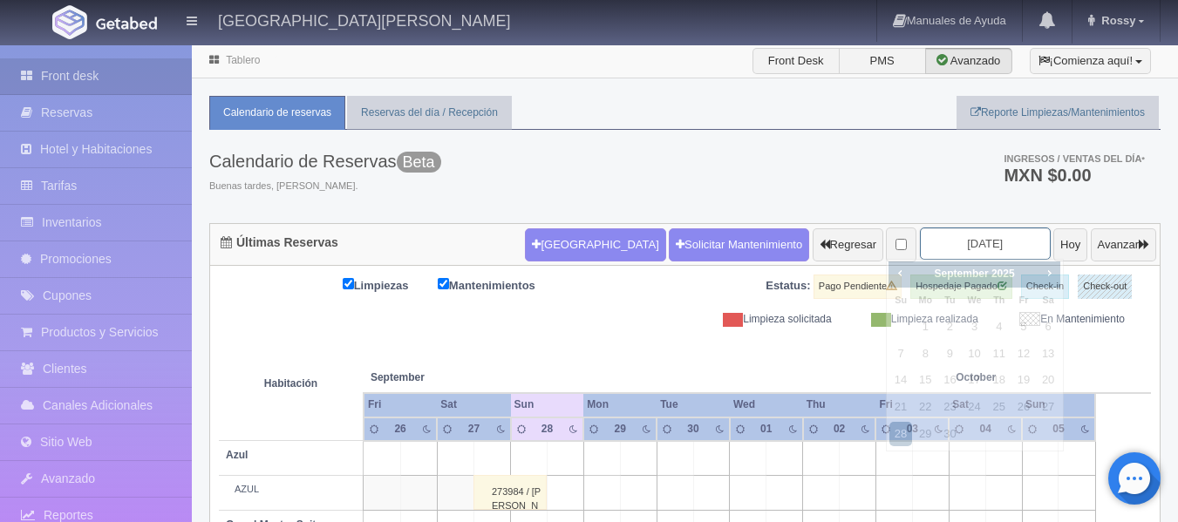
click at [993, 245] on input "[DATE]" at bounding box center [985, 244] width 131 height 32
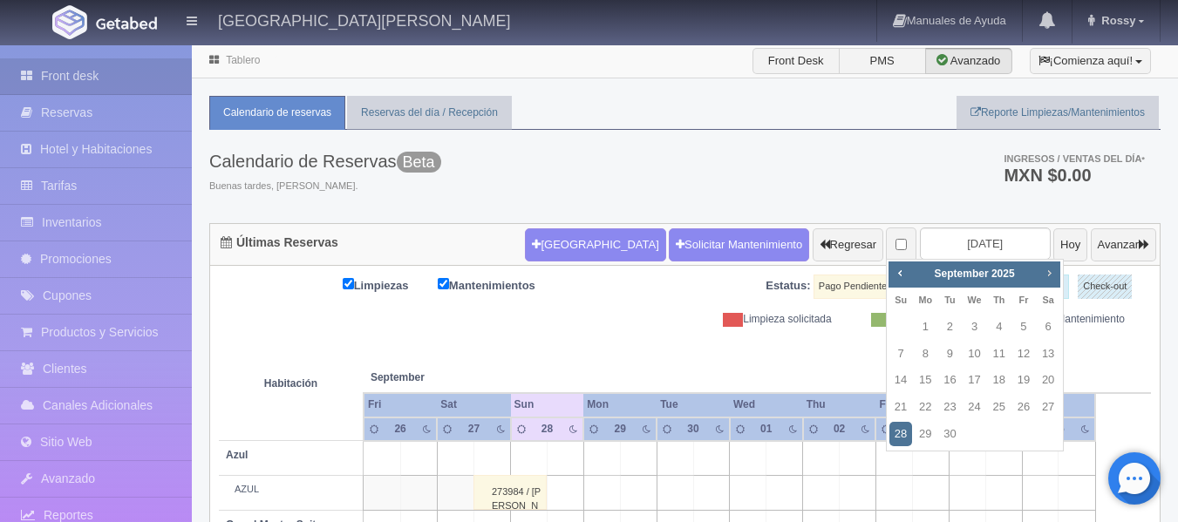
click at [1048, 276] on span "Next" at bounding box center [1049, 273] width 14 height 14
click at [1044, 407] on link "25" at bounding box center [1048, 407] width 23 height 25
type input "[DATE]"
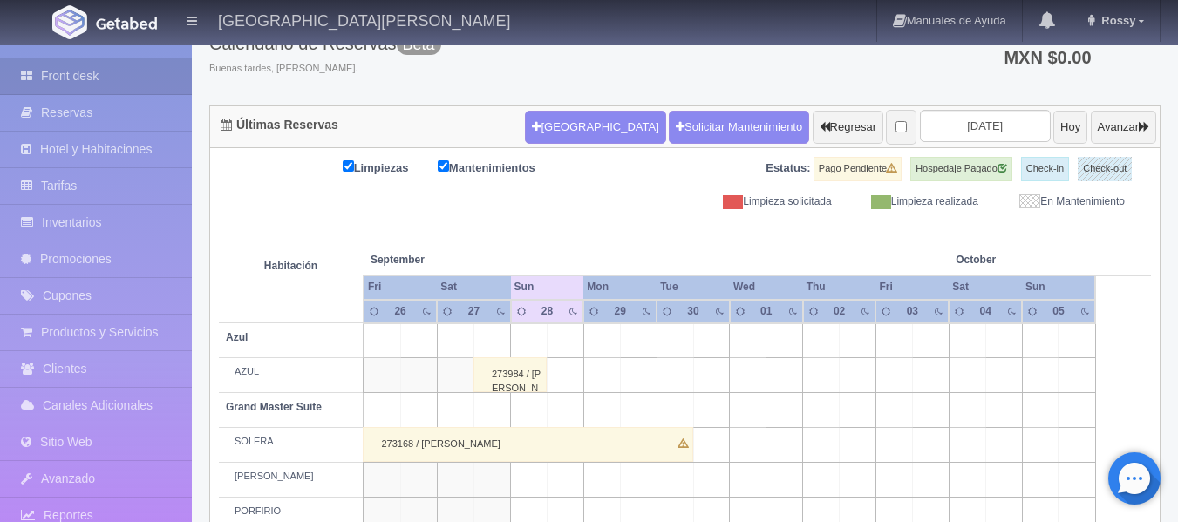
scroll to position [87, 0]
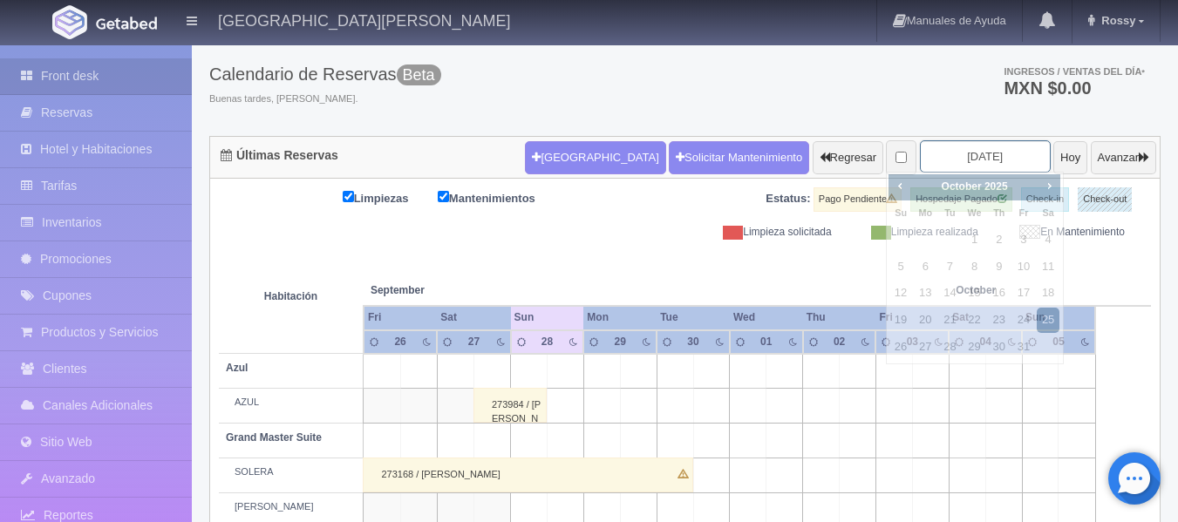
click at [993, 143] on input "[DATE]" at bounding box center [985, 156] width 131 height 32
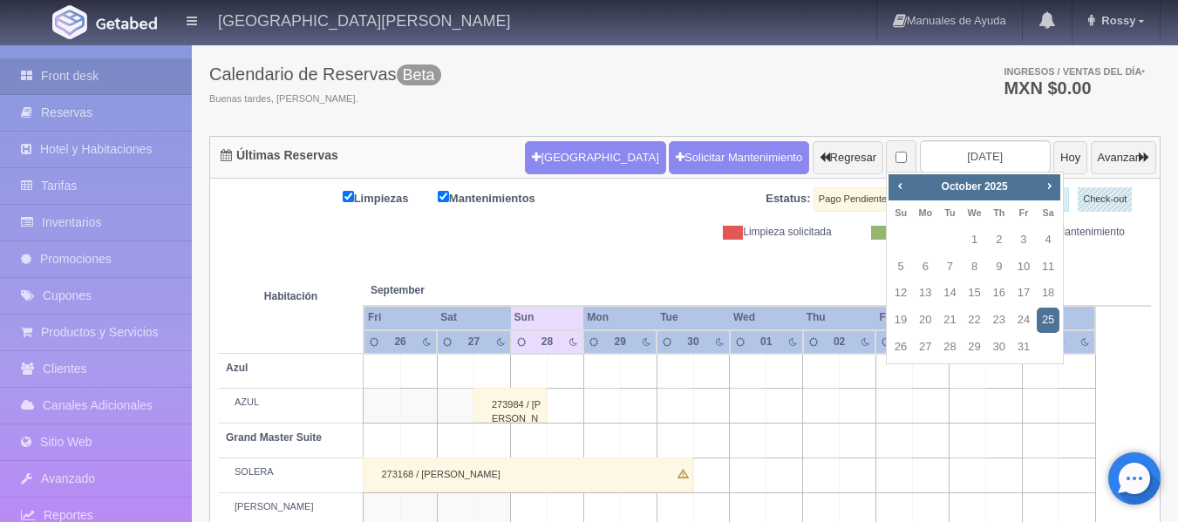
click at [1055, 317] on link "25" at bounding box center [1048, 320] width 23 height 25
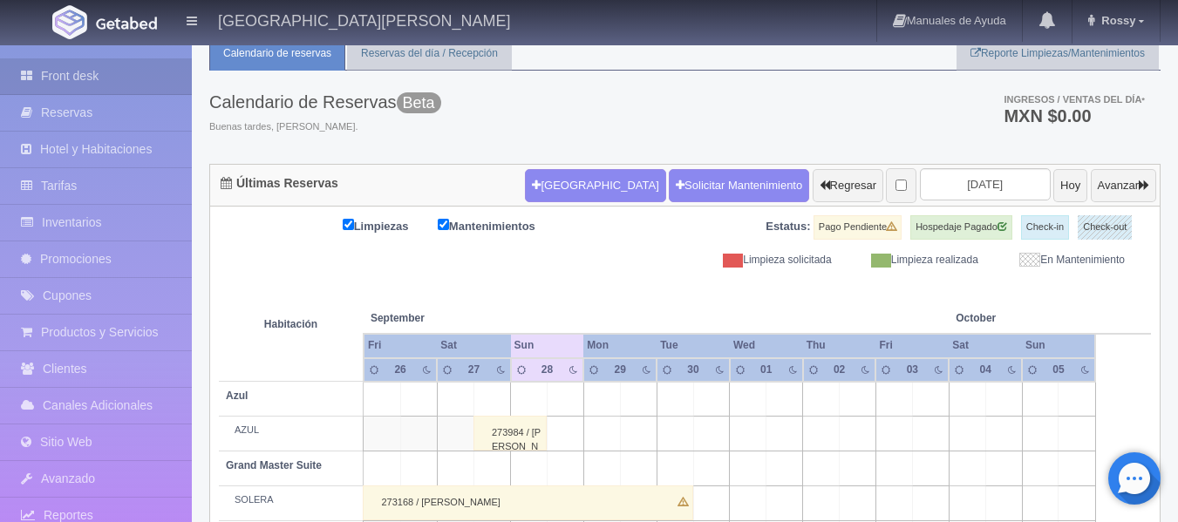
scroll to position [0, 0]
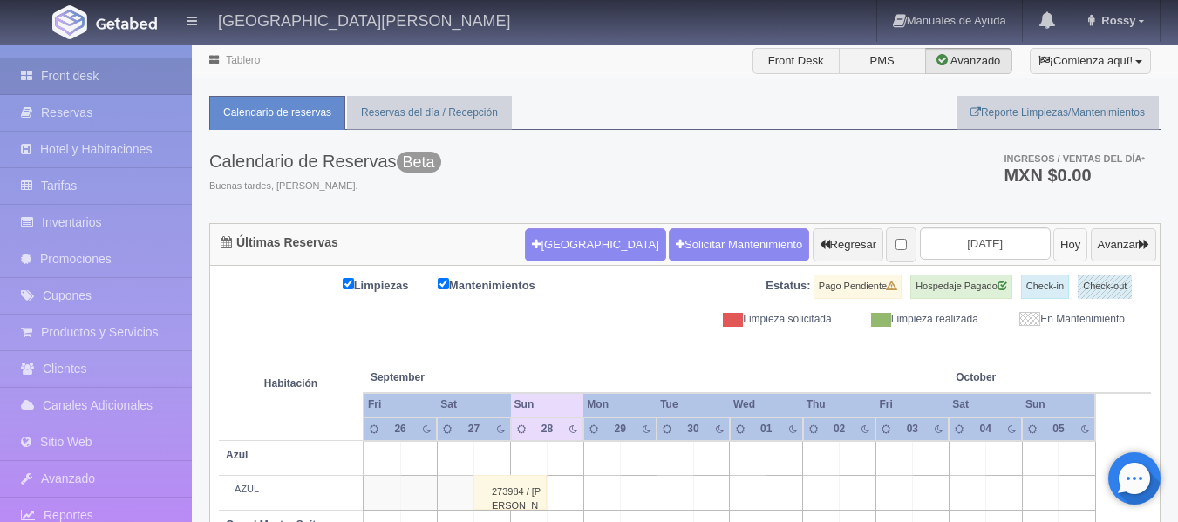
click at [1053, 243] on button "Hoy" at bounding box center [1070, 244] width 34 height 33
click at [1053, 240] on button "Hoy" at bounding box center [1070, 244] width 34 height 33
click at [988, 243] on input "[DATE]" at bounding box center [985, 244] width 131 height 32
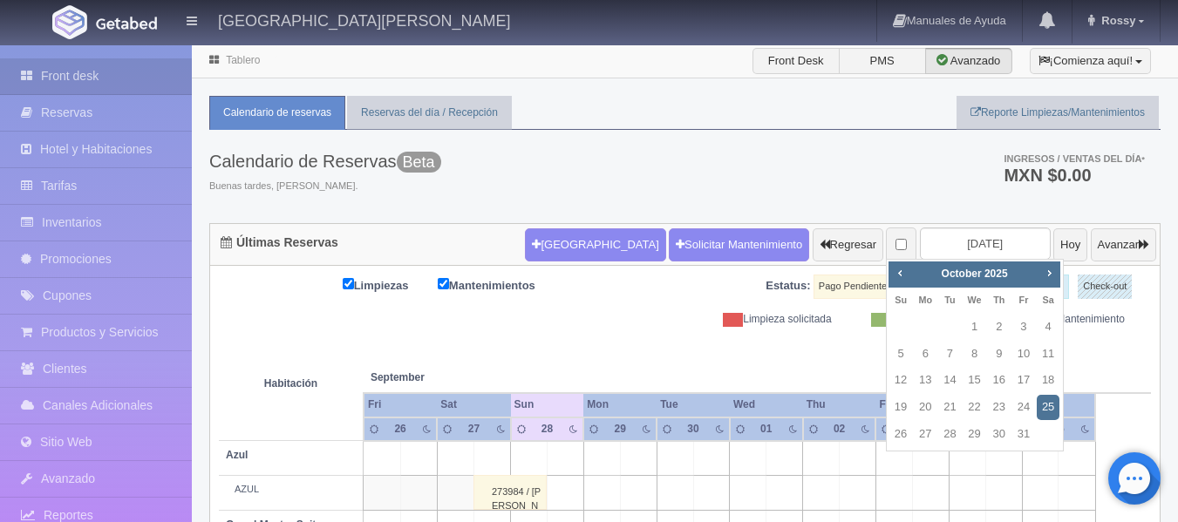
click at [1049, 413] on link "25" at bounding box center [1048, 407] width 23 height 25
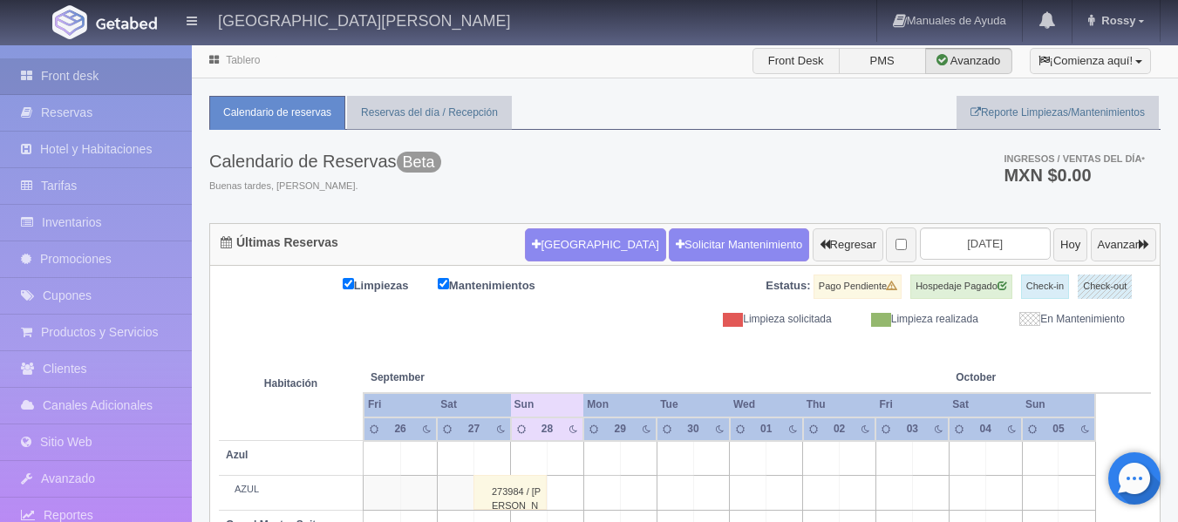
click at [1049, 409] on th "Sun" at bounding box center [1058, 405] width 73 height 24
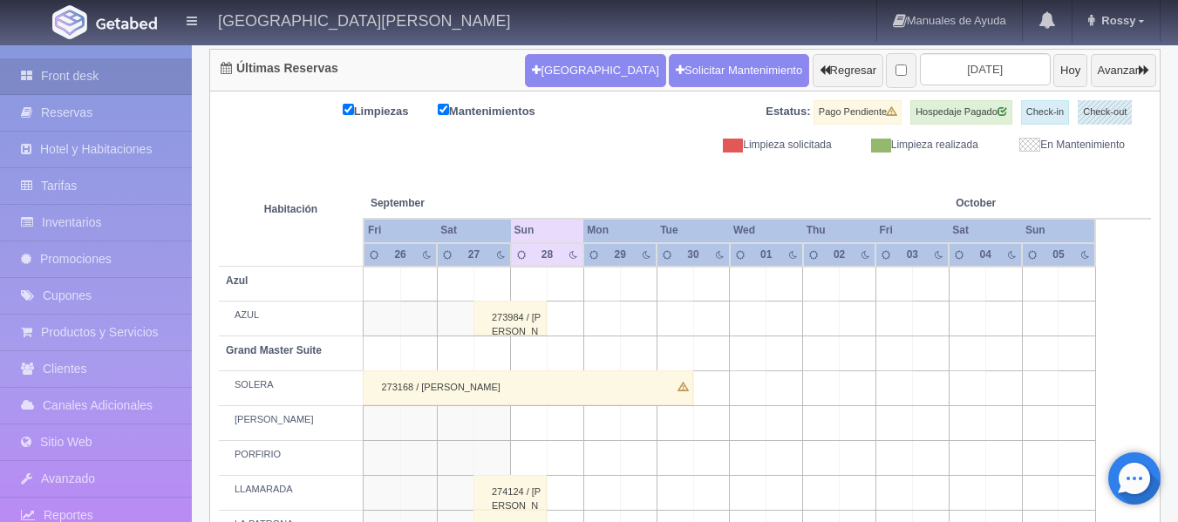
scroll to position [87, 0]
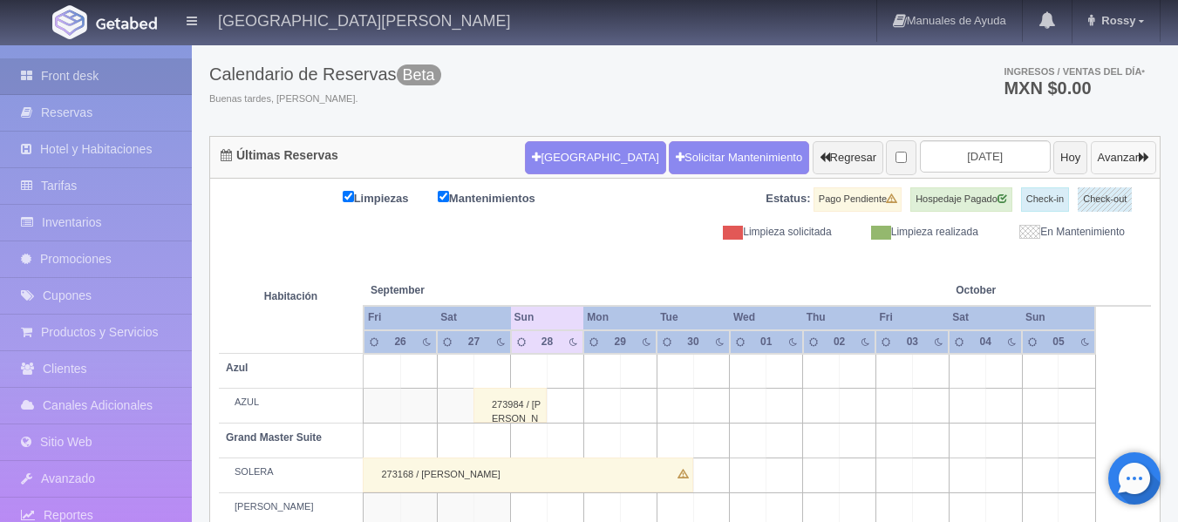
click at [1133, 155] on button "Avanzar" at bounding box center [1123, 157] width 65 height 33
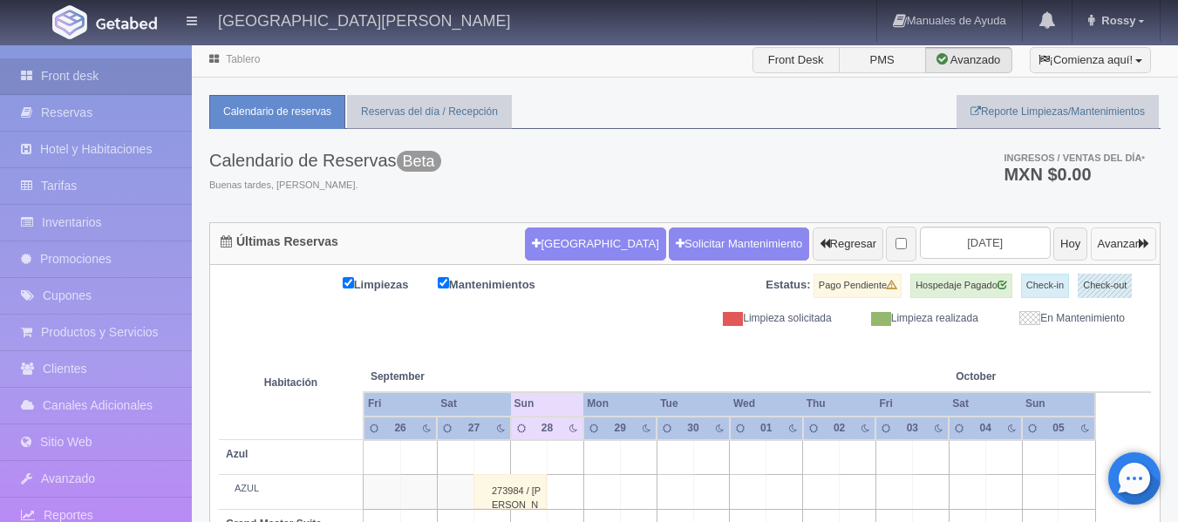
scroll to position [0, 0]
click at [1004, 248] on input "[DATE]" at bounding box center [985, 244] width 131 height 32
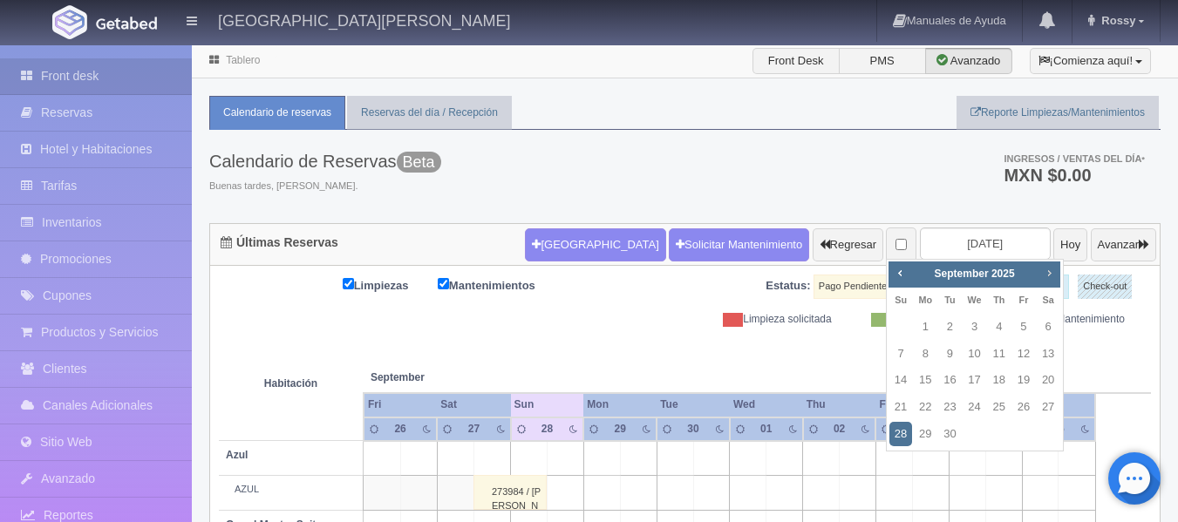
click at [1053, 276] on span "Next" at bounding box center [1049, 273] width 14 height 14
click at [1056, 404] on link "25" at bounding box center [1048, 407] width 23 height 25
type input "[DATE]"
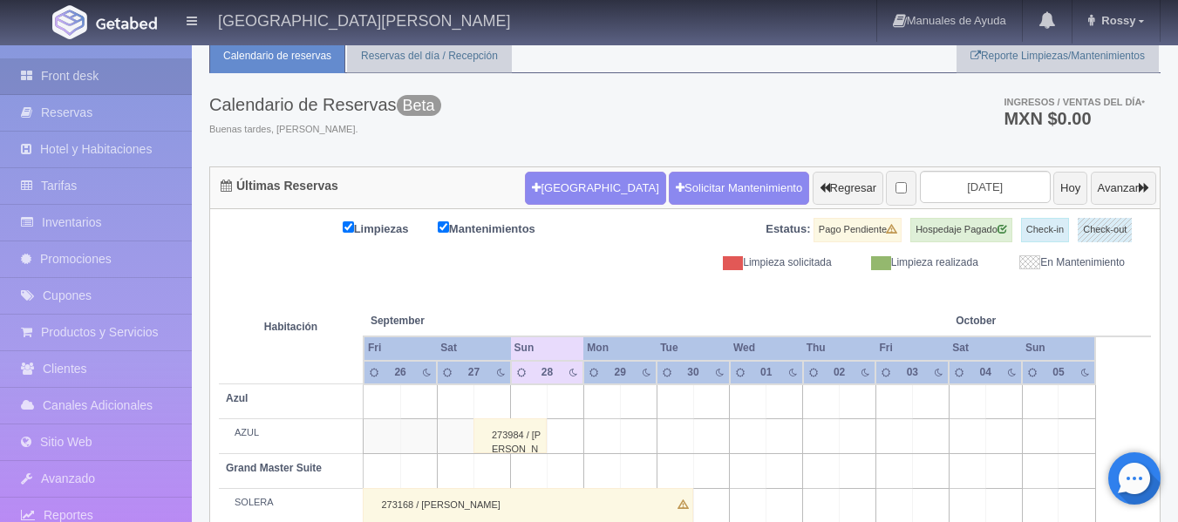
scroll to position [87, 0]
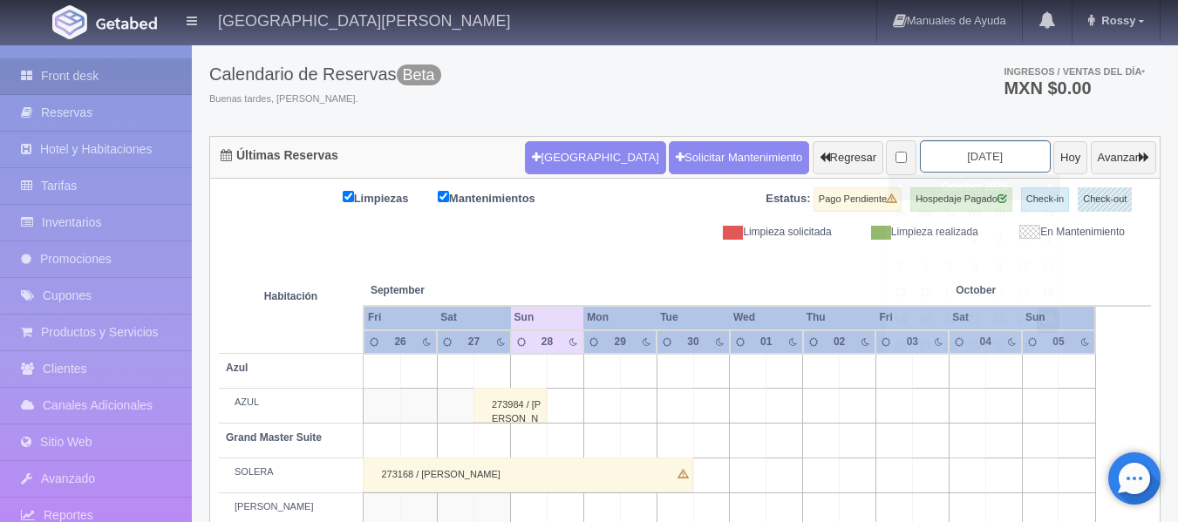
click at [1003, 153] on input "[DATE]" at bounding box center [985, 156] width 131 height 32
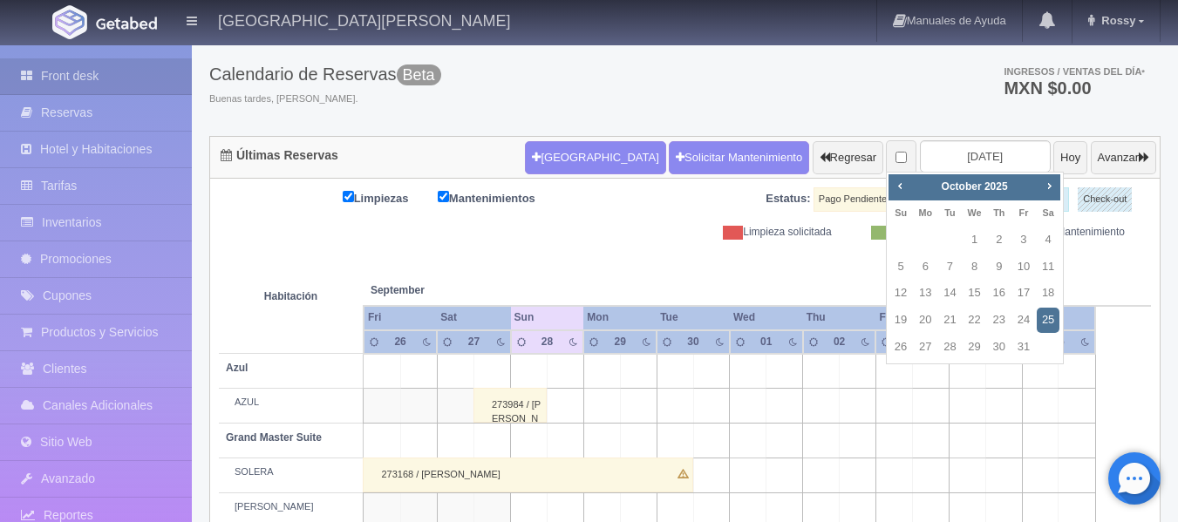
click at [1048, 323] on link "25" at bounding box center [1048, 320] width 23 height 25
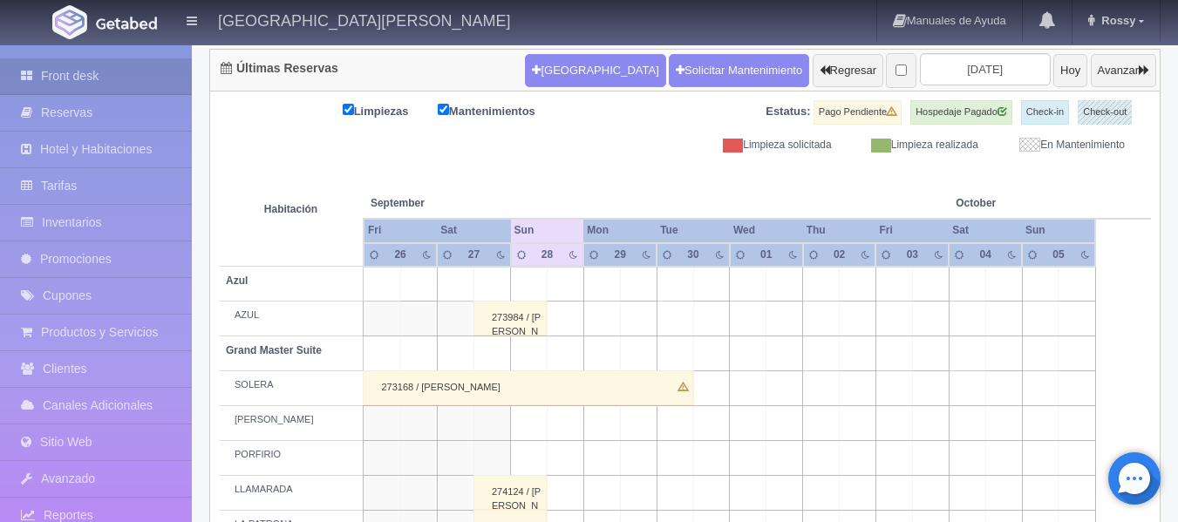
scroll to position [0, 0]
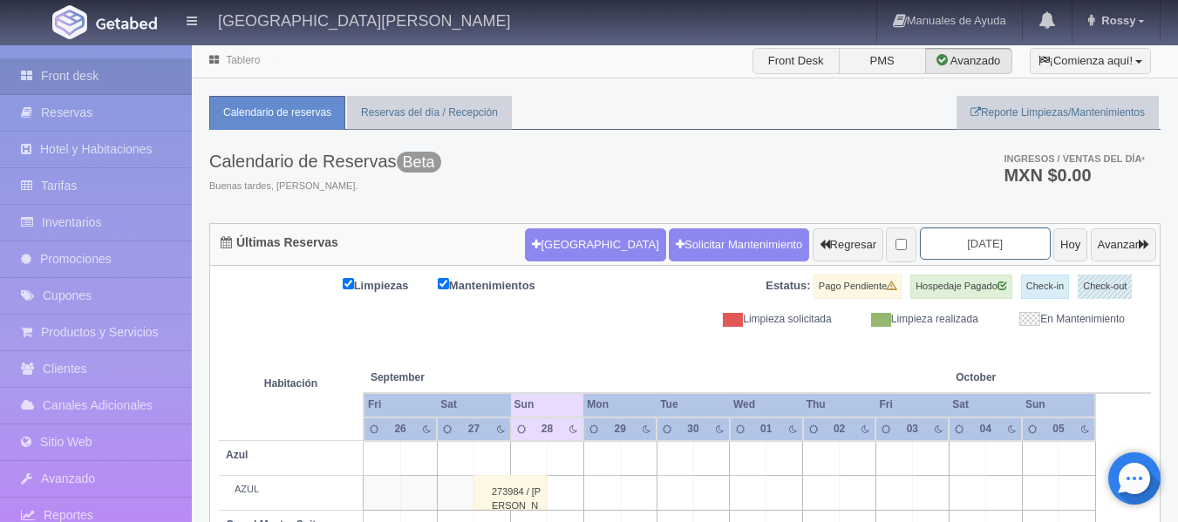
click at [999, 239] on input "[DATE]" at bounding box center [985, 244] width 131 height 32
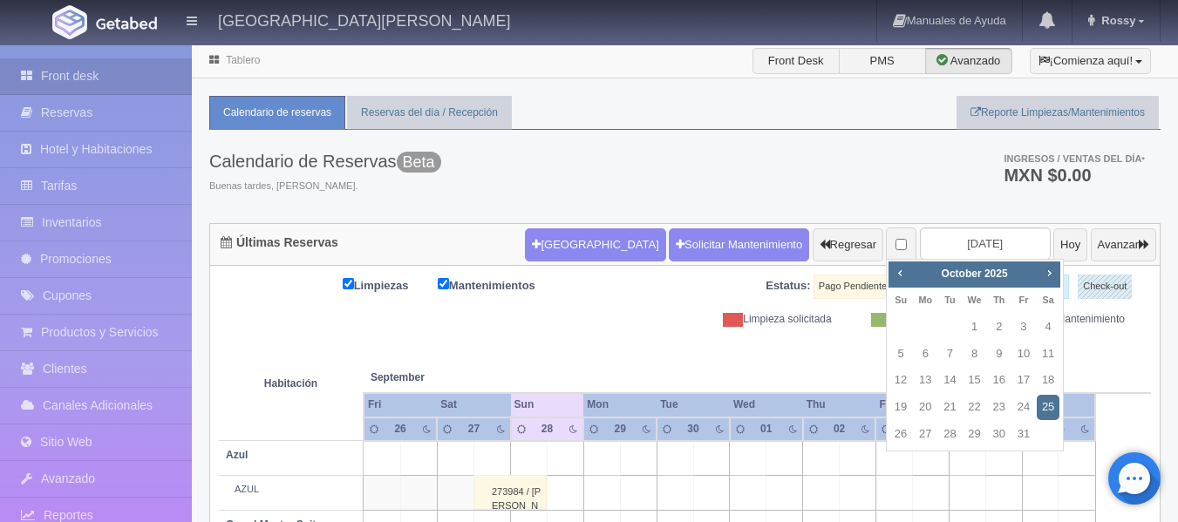
click at [1051, 400] on link "25" at bounding box center [1048, 407] width 23 height 25
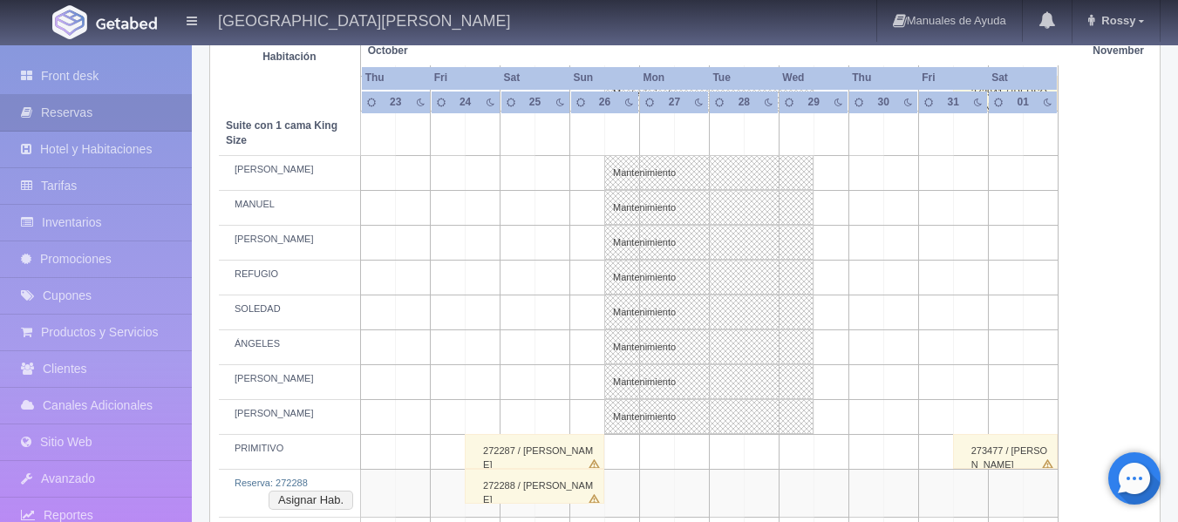
scroll to position [872, 0]
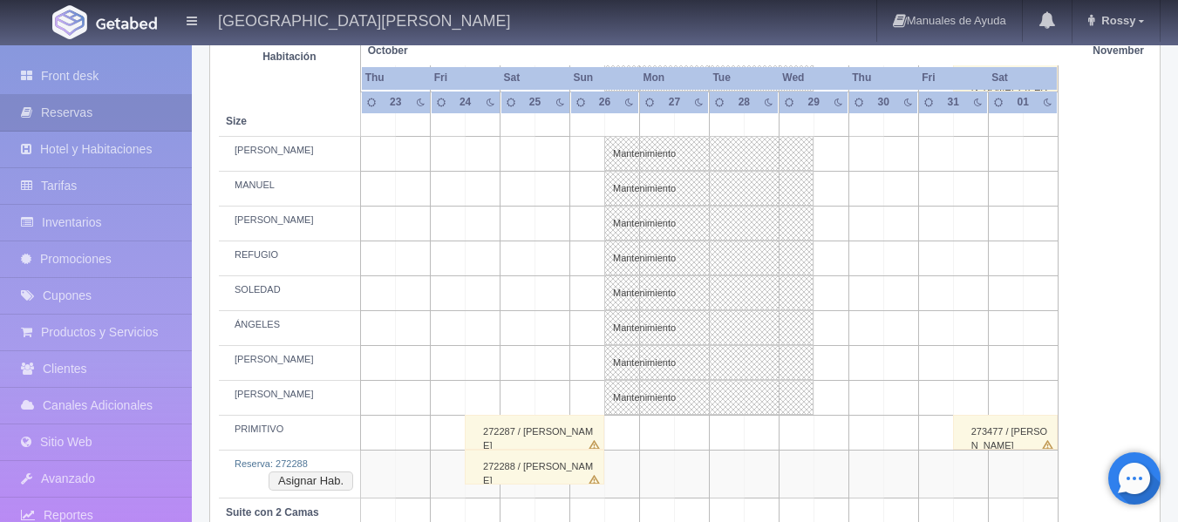
click at [563, 433] on div "272287 / JESUS ACUÑA" at bounding box center [535, 432] width 140 height 35
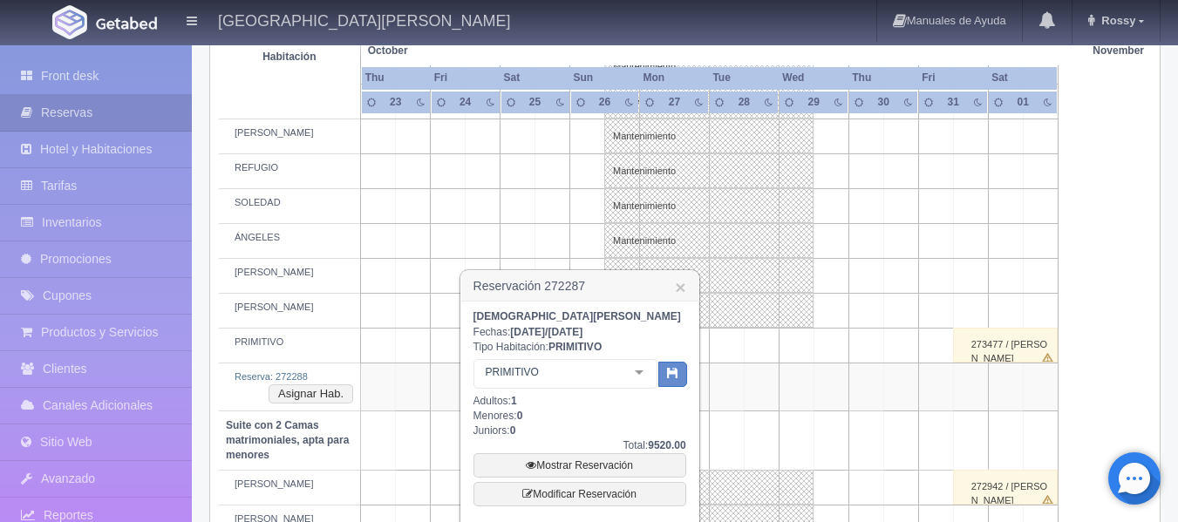
scroll to position [1047, 0]
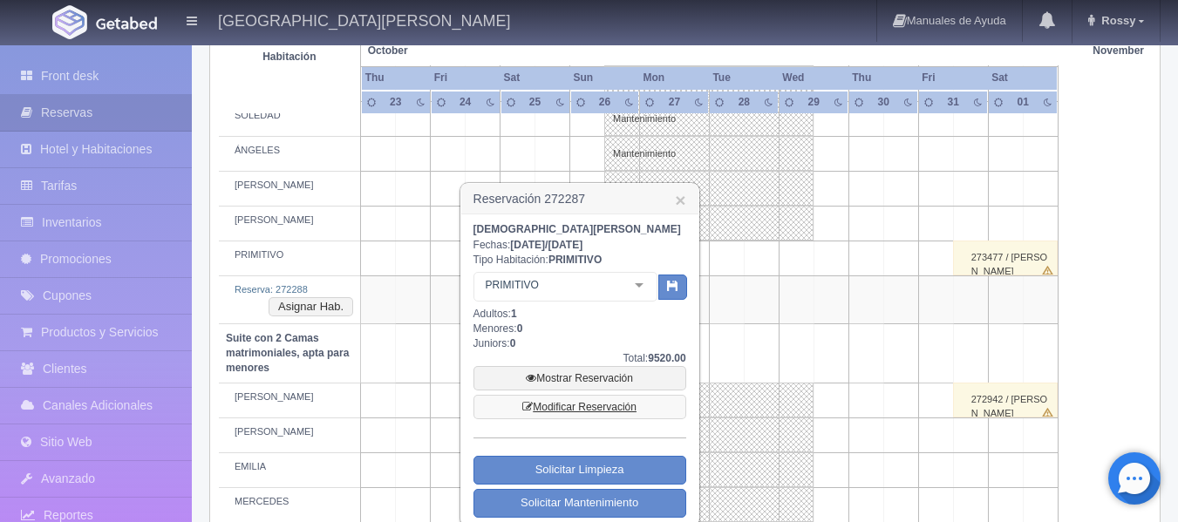
click at [606, 403] on link "Modificar Reservación" at bounding box center [580, 407] width 213 height 24
click at [684, 203] on link "×" at bounding box center [680, 200] width 10 height 18
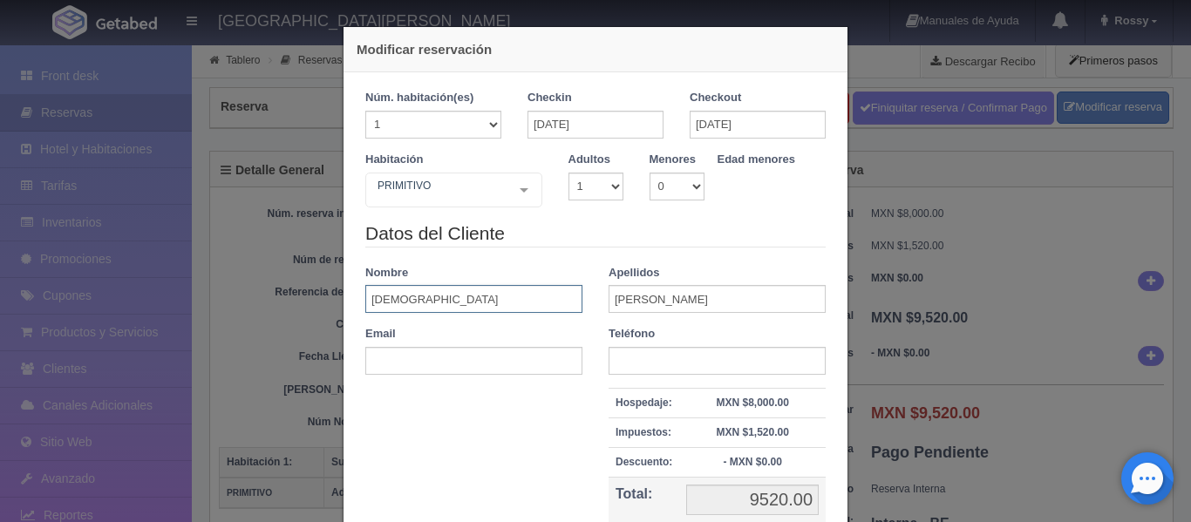
click at [406, 301] on input "JESUS" at bounding box center [473, 299] width 217 height 28
type input "J"
type input "DAVID"
click at [406, 416] on div "Datos del Cliente Nombre DAVID Apellidos ACUÑA Email Teléfono Hospedaje: MXN $8…" at bounding box center [595, 396] width 487 height 351
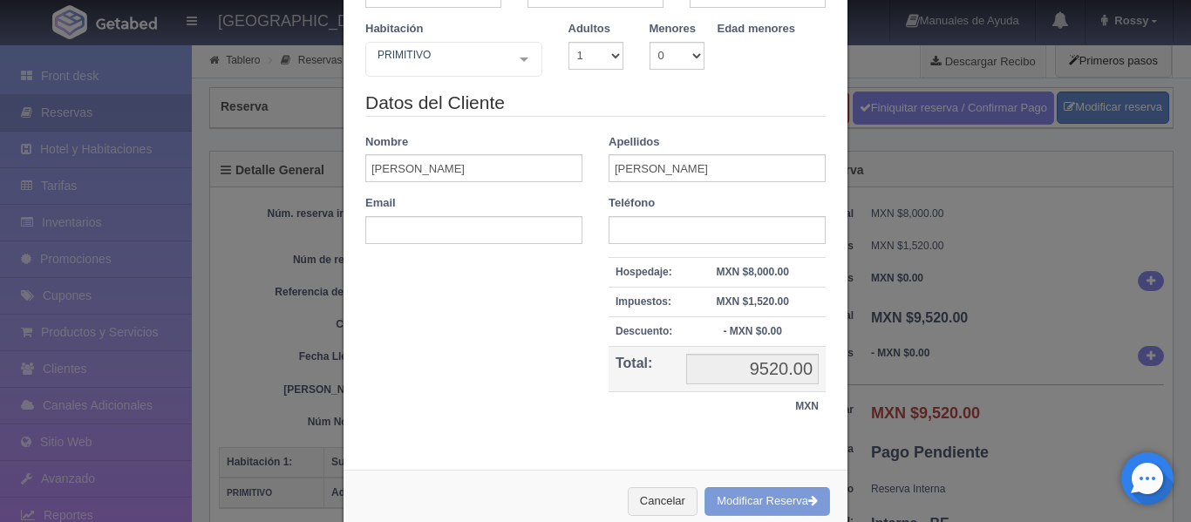
scroll to position [169, 0]
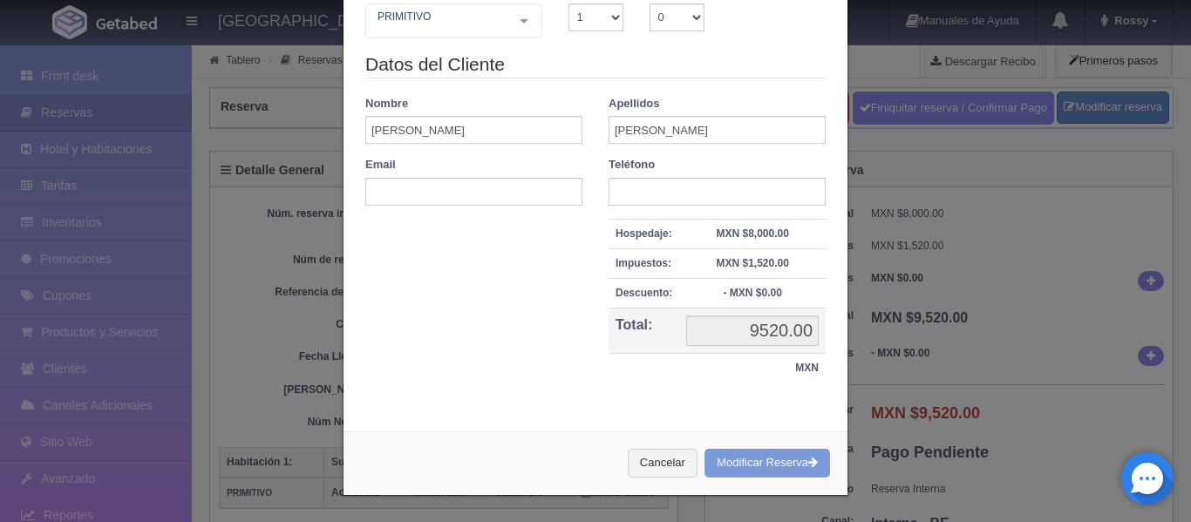
click at [734, 464] on div "Cancelar Modificar Reserva" at bounding box center [596, 464] width 504 height 64
click at [750, 461] on div "Cancelar Modificar Reserva" at bounding box center [596, 464] width 504 height 64
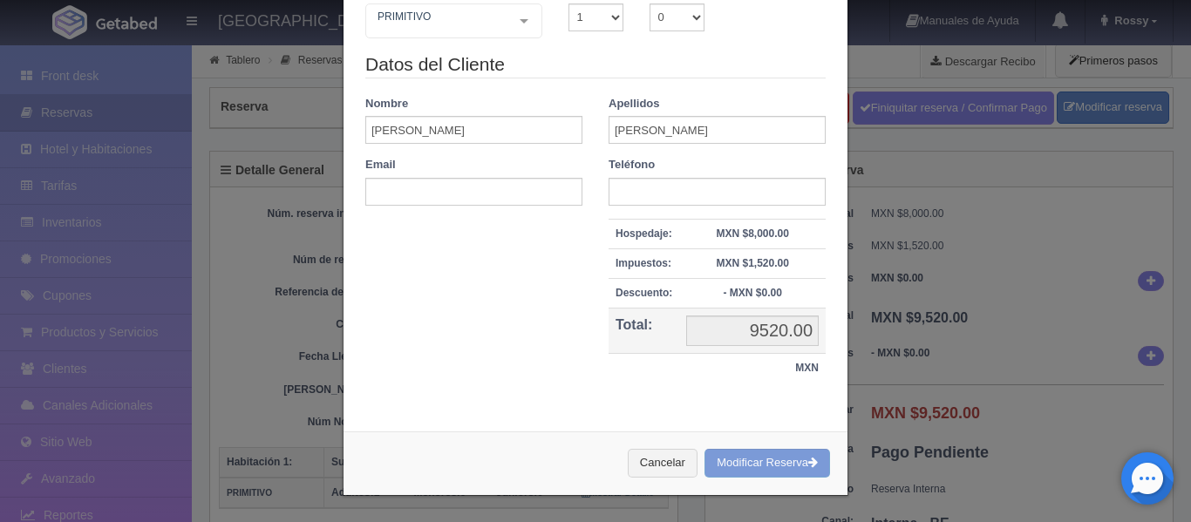
click at [750, 461] on div "Cancelar Modificar Reserva" at bounding box center [596, 464] width 504 height 64
click at [751, 460] on div "Cancelar Modificar Reserva" at bounding box center [596, 464] width 504 height 64
click at [649, 462] on button "Cancelar" at bounding box center [663, 463] width 70 height 29
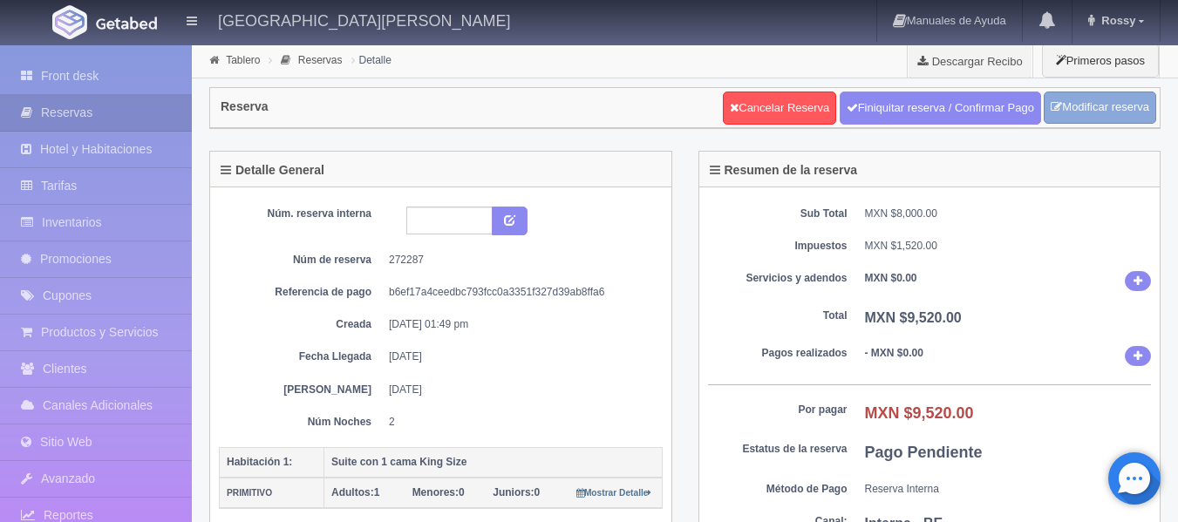
click at [1080, 112] on link "Modificar reserva" at bounding box center [1100, 108] width 113 height 32
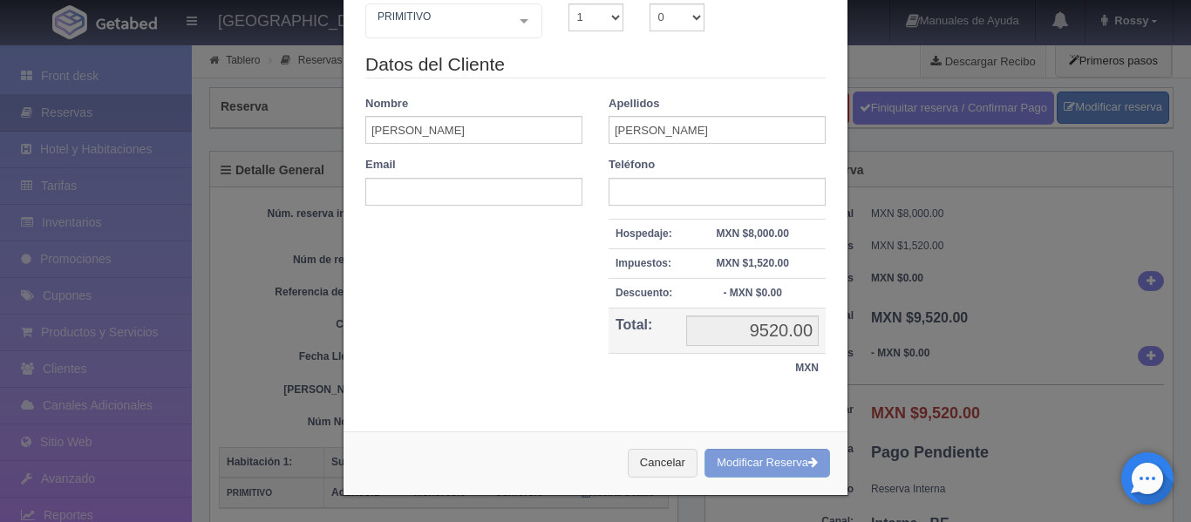
click at [802, 464] on div "Cancelar Modificar Reserva" at bounding box center [596, 464] width 504 height 64
click at [1026, 348] on div "Modificar reservación Núm. habitación(es) 1 2 3 4 5 6 7 8 9 10 11 12 13 14 15 1…" at bounding box center [595, 261] width 1191 height 522
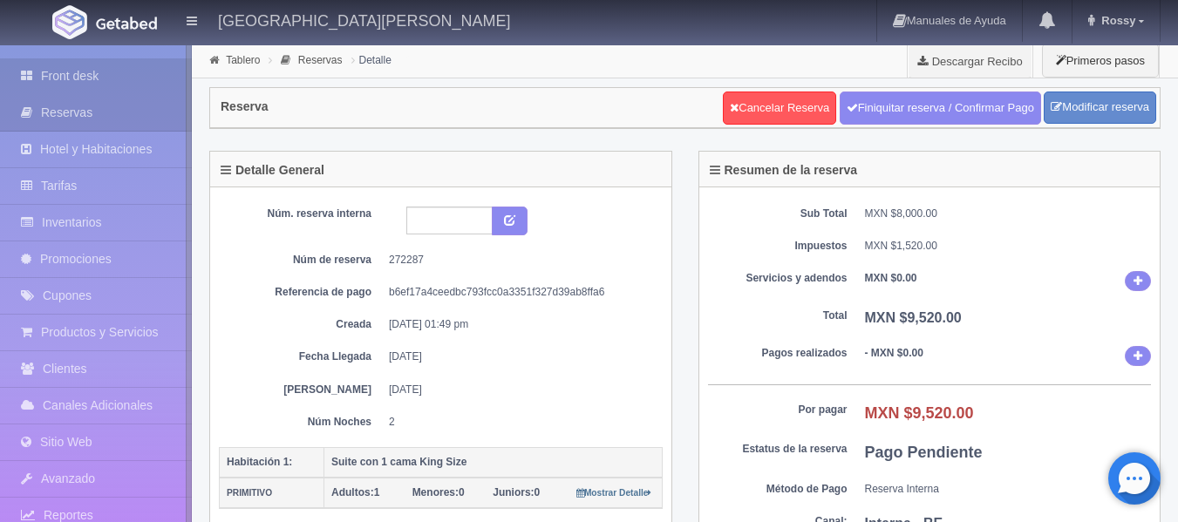
click at [91, 78] on link "Front desk" at bounding box center [96, 76] width 192 height 36
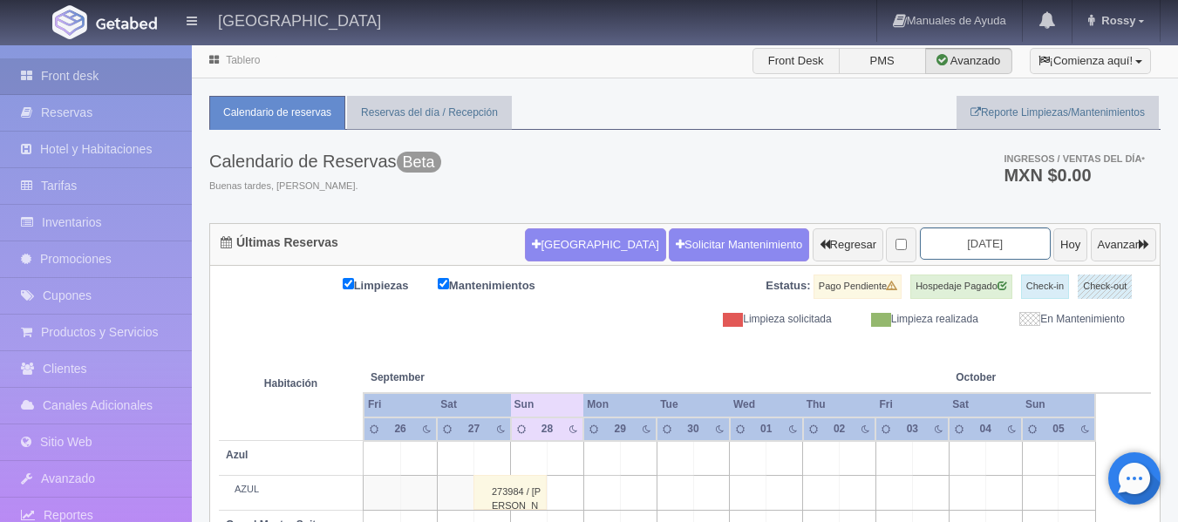
click at [1006, 241] on input "[DATE]" at bounding box center [985, 244] width 131 height 32
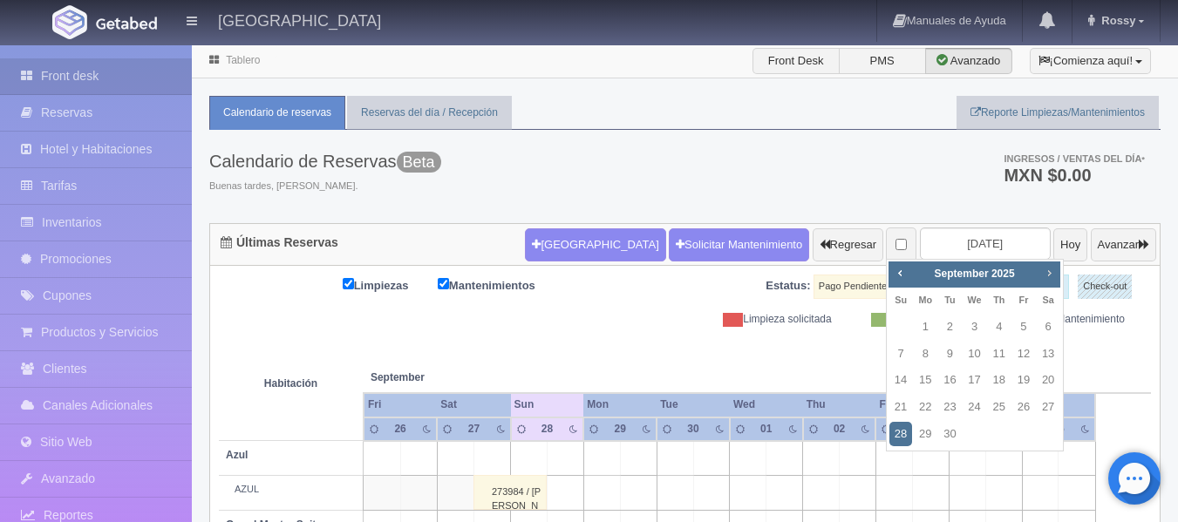
click at [1050, 277] on span "Next" at bounding box center [1049, 273] width 14 height 14
click at [1047, 406] on link "25" at bounding box center [1048, 407] width 23 height 25
type input "[DATE]"
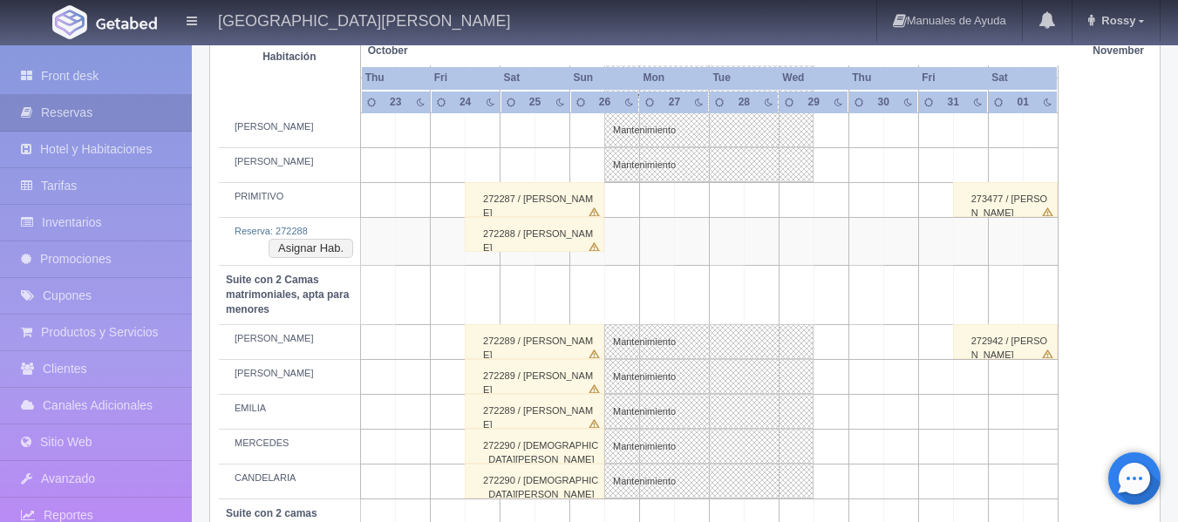
scroll to position [1074, 0]
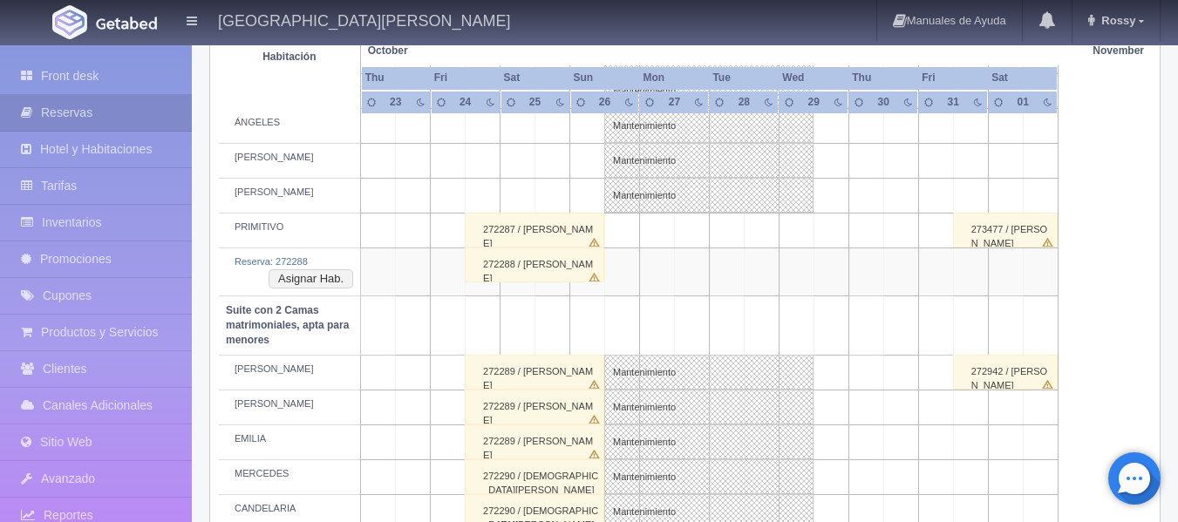
click at [569, 229] on div "272287 / JESUS ACUÑA" at bounding box center [535, 230] width 140 height 35
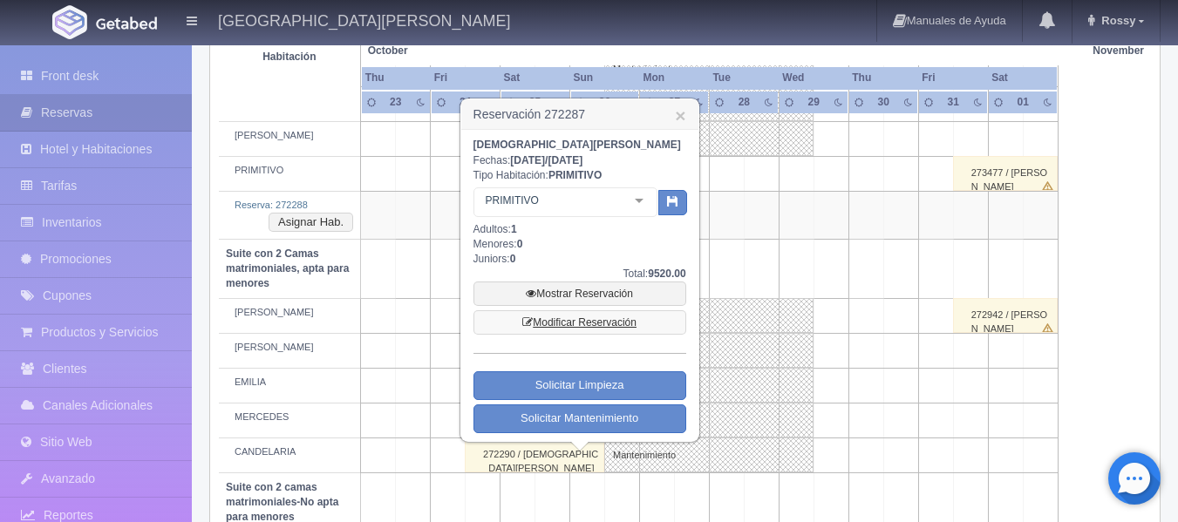
scroll to position [1162, 0]
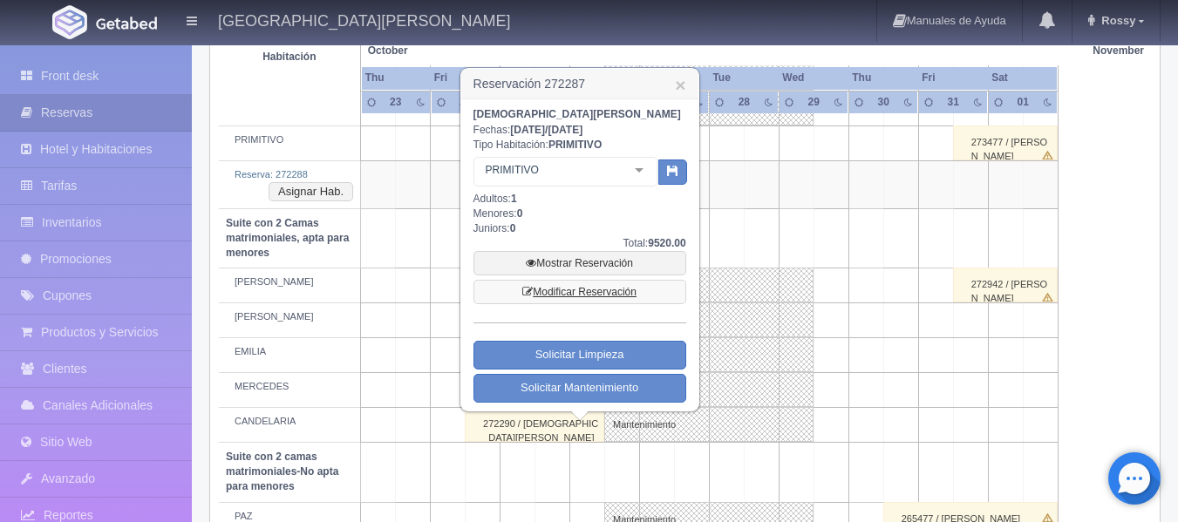
click at [610, 285] on link "Modificar Reservación" at bounding box center [580, 292] width 213 height 24
click at [609, 291] on link "Modificar Reservación" at bounding box center [580, 292] width 213 height 24
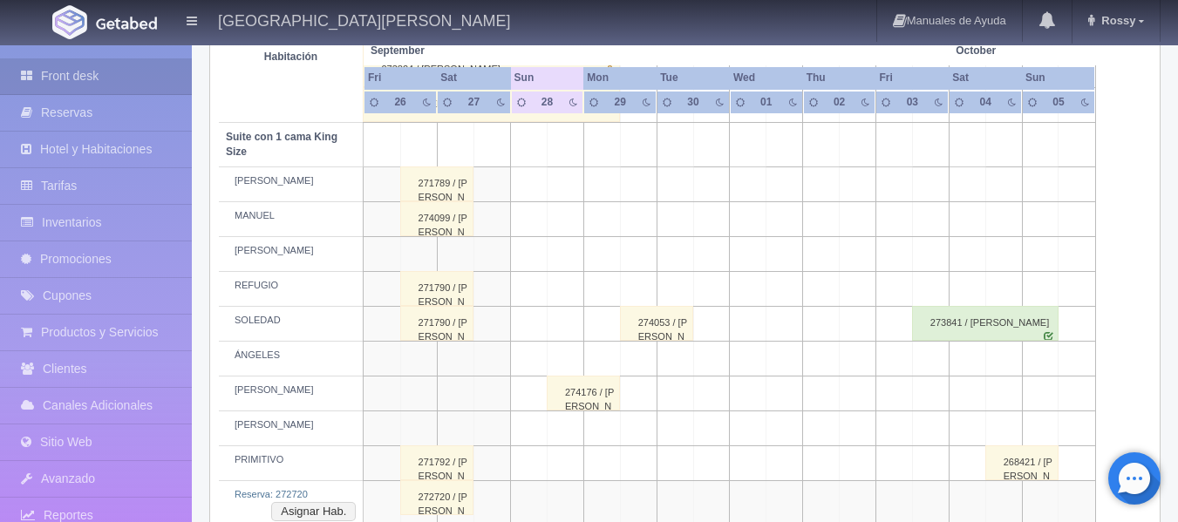
scroll to position [872, 0]
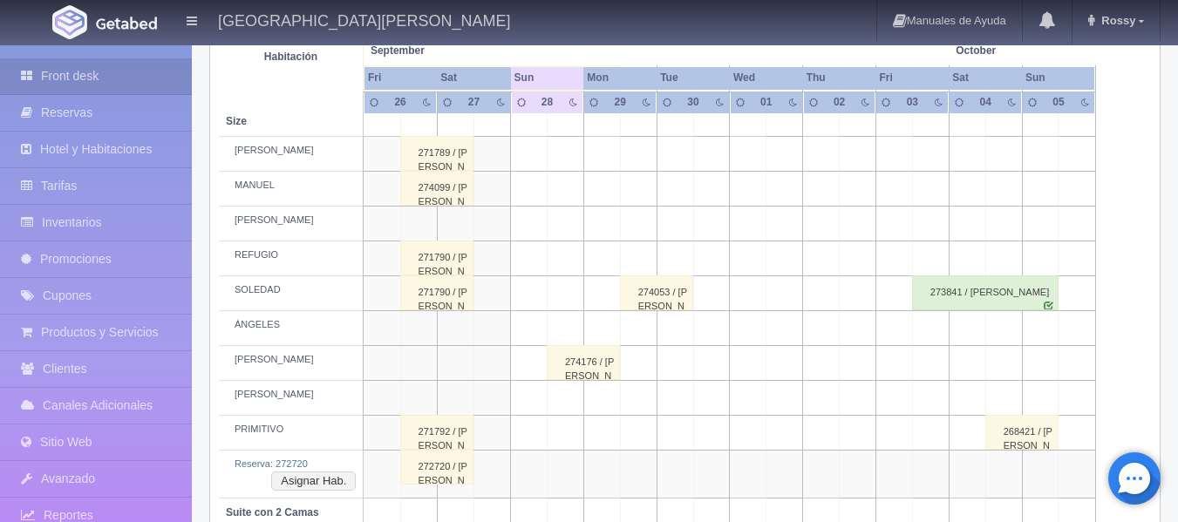
click at [596, 373] on div "274176 / [PERSON_NAME]" at bounding box center [583, 362] width 73 height 35
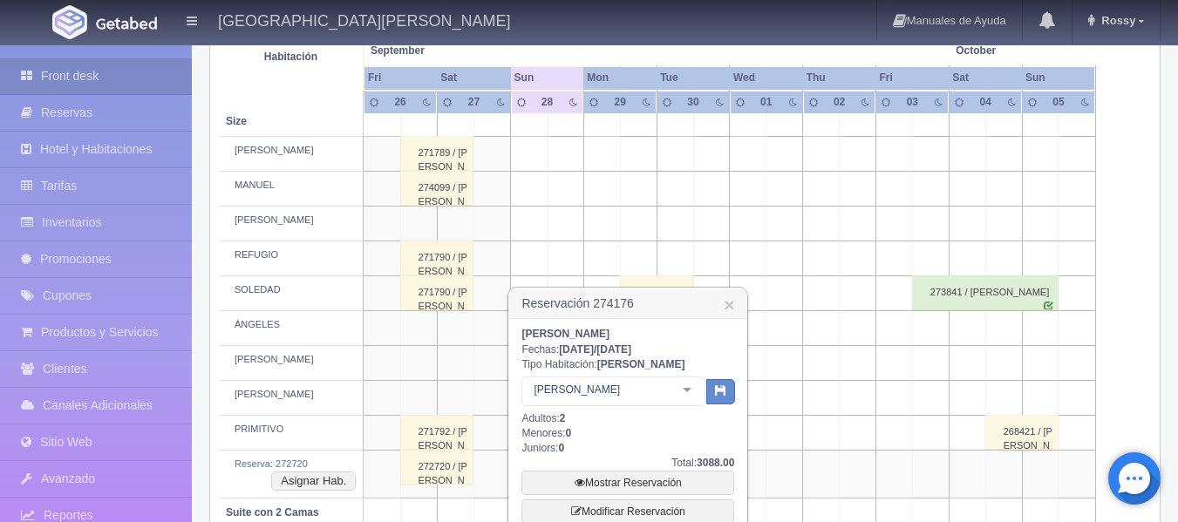
scroll to position [959, 0]
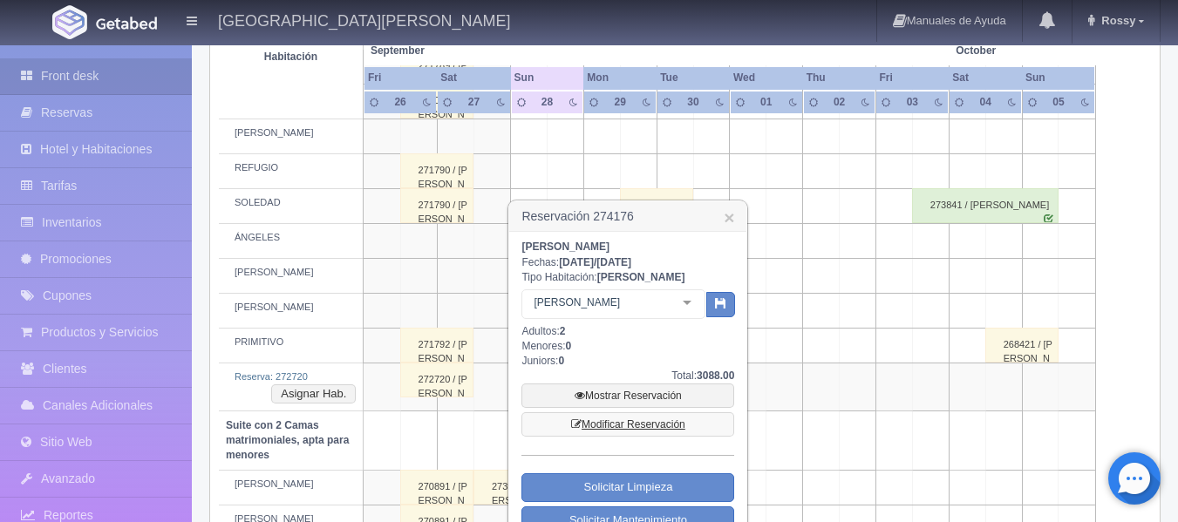
click at [658, 426] on link "Modificar Reservación" at bounding box center [628, 425] width 213 height 24
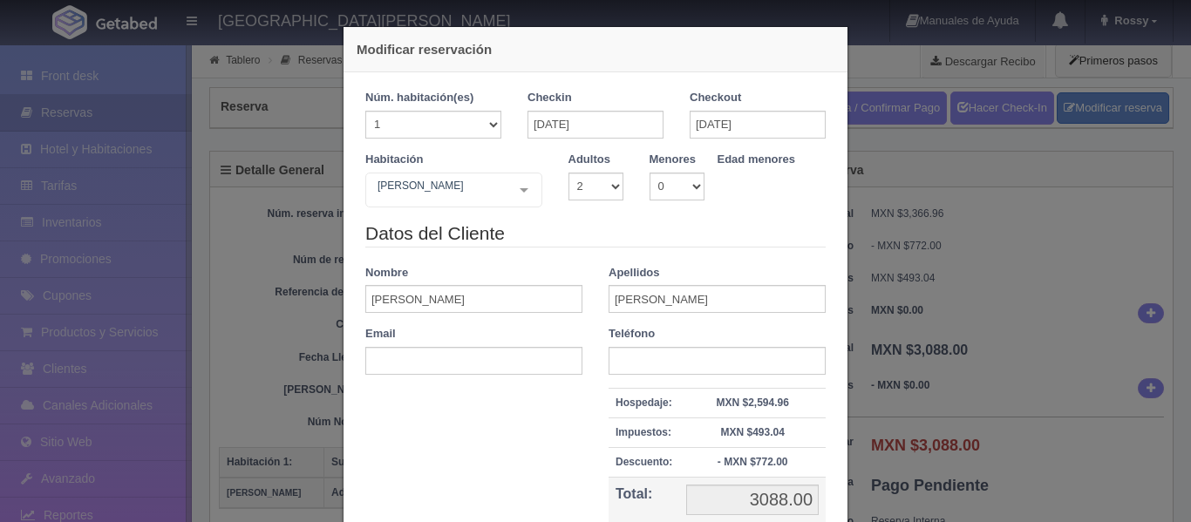
select select "2"
click at [518, 191] on div "[PERSON_NAME] No elements found. Consider changing the search query. List is em…" at bounding box center [453, 190] width 177 height 35
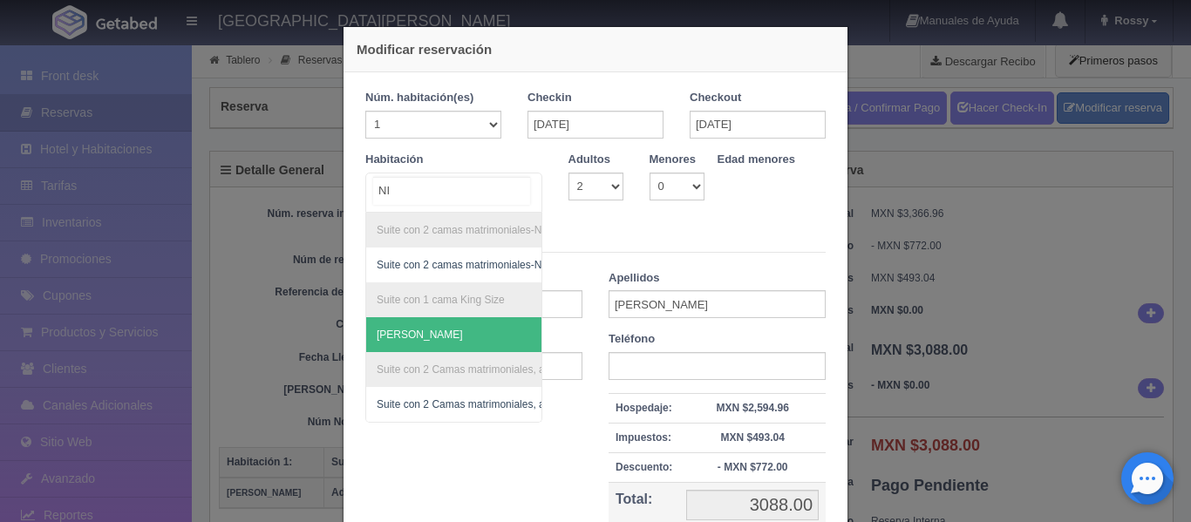
click at [418, 327] on span "[PERSON_NAME]" at bounding box center [538, 334] width 344 height 35
type input "NI"
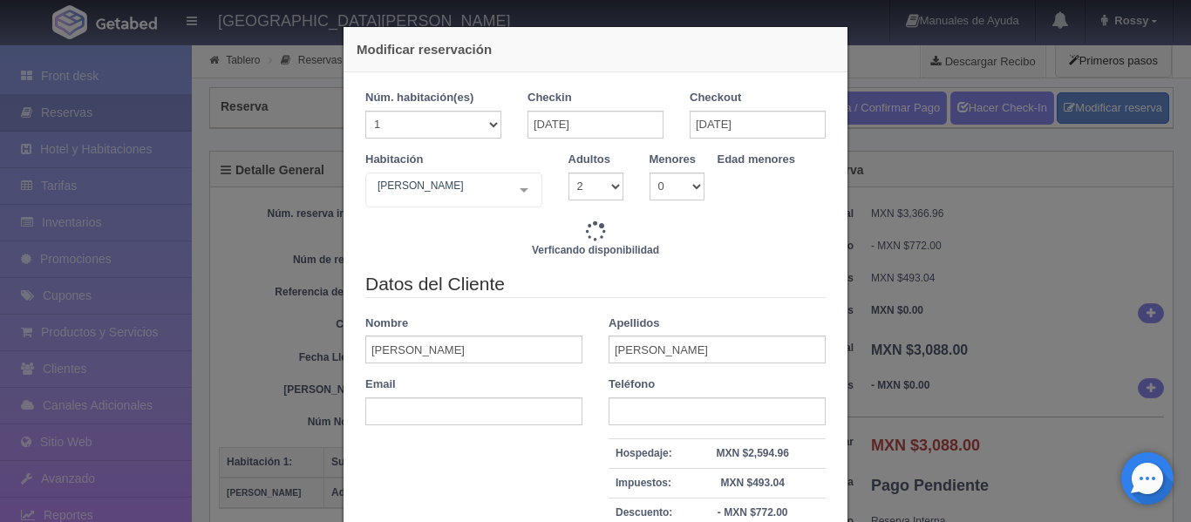
type input "3088.00"
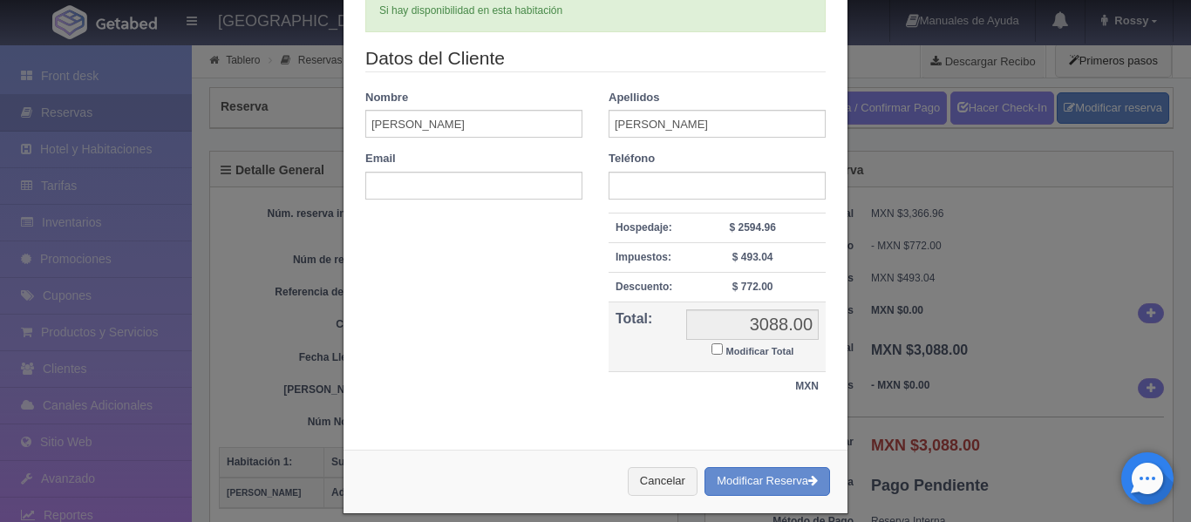
scroll to position [249, 0]
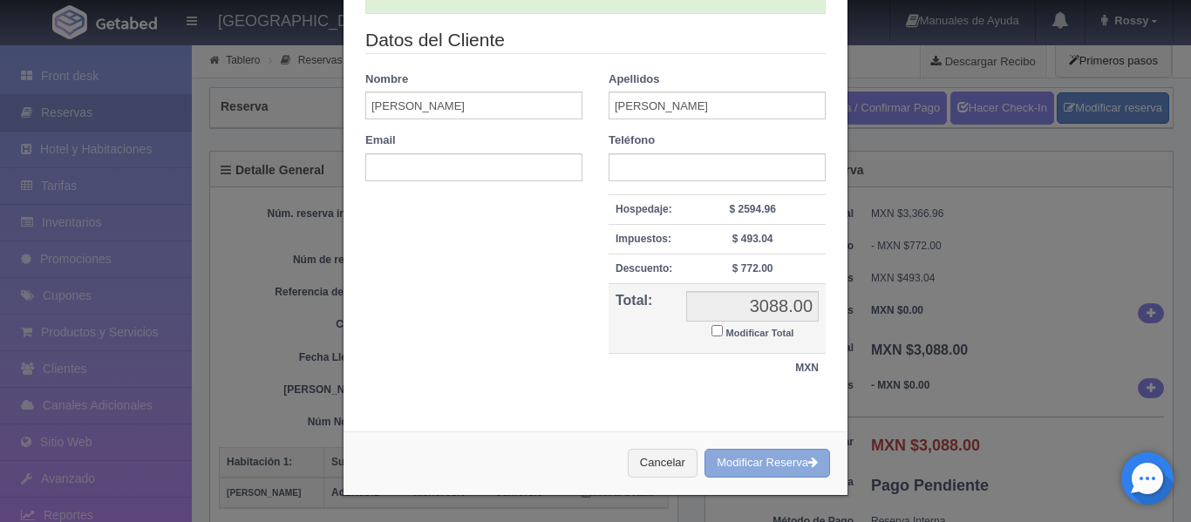
click at [751, 469] on button "Modificar Reserva" at bounding box center [768, 463] width 126 height 29
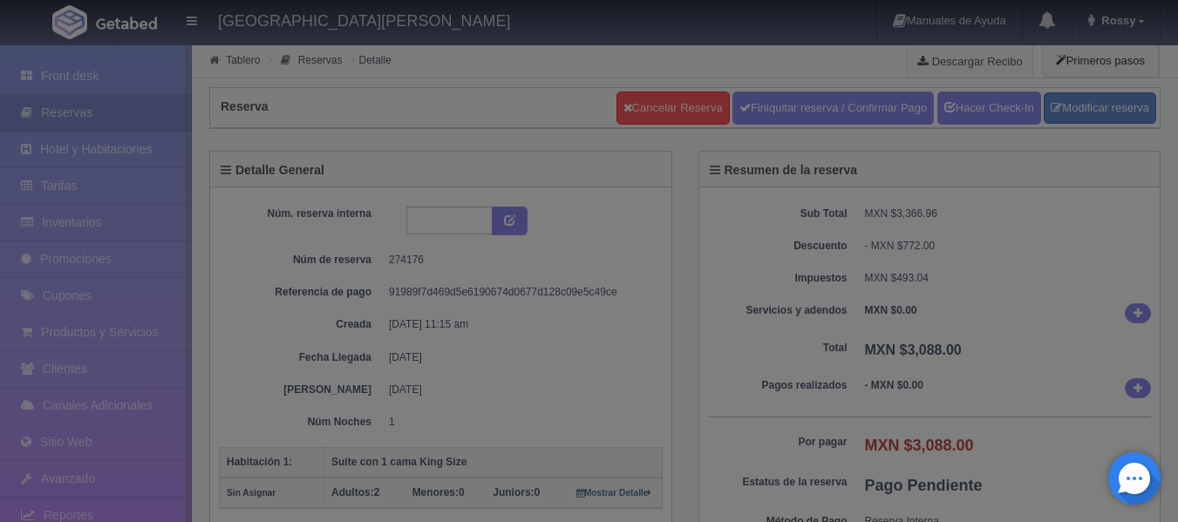
select select "2"
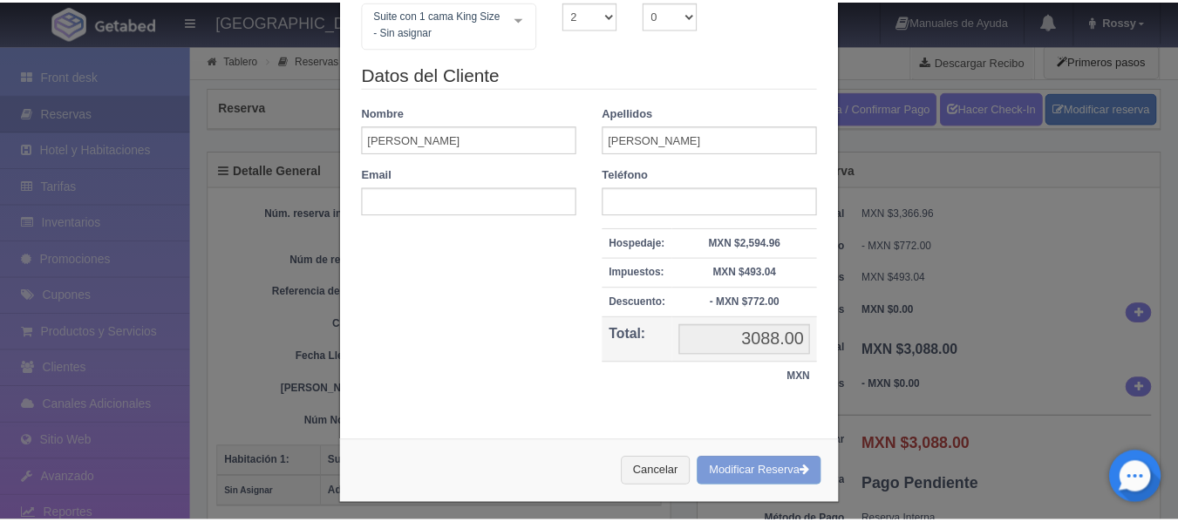
scroll to position [181, 0]
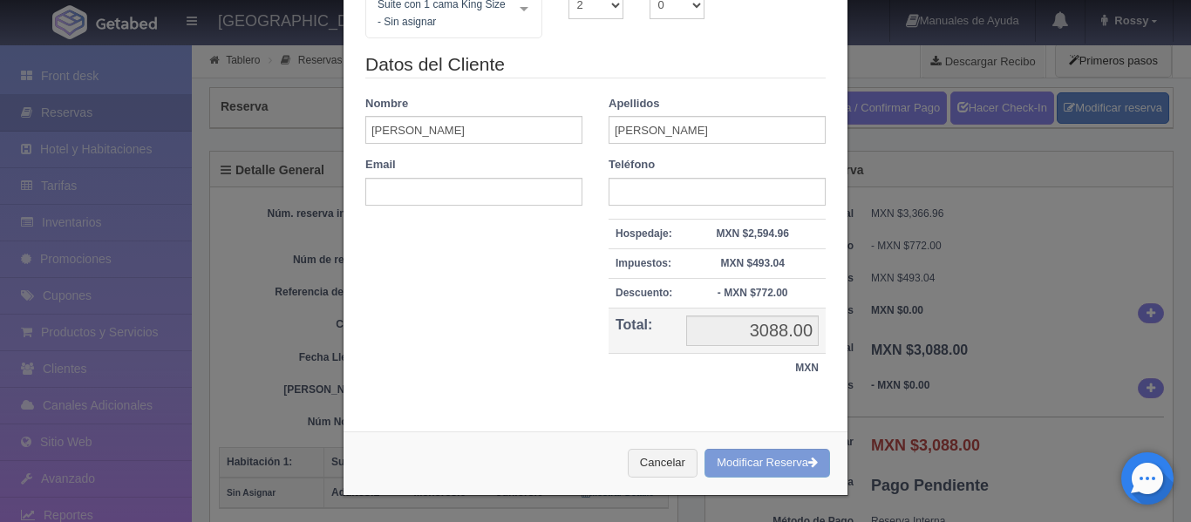
click at [1041, 335] on div "Modificar reservación Núm. habitación(es) 1 2 3 4 5 6 7 8 9 10 11 12 13 14 15 1…" at bounding box center [595, 261] width 1191 height 522
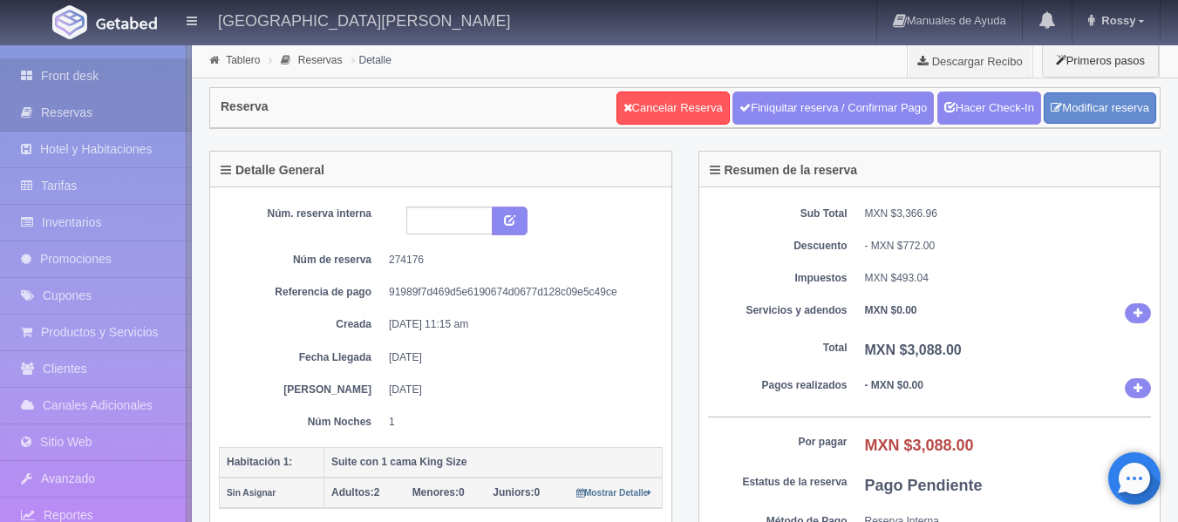
click at [119, 72] on link "Front desk" at bounding box center [96, 76] width 192 height 36
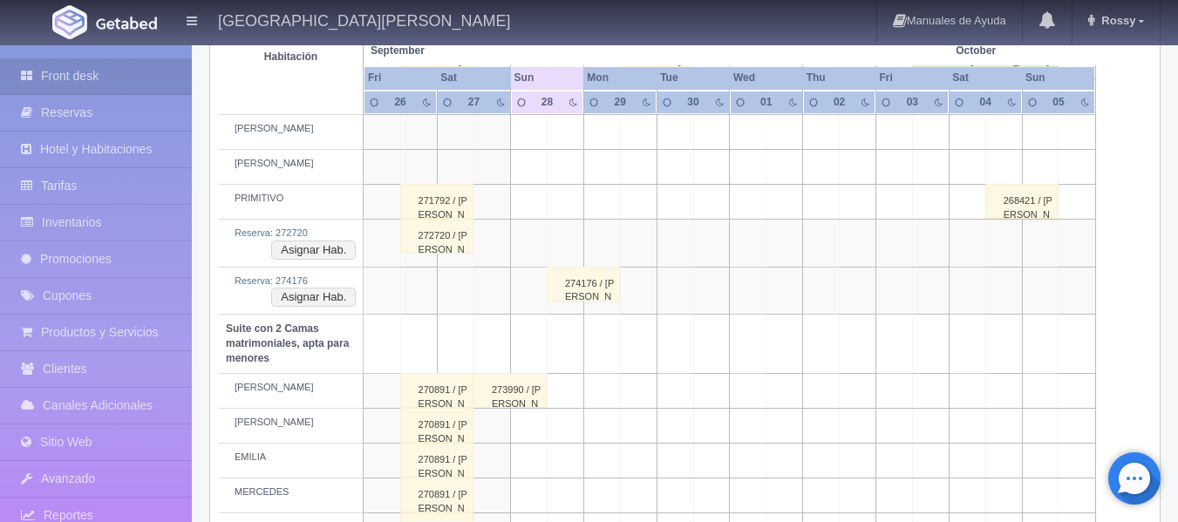
scroll to position [1134, 0]
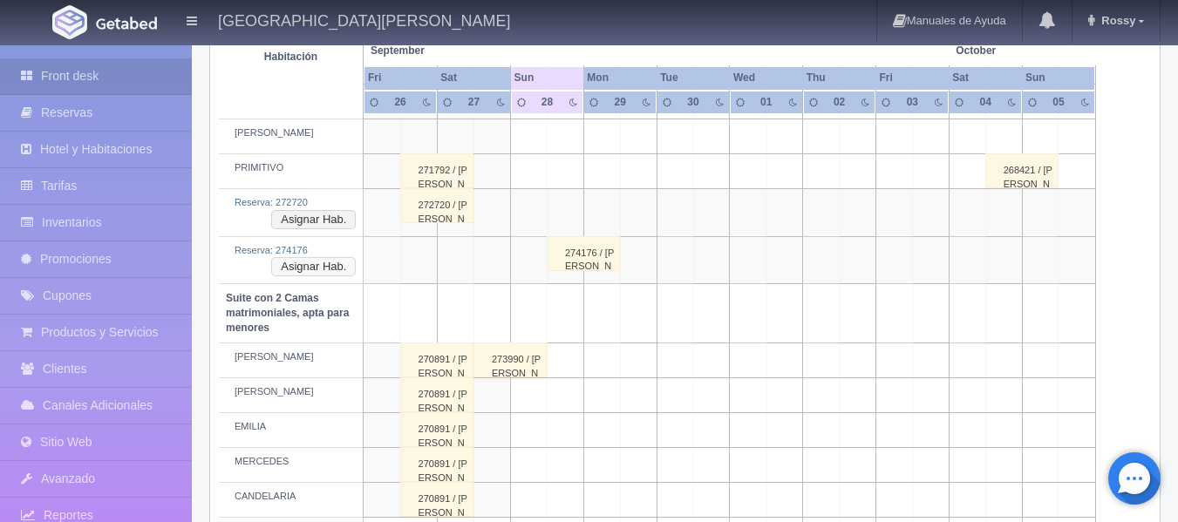
click at [325, 268] on button "Asignar Hab." at bounding box center [313, 266] width 85 height 19
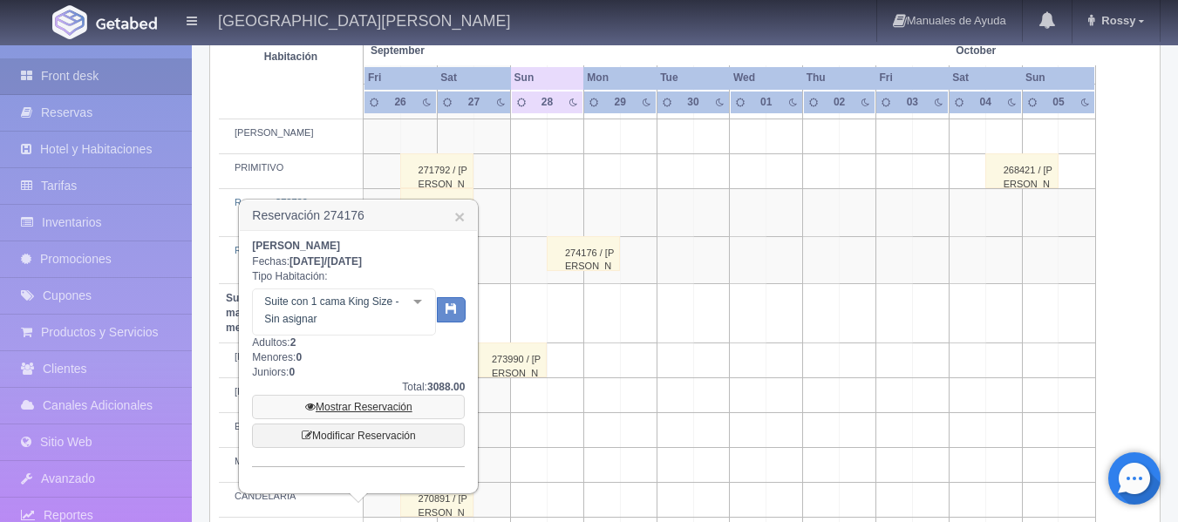
click at [372, 402] on link "Mostrar Reservación" at bounding box center [358, 407] width 213 height 24
click at [372, 438] on link "Modificar Reservación" at bounding box center [358, 436] width 213 height 24
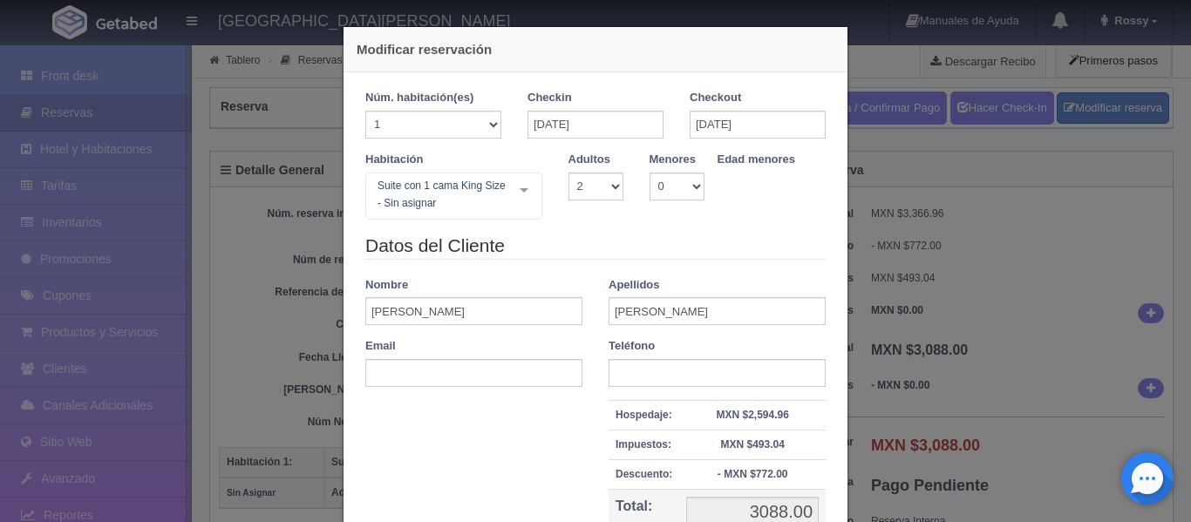
select select "2"
click at [516, 186] on div "Suite con 1 cama King Size - Sin asignar No elements found. Consider changing t…" at bounding box center [453, 196] width 177 height 47
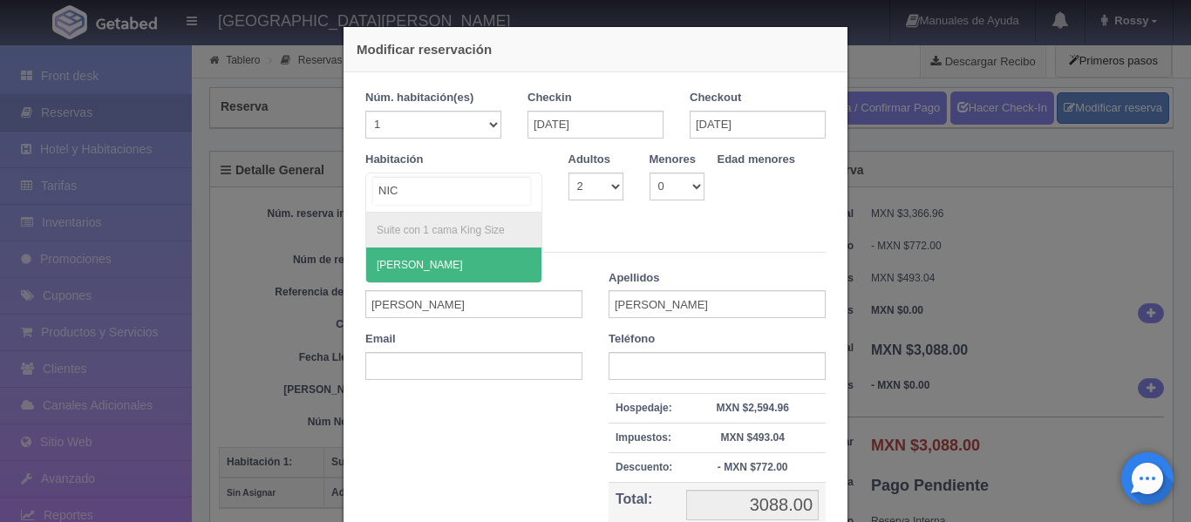
click at [459, 262] on span "[PERSON_NAME]" at bounding box center [453, 265] width 175 height 35
type input "NIC"
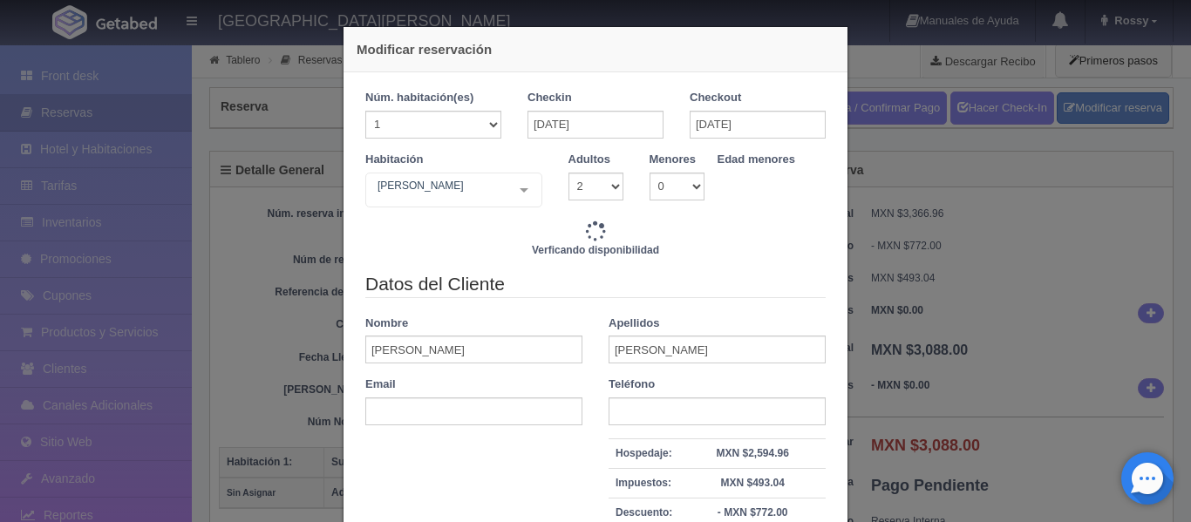
type input "3088.00"
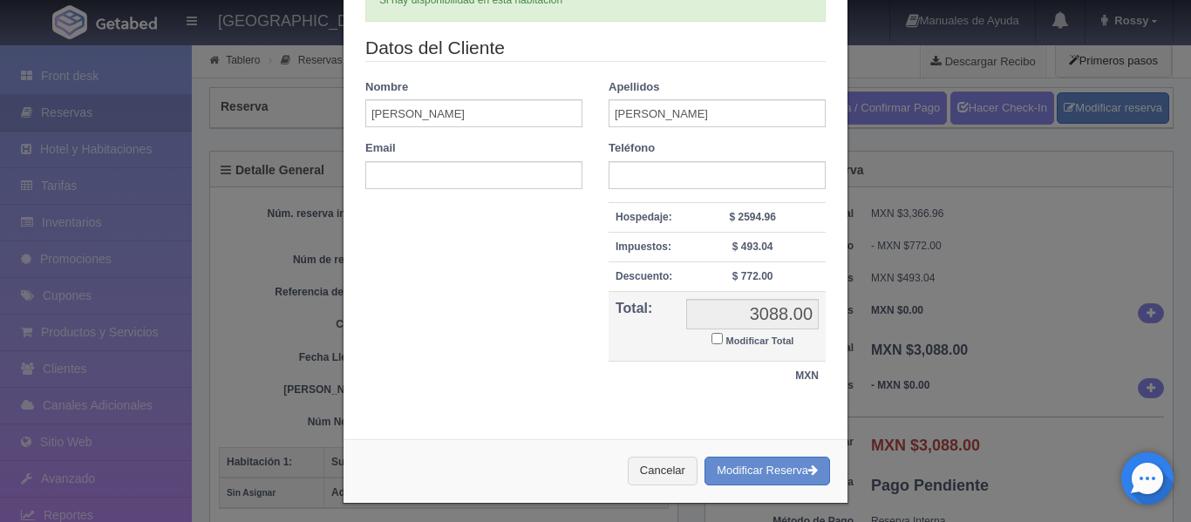
scroll to position [249, 0]
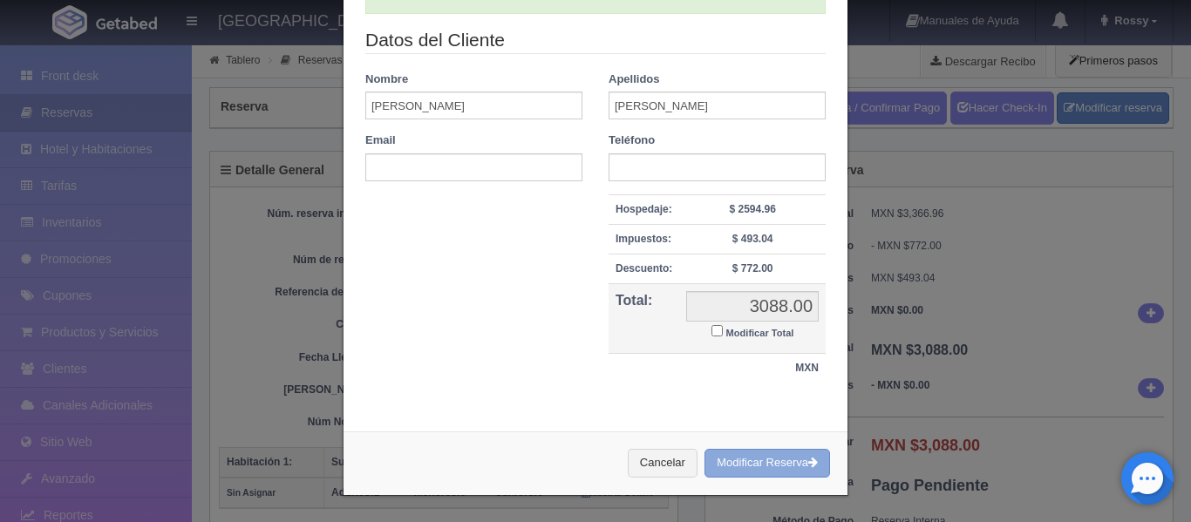
click at [778, 469] on button "Modificar Reserva" at bounding box center [768, 463] width 126 height 29
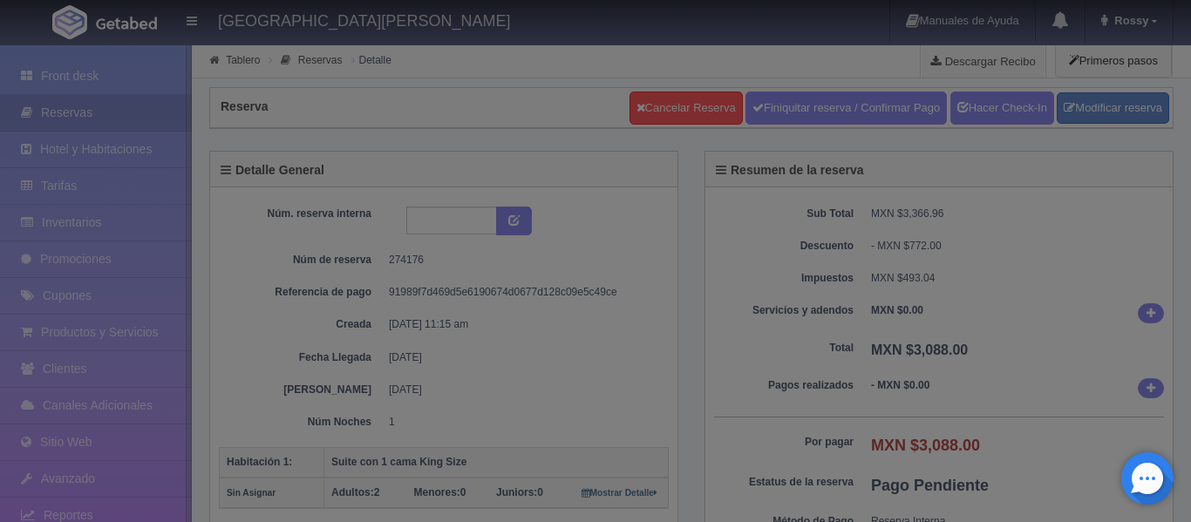
select select "2"
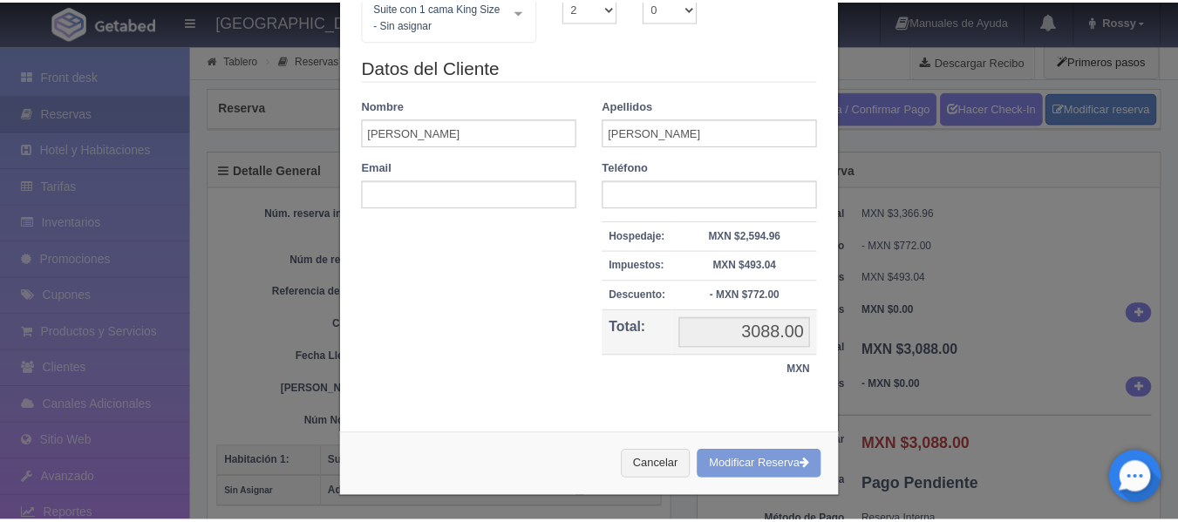
scroll to position [181, 0]
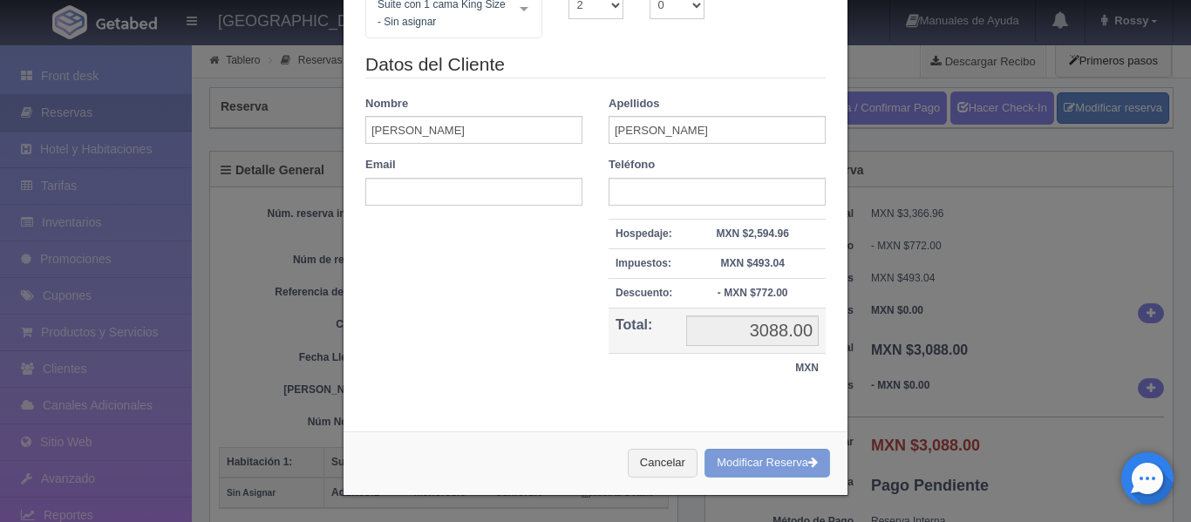
click at [1058, 484] on div "Modificar reservación Núm. habitación(es) 1 2 3 4 5 6 7 8 9 10 11 12 13 14 15 1…" at bounding box center [595, 261] width 1191 height 522
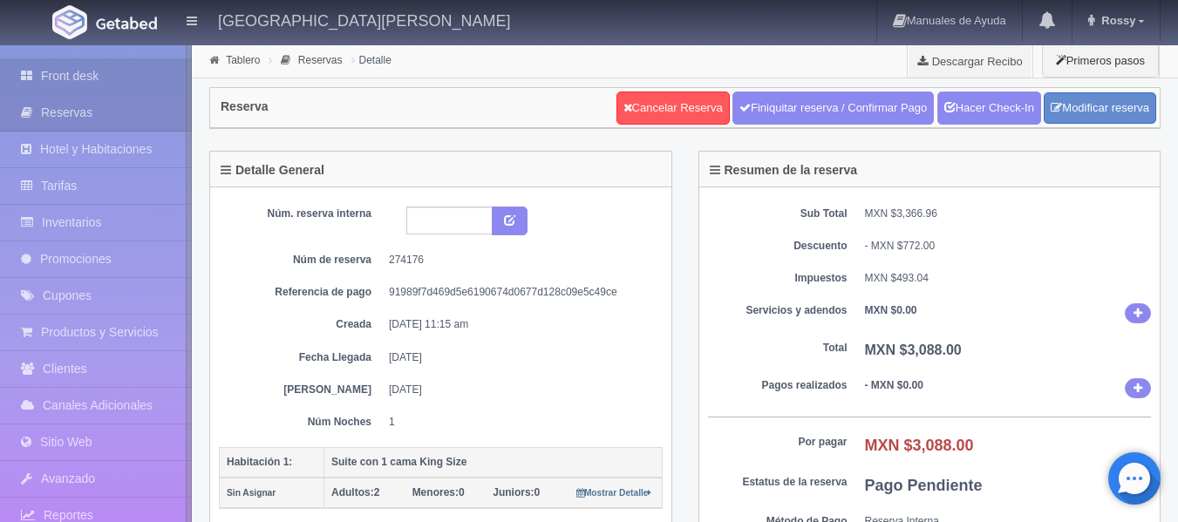
click at [92, 80] on link "Front desk" at bounding box center [96, 76] width 192 height 36
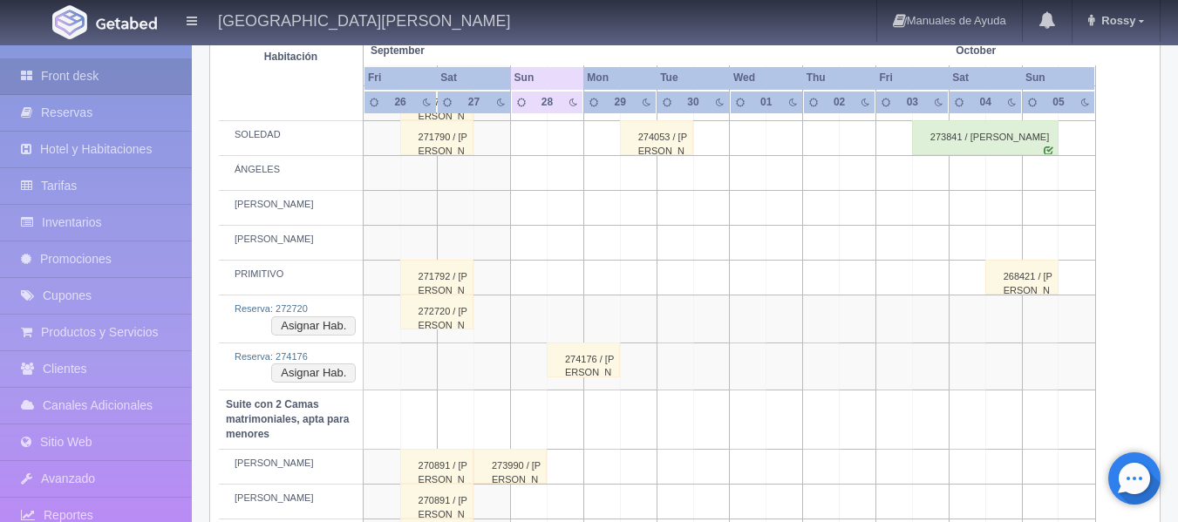
scroll to position [1047, 0]
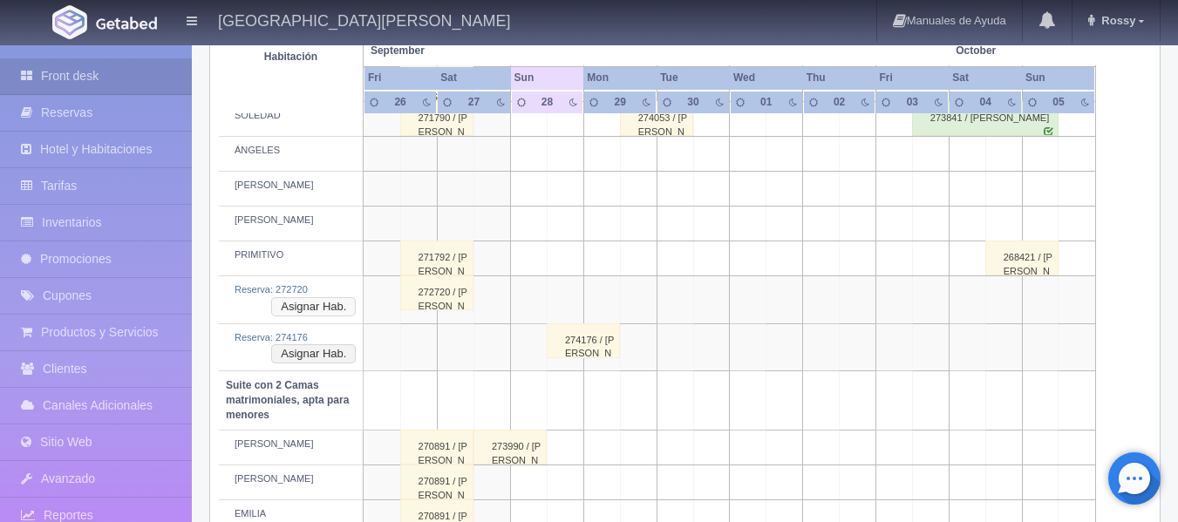
click at [338, 303] on button "Asignar Hab." at bounding box center [313, 306] width 85 height 19
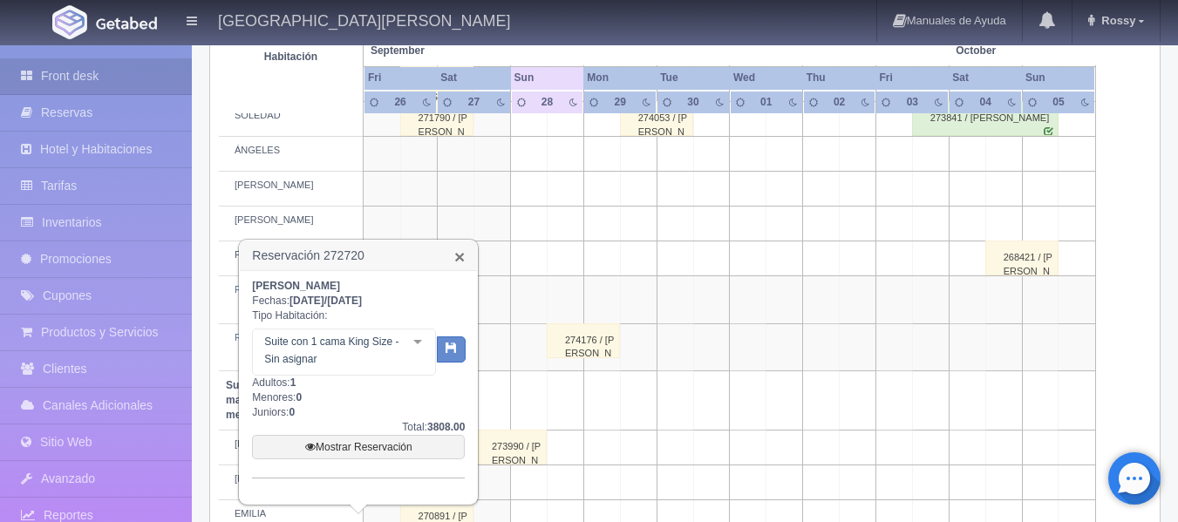
click at [460, 257] on link "×" at bounding box center [459, 257] width 10 height 18
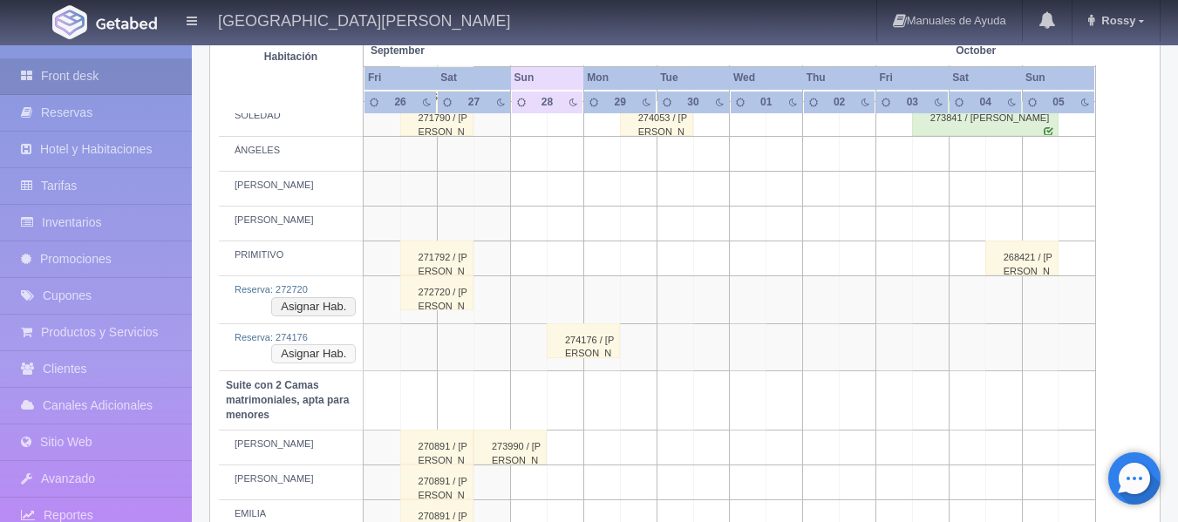
click at [310, 353] on button "Asignar Hab." at bounding box center [313, 353] width 85 height 19
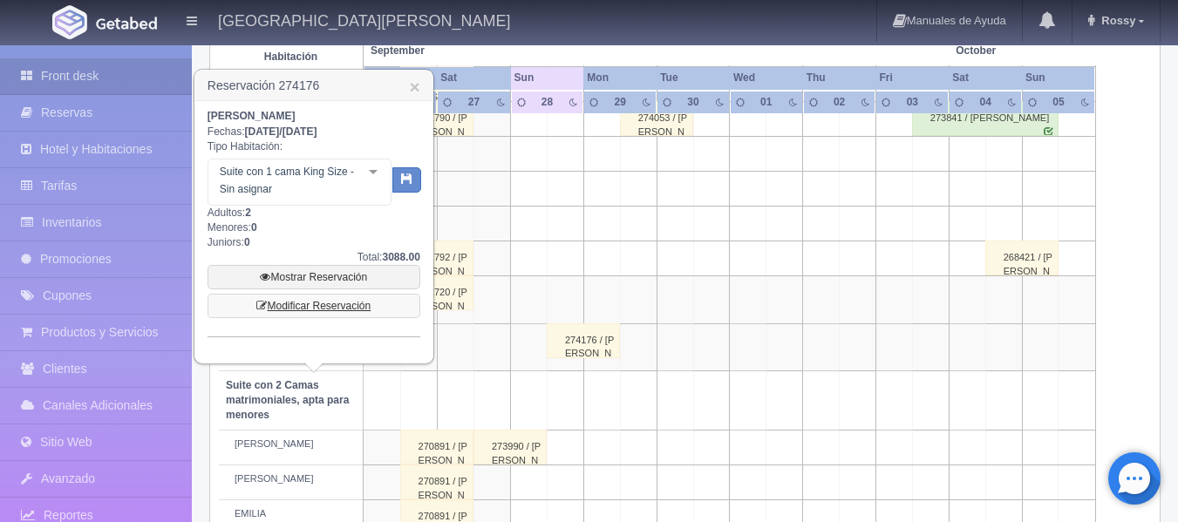
click at [313, 302] on link "Modificar Reservación" at bounding box center [314, 306] width 213 height 24
click at [413, 180] on button "button" at bounding box center [406, 180] width 29 height 26
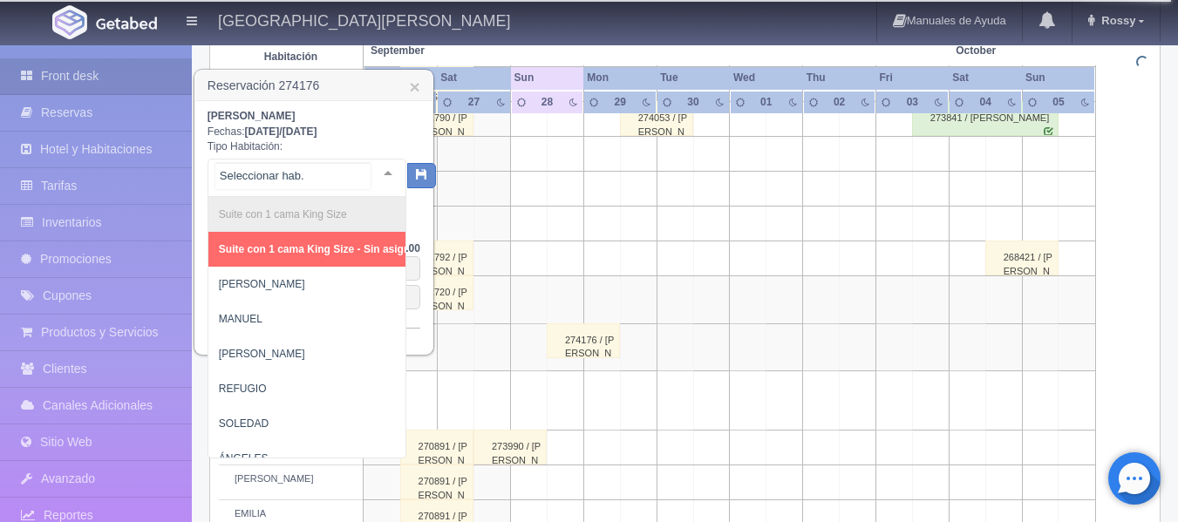
click at [372, 173] on div at bounding box center [388, 173] width 35 height 26
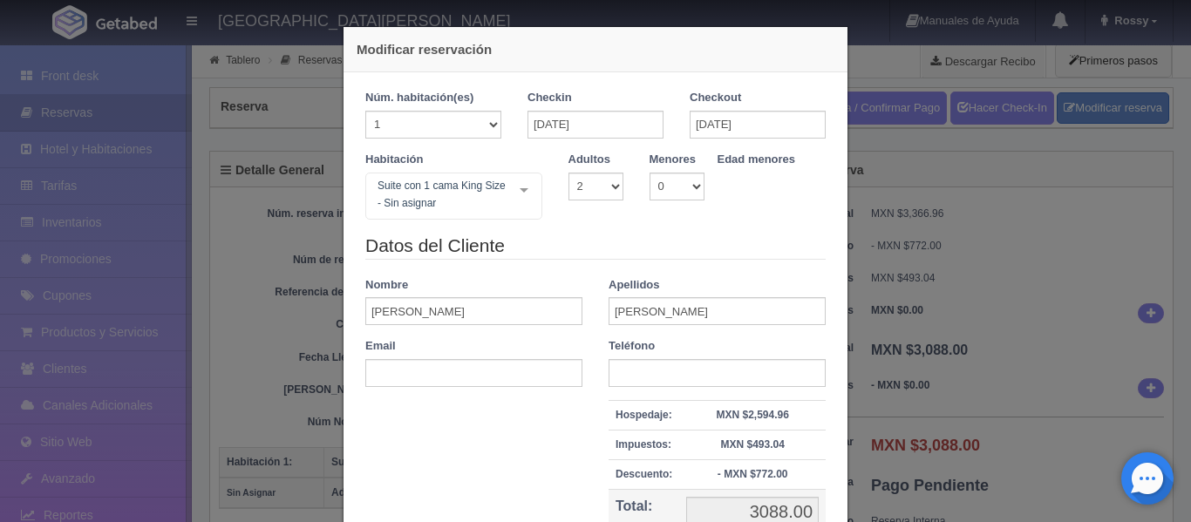
select select "2"
click at [515, 193] on div "Suite con 1 cama King Size - Sin asignar No elements found. Consider changing t…" at bounding box center [453, 196] width 177 height 47
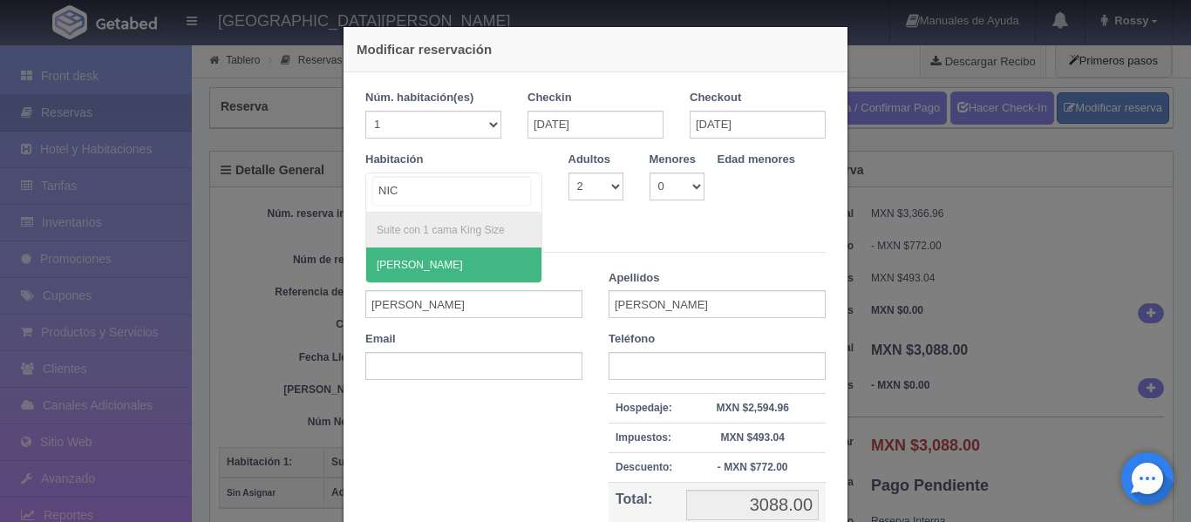
click at [479, 268] on span "[PERSON_NAME]" at bounding box center [453, 265] width 175 height 35
type input "NIC"
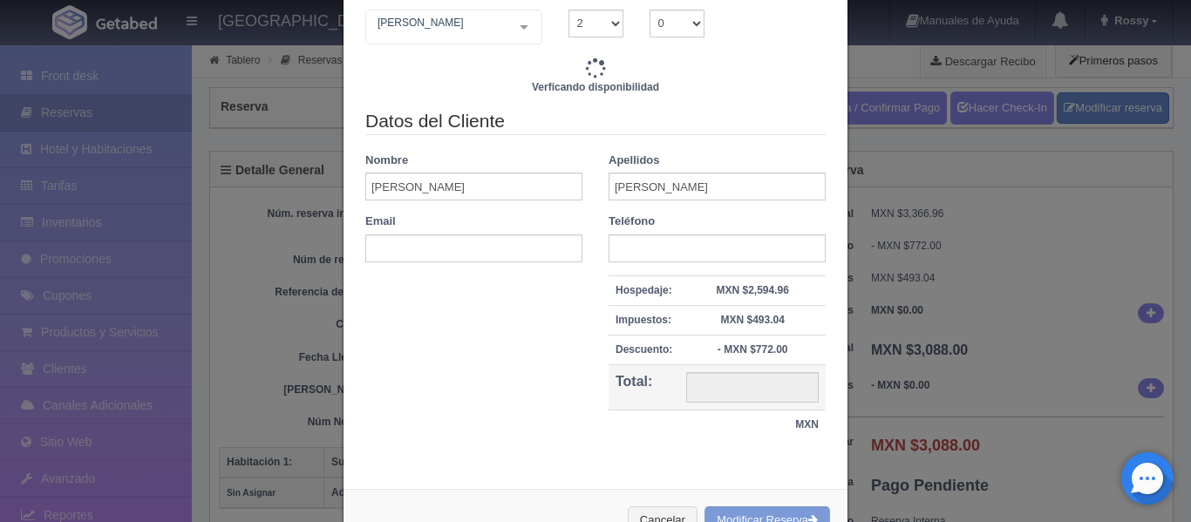
scroll to position [133, 0]
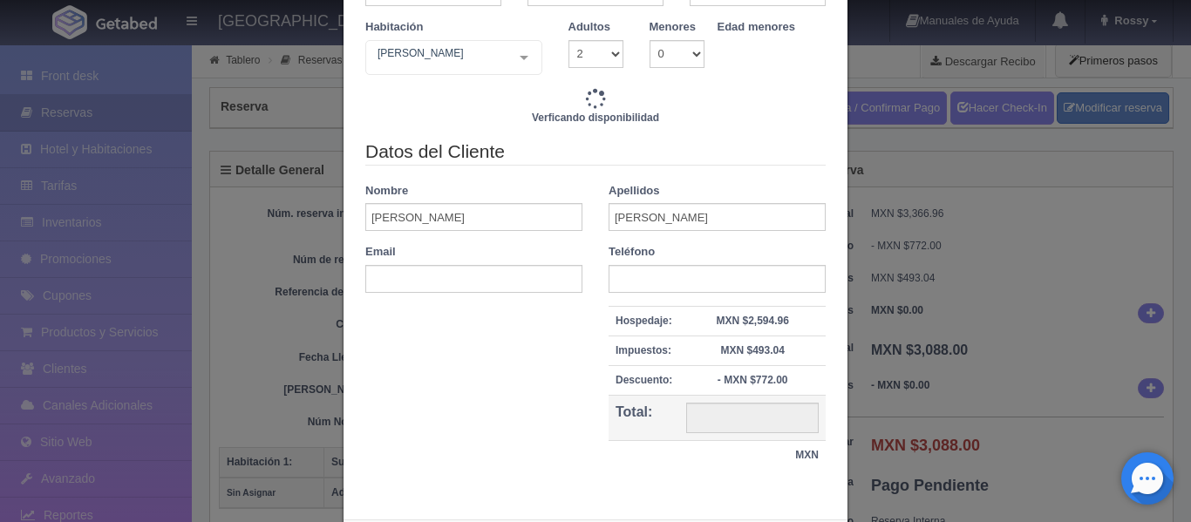
type input "3088.00"
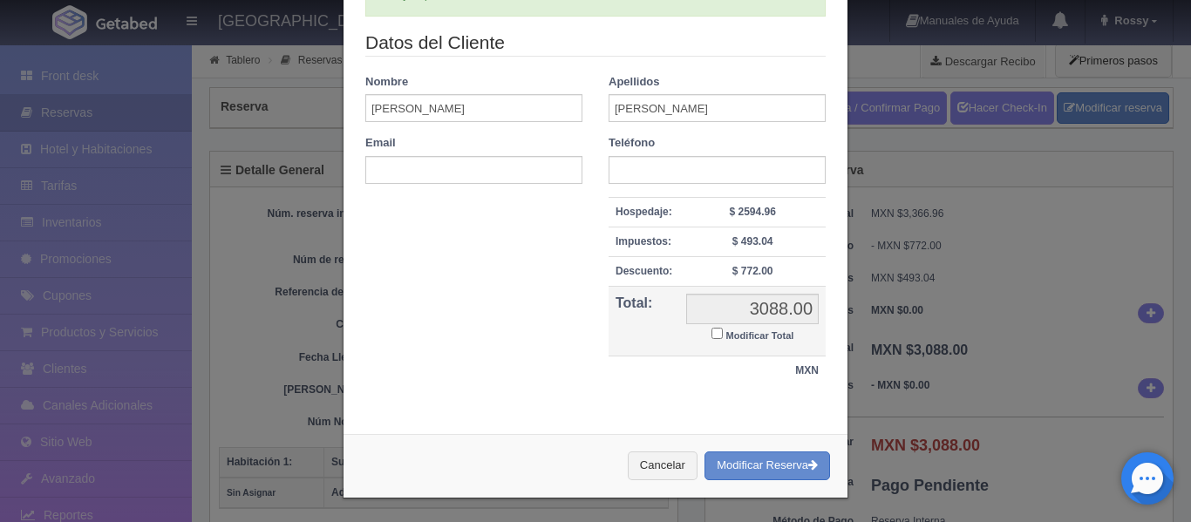
scroll to position [249, 0]
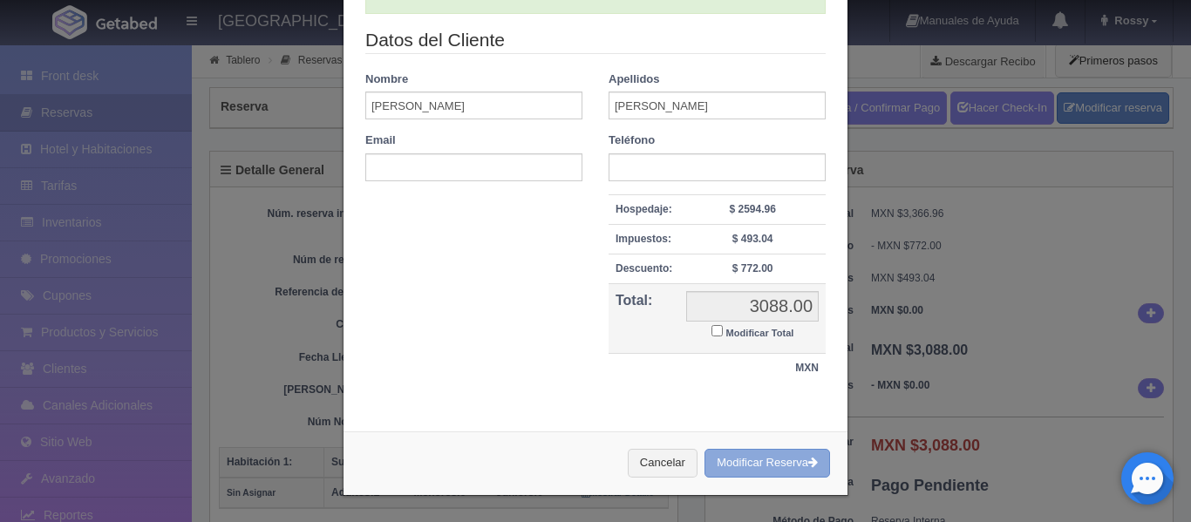
click at [748, 463] on button "Modificar Reserva" at bounding box center [768, 463] width 126 height 29
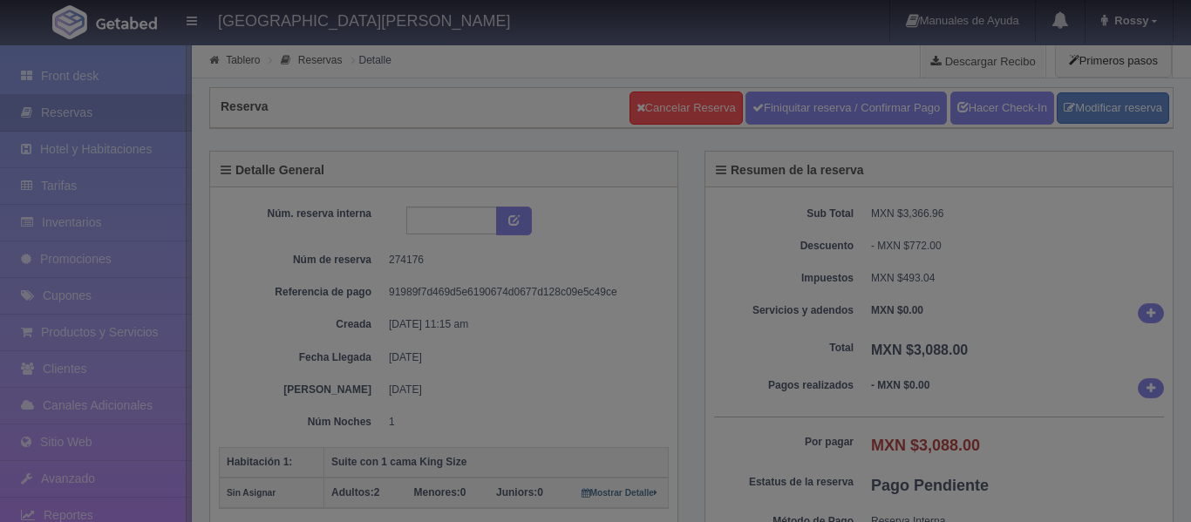
select select "2"
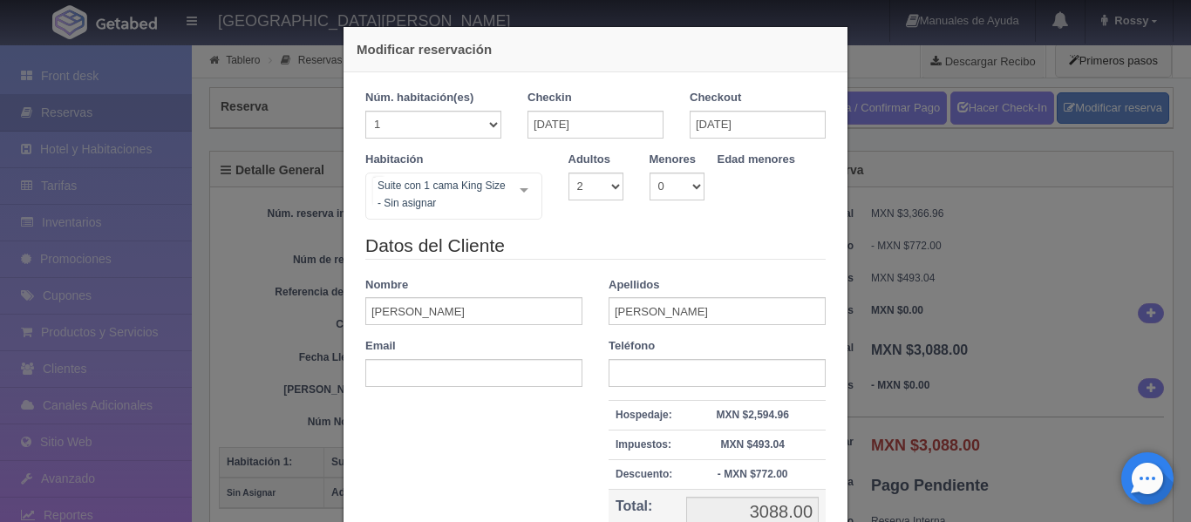
click at [514, 193] on div "Suite con 1 cama [PERSON_NAME] Size - Sin asignar Suite con 2 camas matrimonial…" at bounding box center [453, 196] width 177 height 47
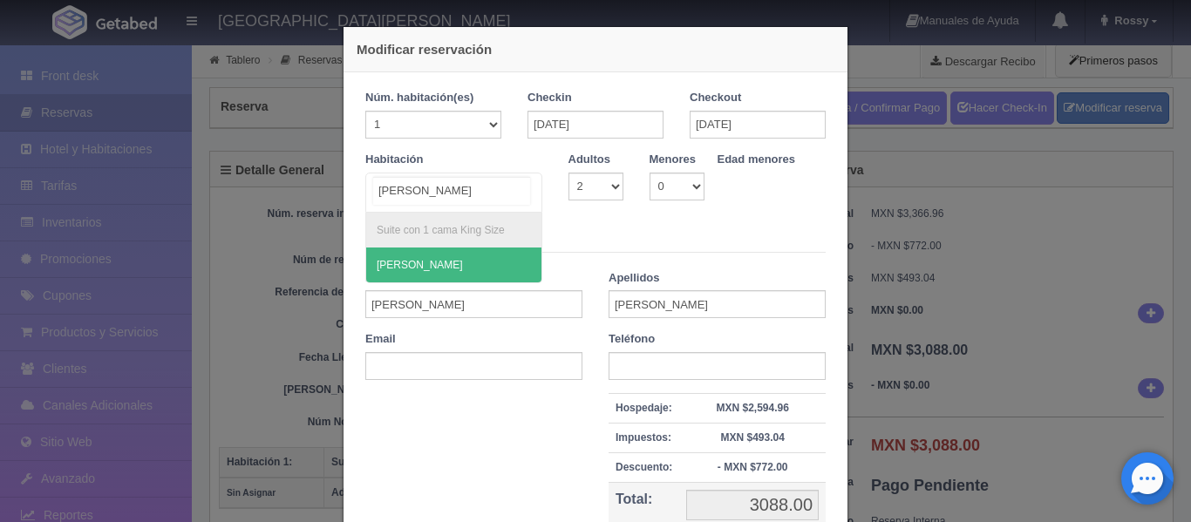
click at [442, 267] on span "[PERSON_NAME]" at bounding box center [453, 265] width 175 height 35
type input "[PERSON_NAME]"
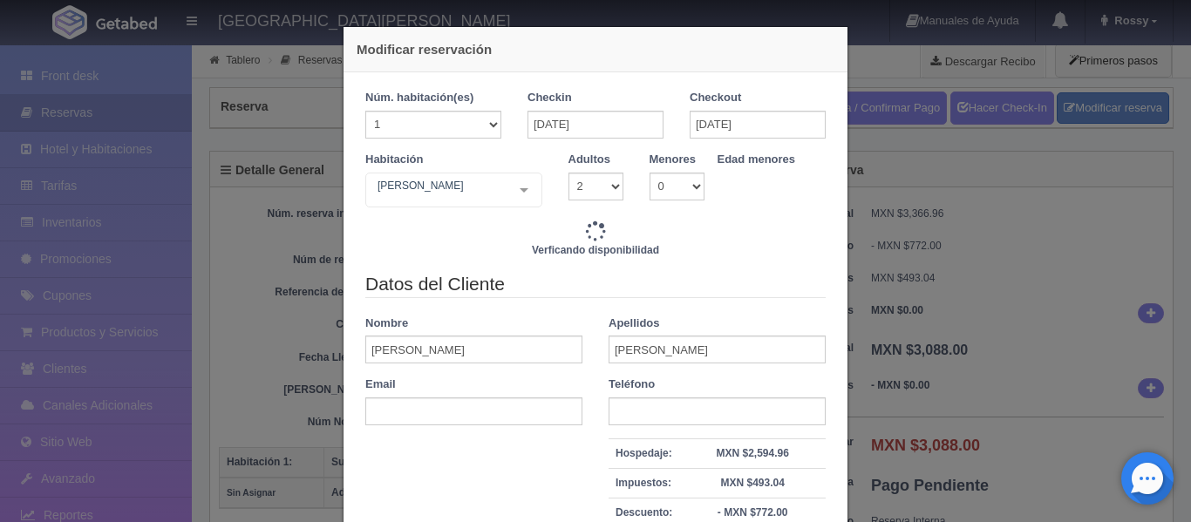
type input "3088.00"
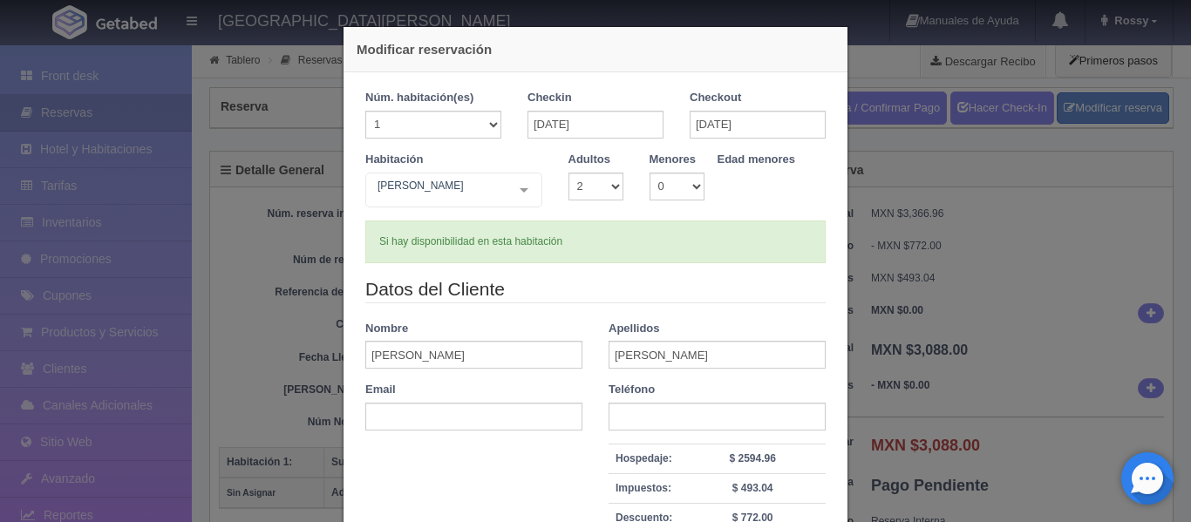
scroll to position [249, 0]
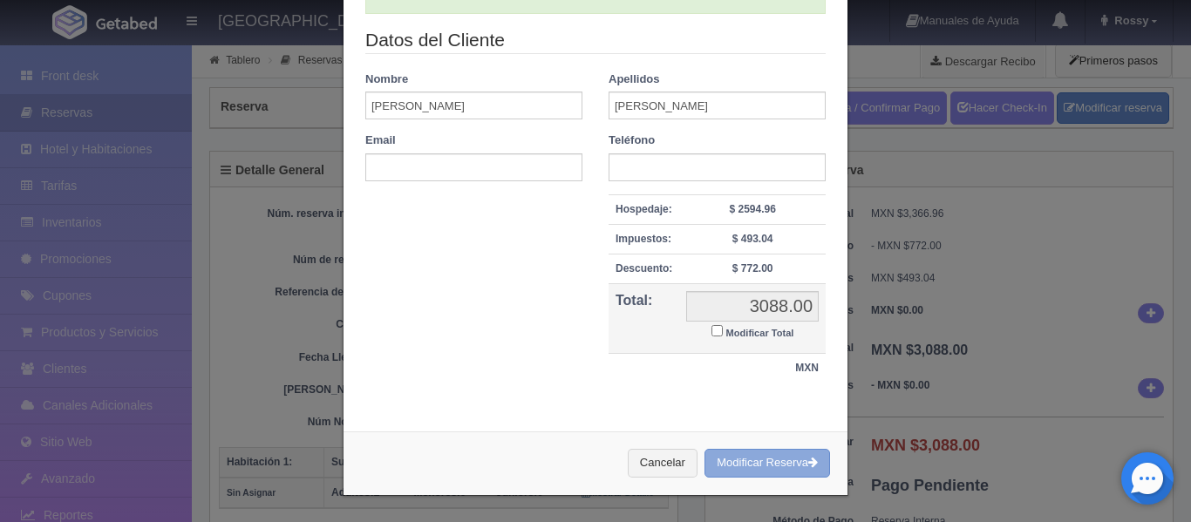
click at [811, 467] on icon "button" at bounding box center [813, 462] width 10 height 11
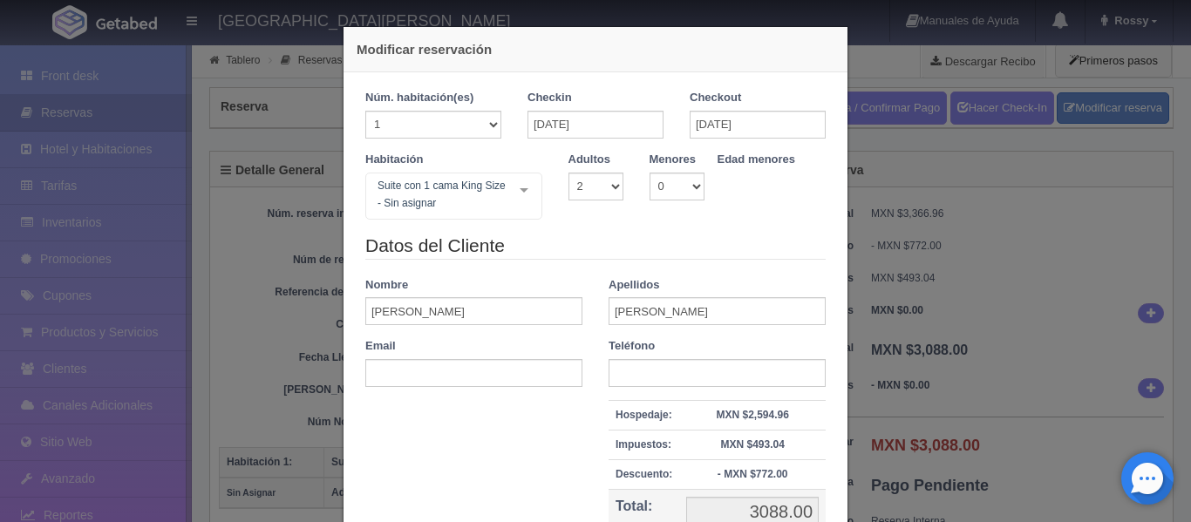
select select "2"
click at [514, 192] on div "Suite con 1 cama King Size - Sin asignar No elements found. Consider changing t…" at bounding box center [453, 196] width 177 height 47
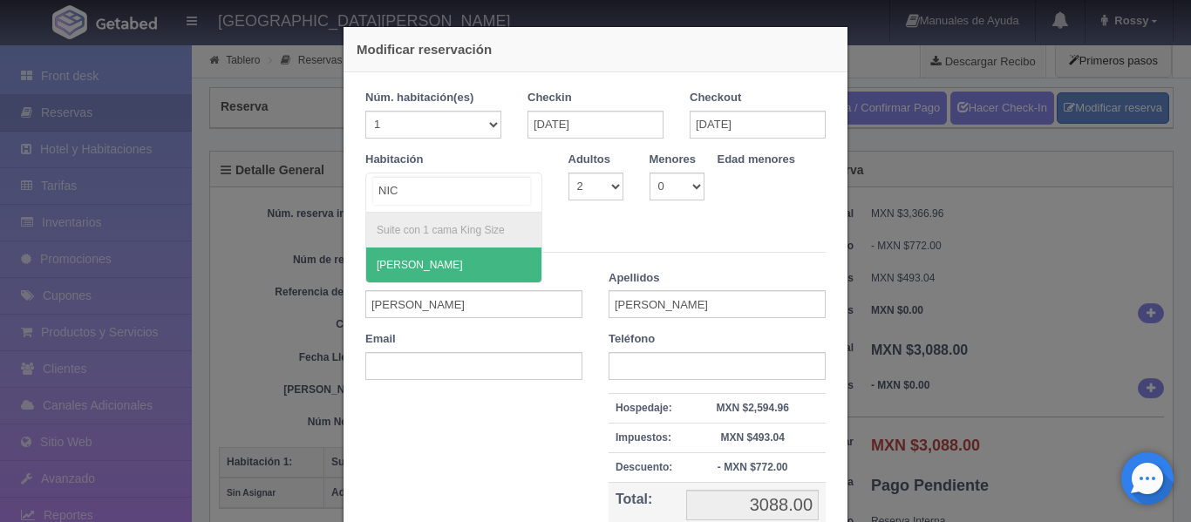
click at [477, 269] on span "[PERSON_NAME]" at bounding box center [453, 265] width 175 height 35
type input "NIC"
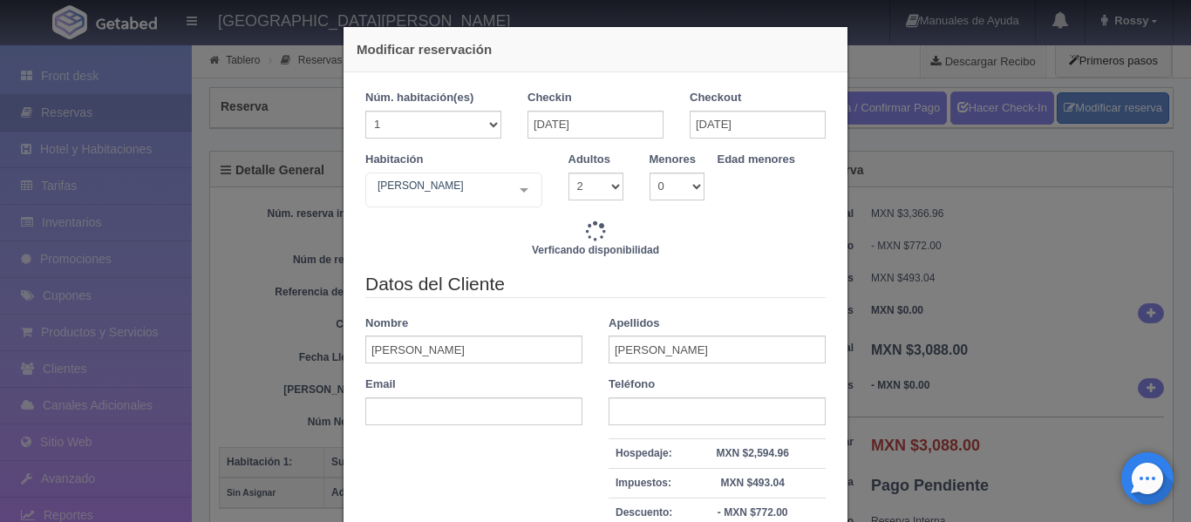
type input "3088.00"
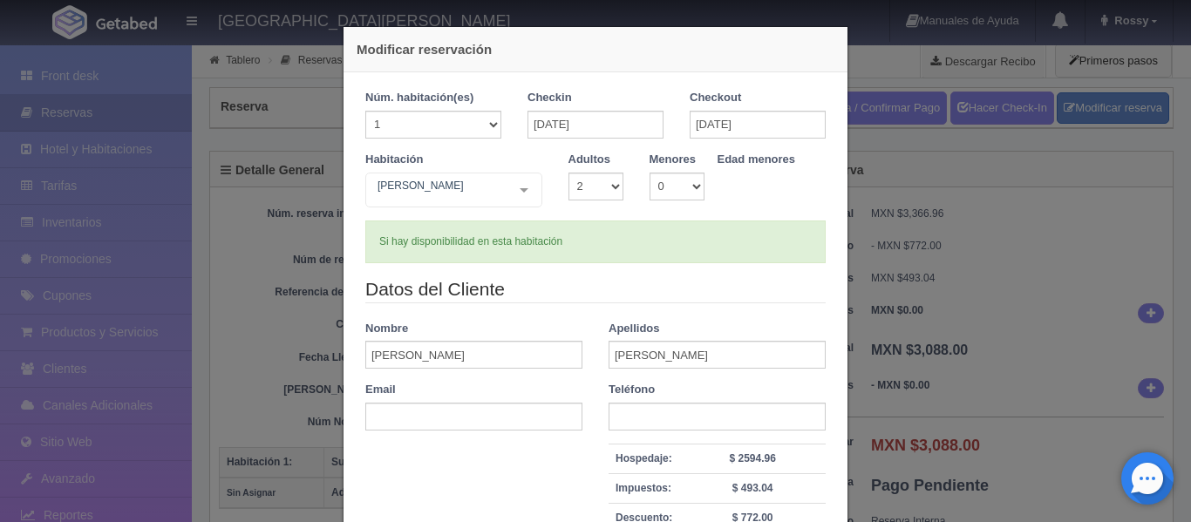
scroll to position [249, 0]
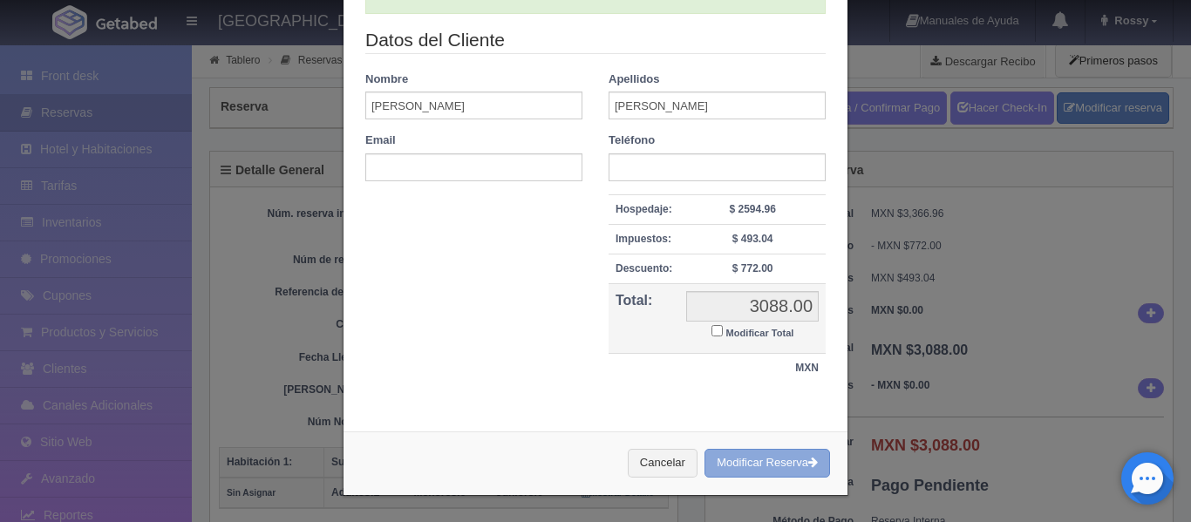
click at [809, 466] on icon "button" at bounding box center [813, 462] width 10 height 11
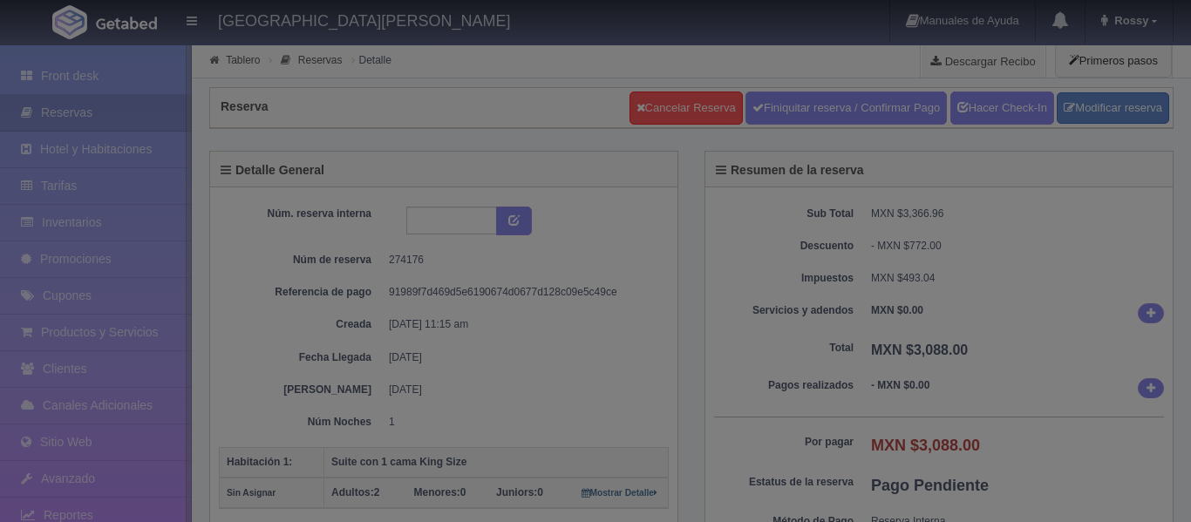
select select "2"
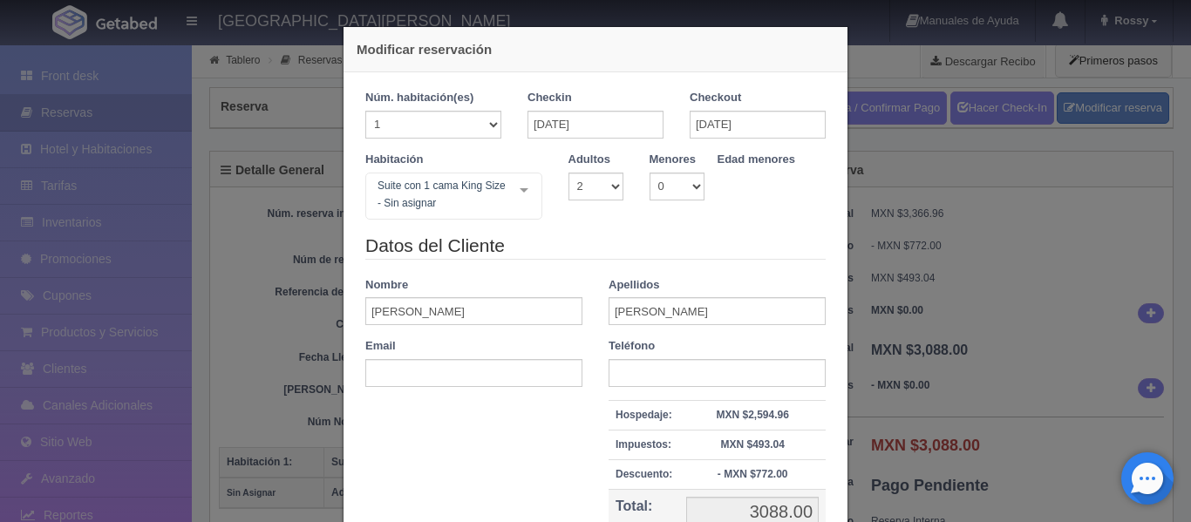
click at [916, 138] on div "Modificar reservación Núm. habitación(es) 1 2 3 4 5 6 7 8 9 10 11 12 13 14 15 1…" at bounding box center [595, 261] width 1191 height 522
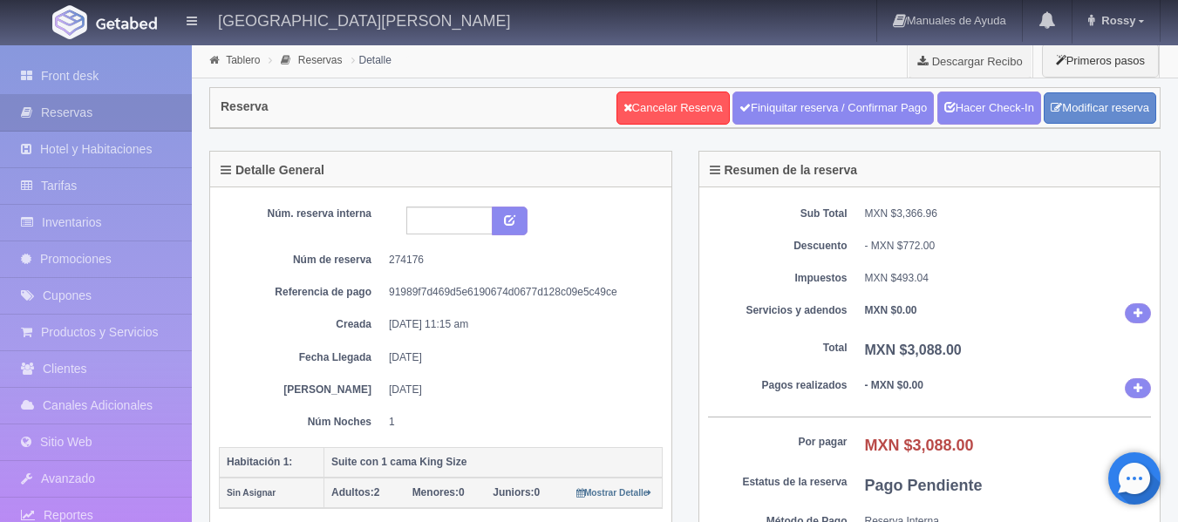
click at [678, 324] on div "Detalle General Núm. reserva interna Núm de reserva 274176 Referencia de pago 9…" at bounding box center [440, 349] width 489 height 396
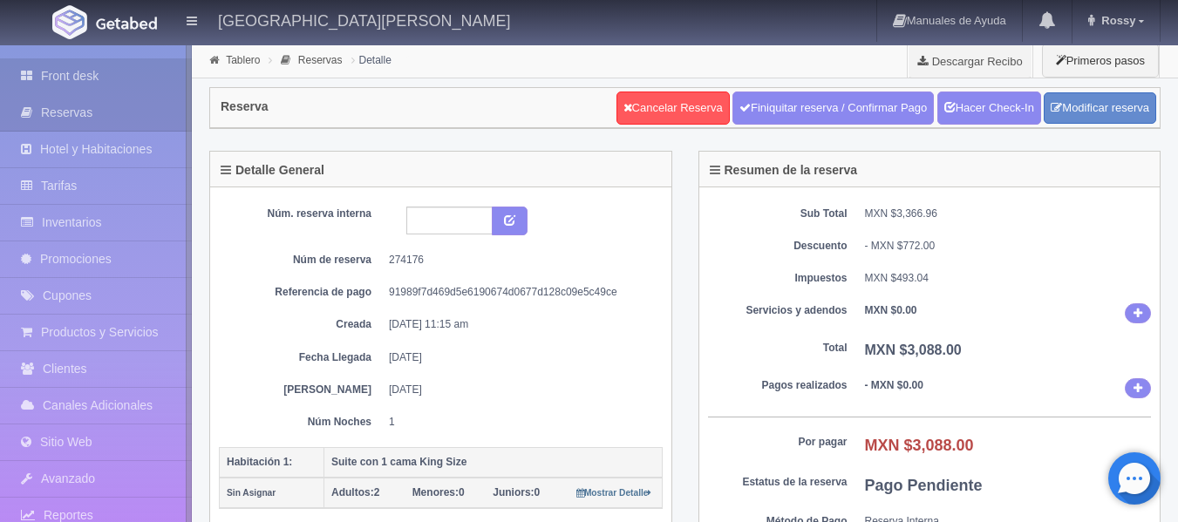
click at [77, 85] on link "Front desk" at bounding box center [96, 76] width 192 height 36
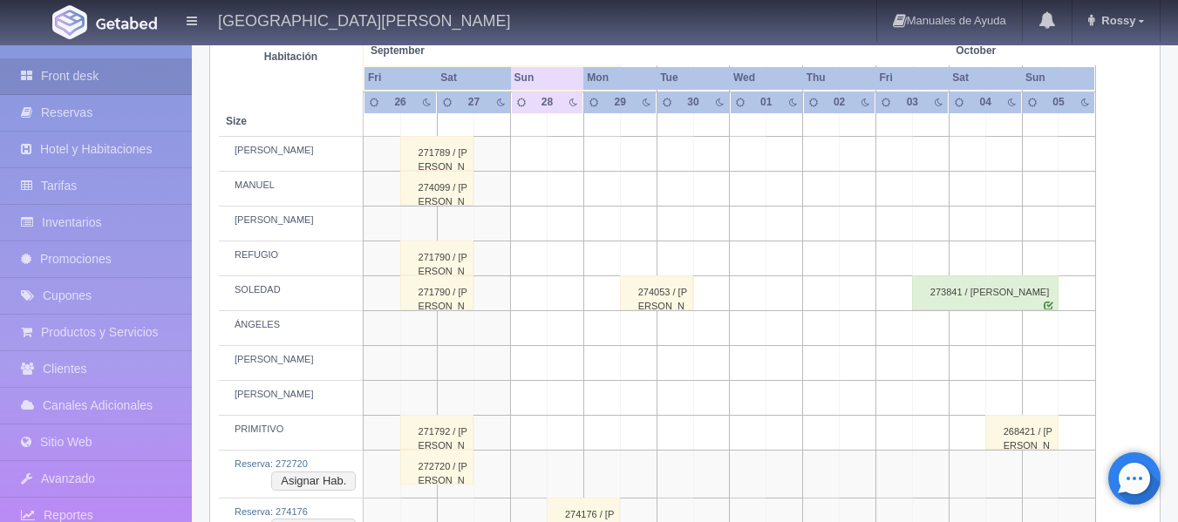
scroll to position [959, 0]
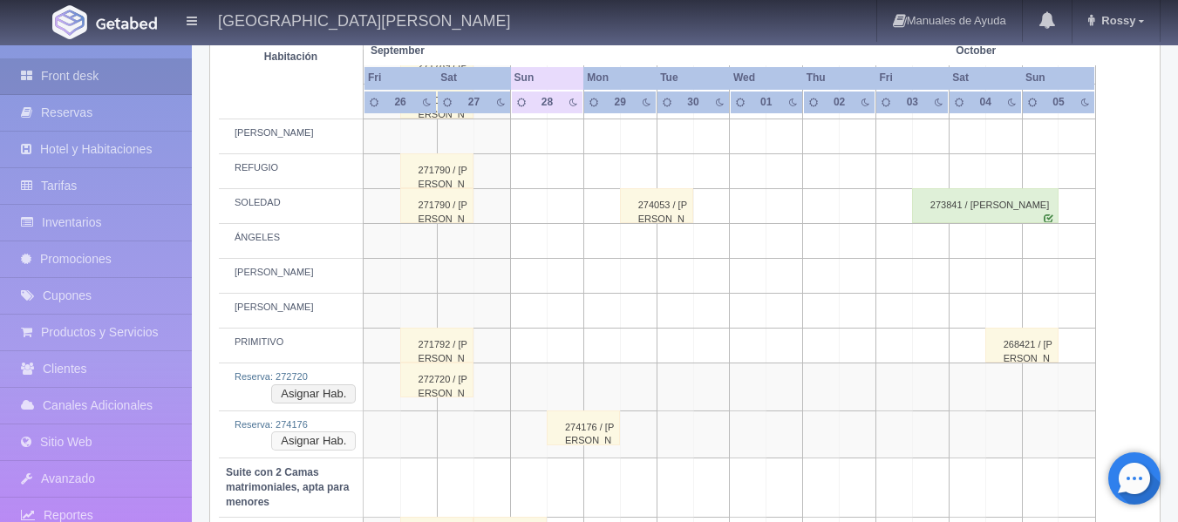
click at [309, 440] on button "Asignar Hab." at bounding box center [313, 441] width 85 height 19
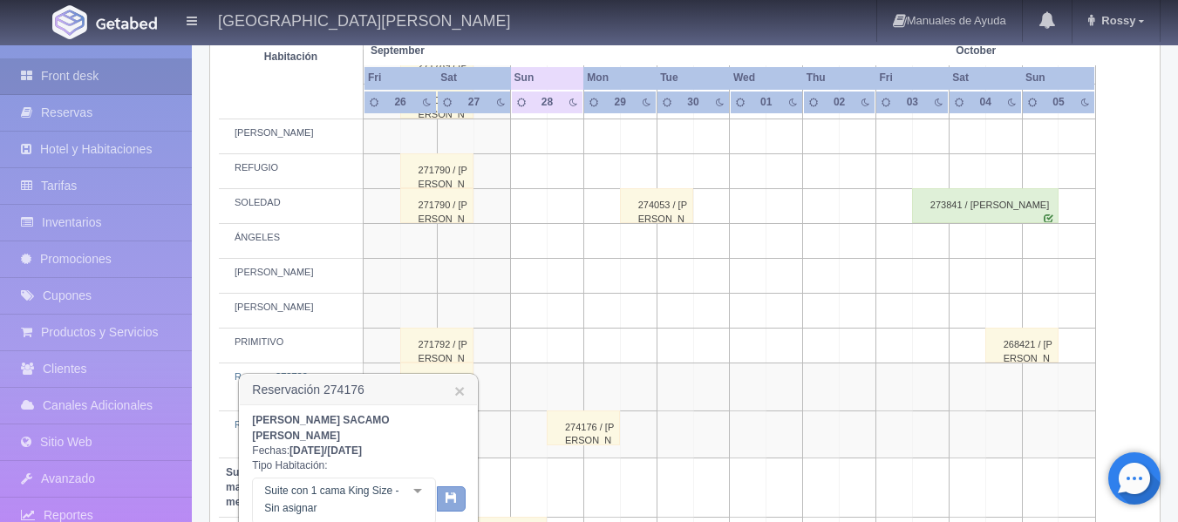
click at [457, 492] on icon "button" at bounding box center [451, 497] width 11 height 11
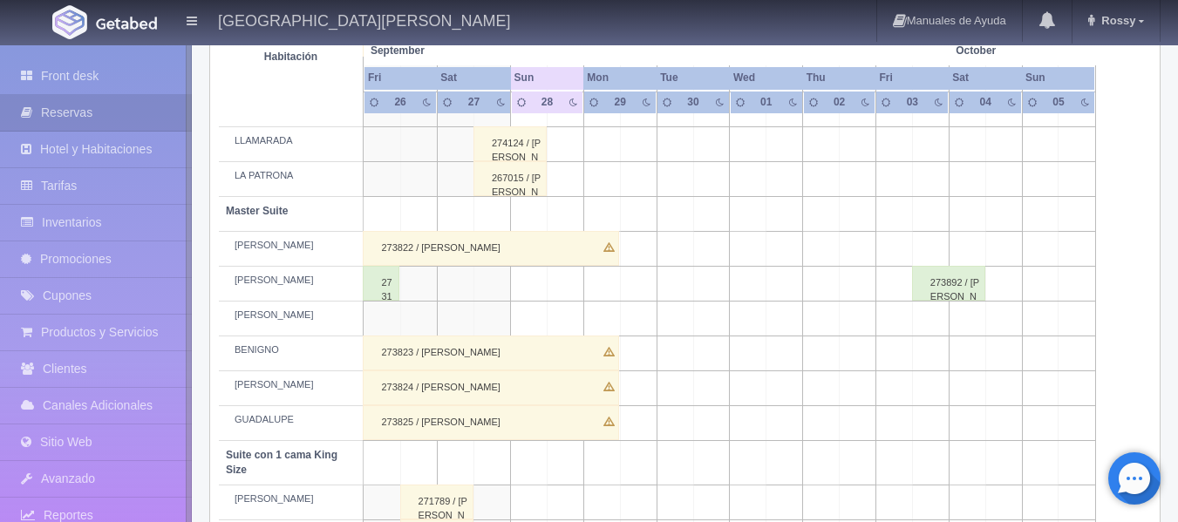
scroll to position [1047, 0]
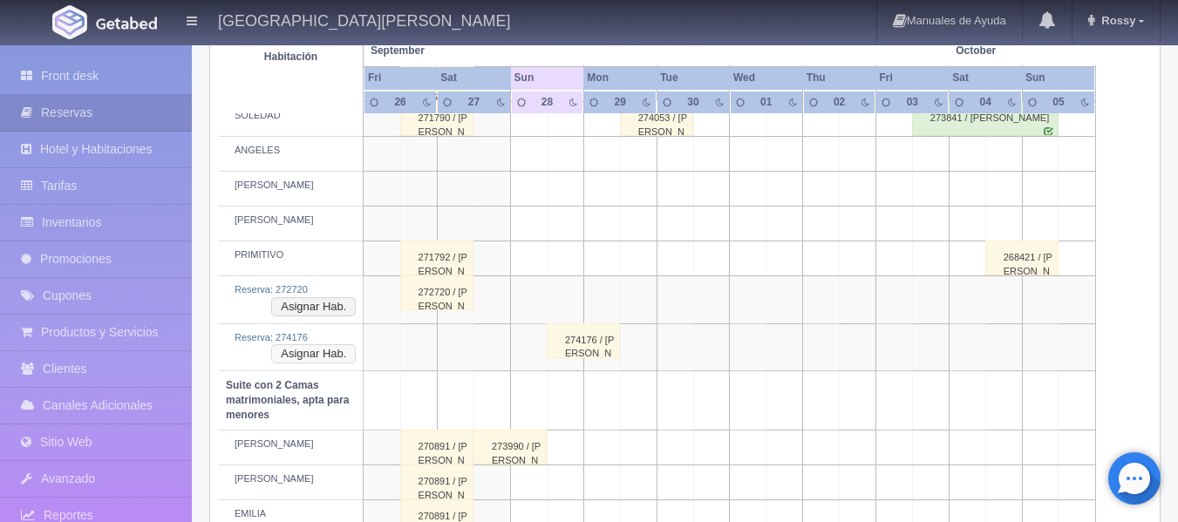
click at [326, 349] on button "Asignar Hab." at bounding box center [313, 353] width 85 height 19
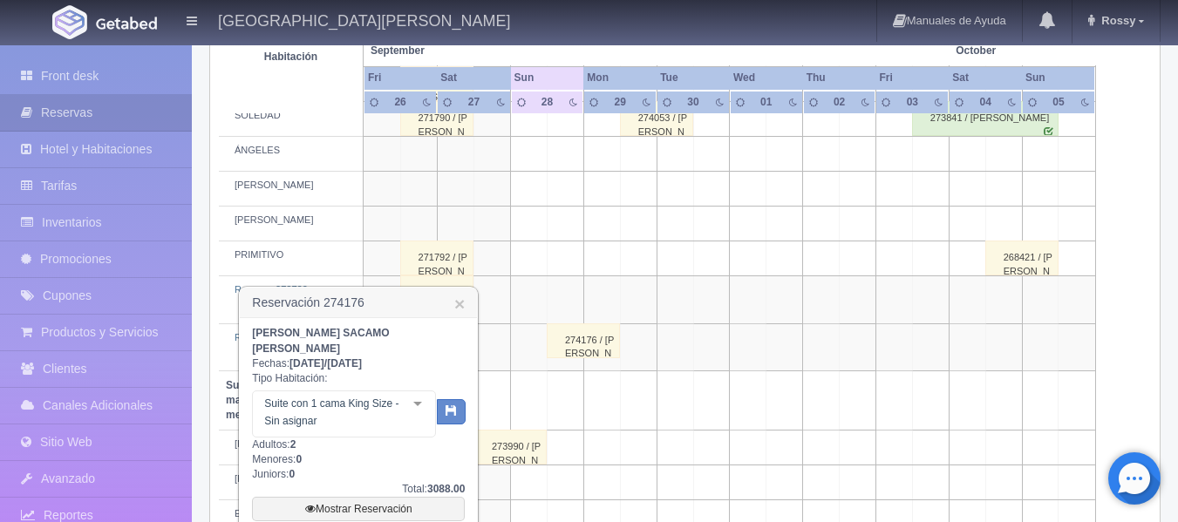
scroll to position [1134, 0]
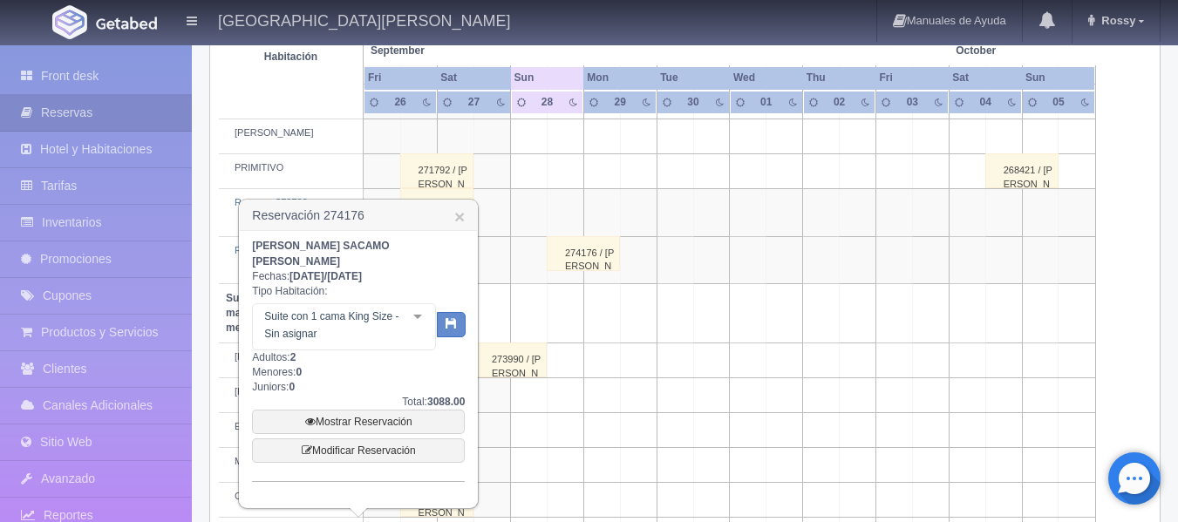
click at [417, 304] on div at bounding box center [417, 317] width 35 height 26
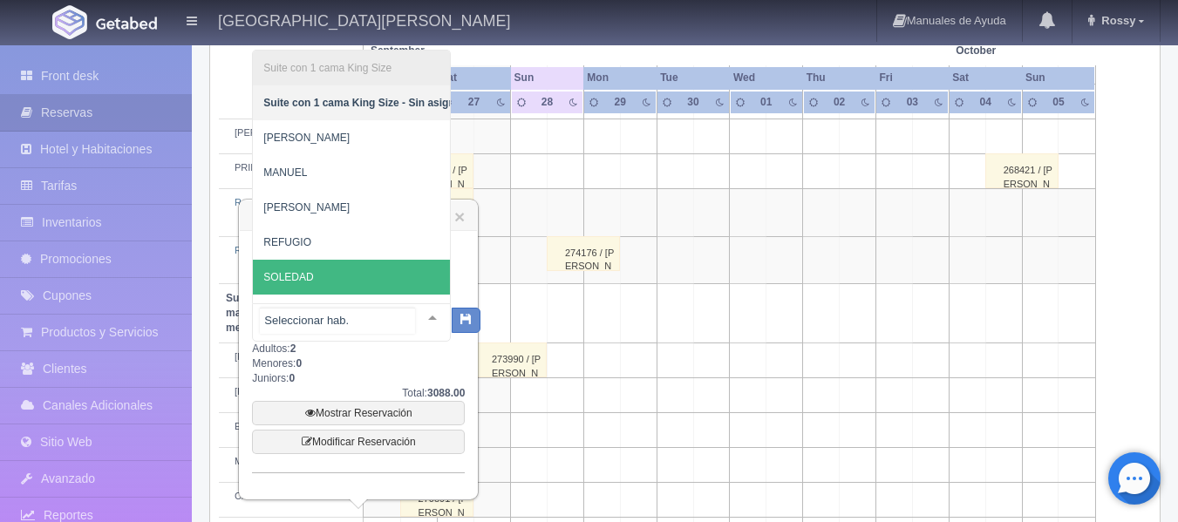
click at [367, 308] on input "text" at bounding box center [337, 321] width 155 height 26
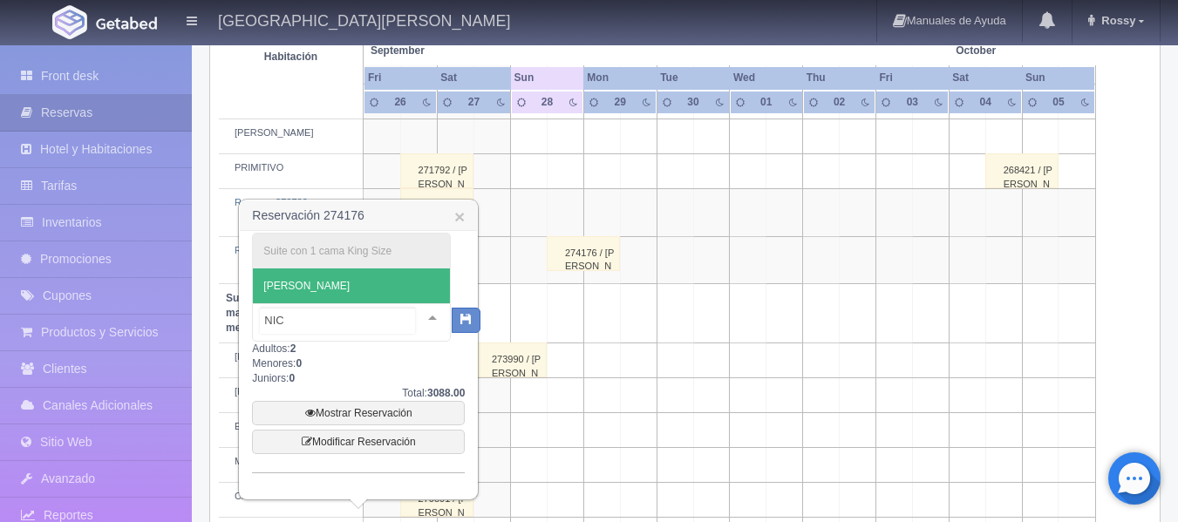
type input "NICO"
click at [275, 280] on span "[PERSON_NAME]" at bounding box center [306, 286] width 86 height 12
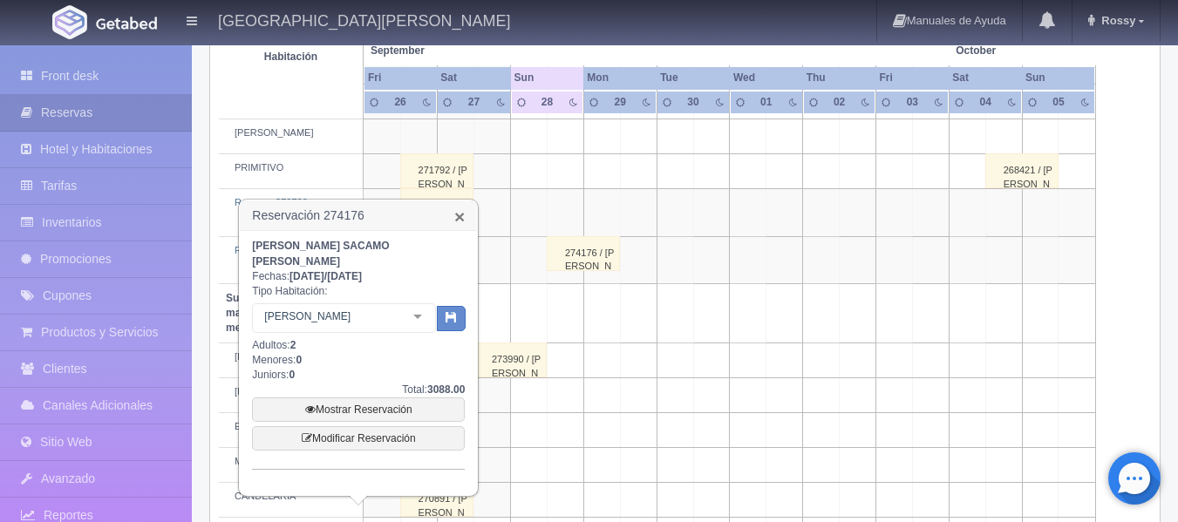
click at [455, 212] on link "×" at bounding box center [459, 217] width 10 height 18
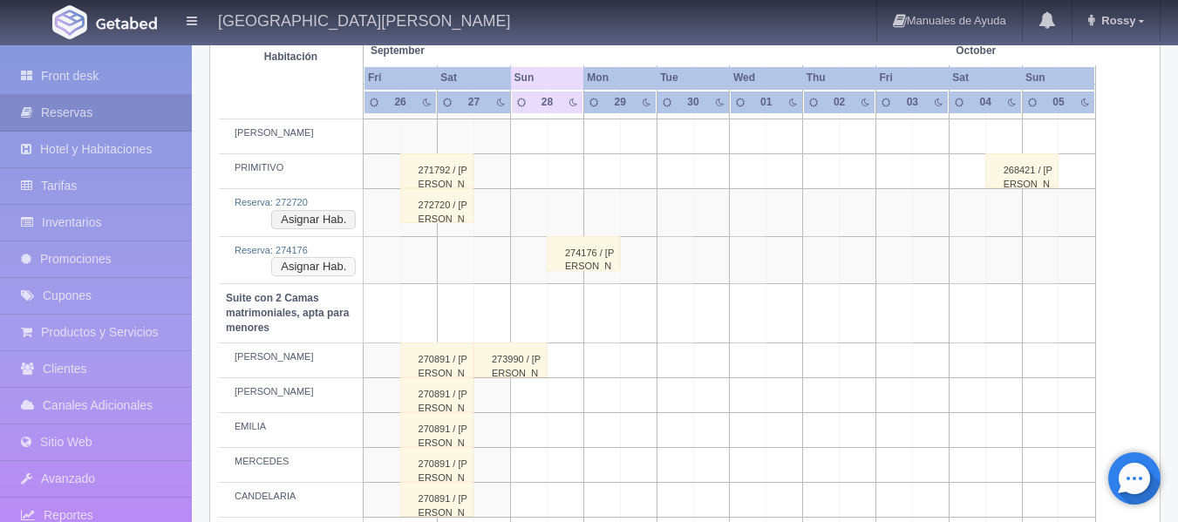
click at [340, 267] on button "Asignar Hab." at bounding box center [313, 266] width 85 height 19
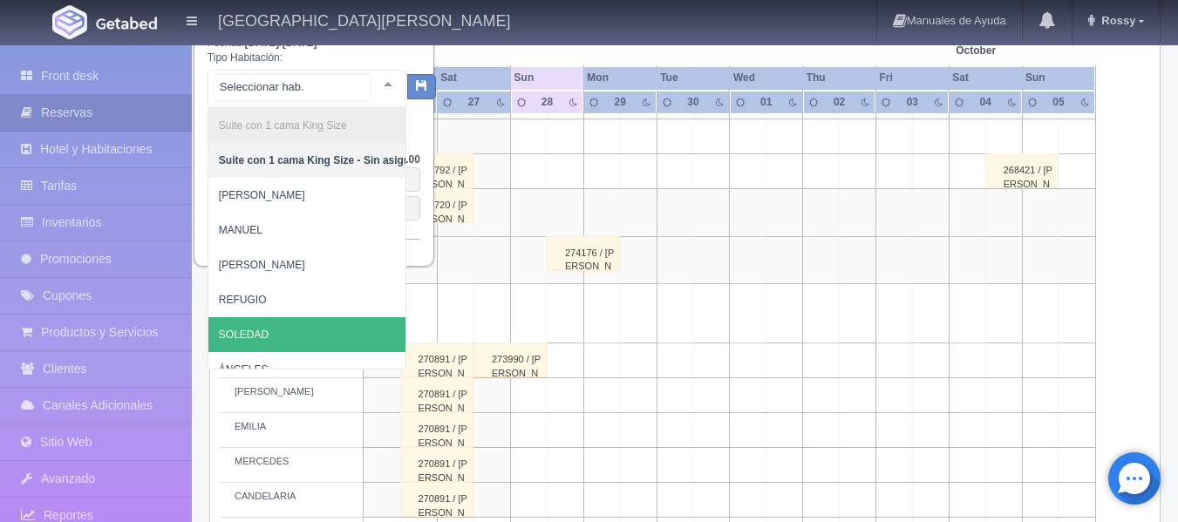
click at [377, 71] on div at bounding box center [388, 84] width 35 height 26
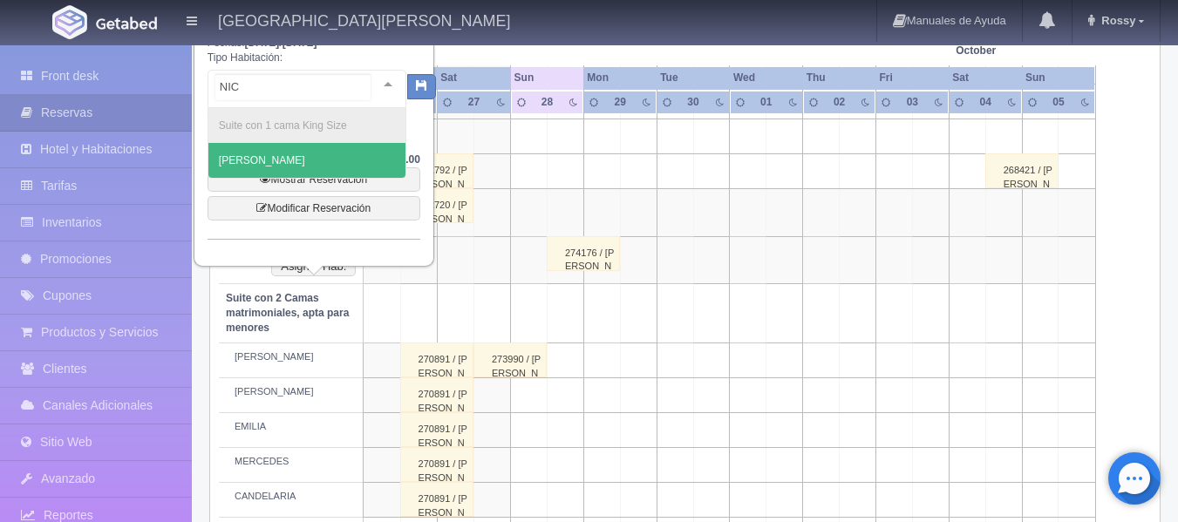
type input "NICO"
click at [325, 149] on span "[PERSON_NAME]" at bounding box center [306, 160] width 197 height 35
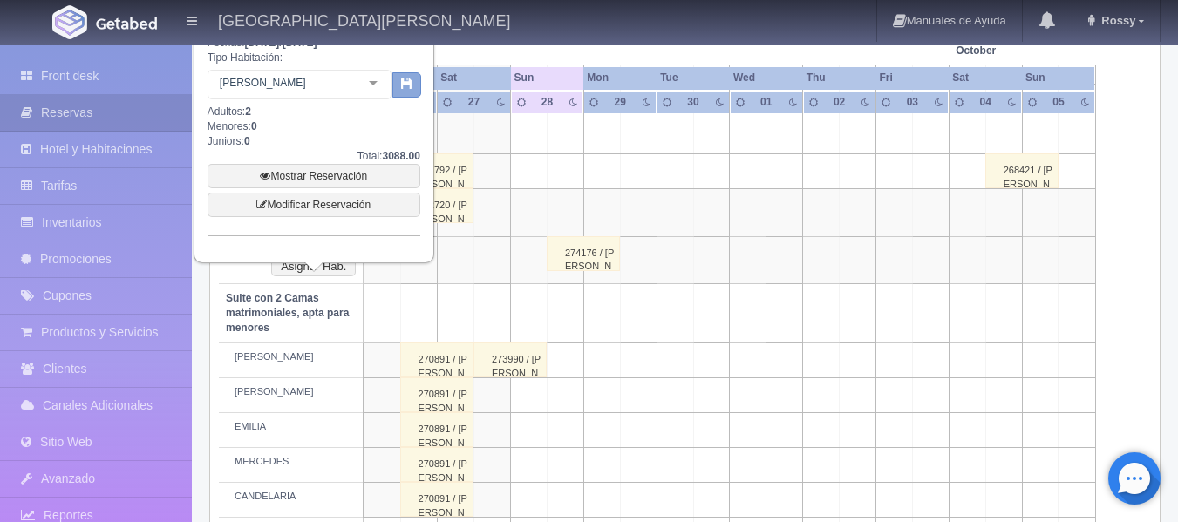
click at [413, 75] on button "button" at bounding box center [406, 85] width 29 height 26
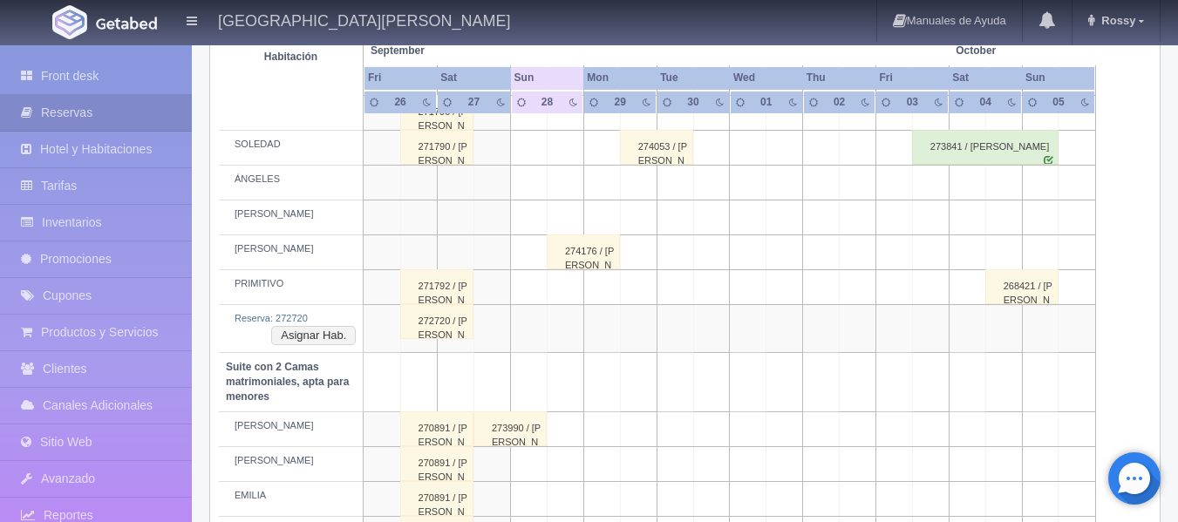
scroll to position [987, 0]
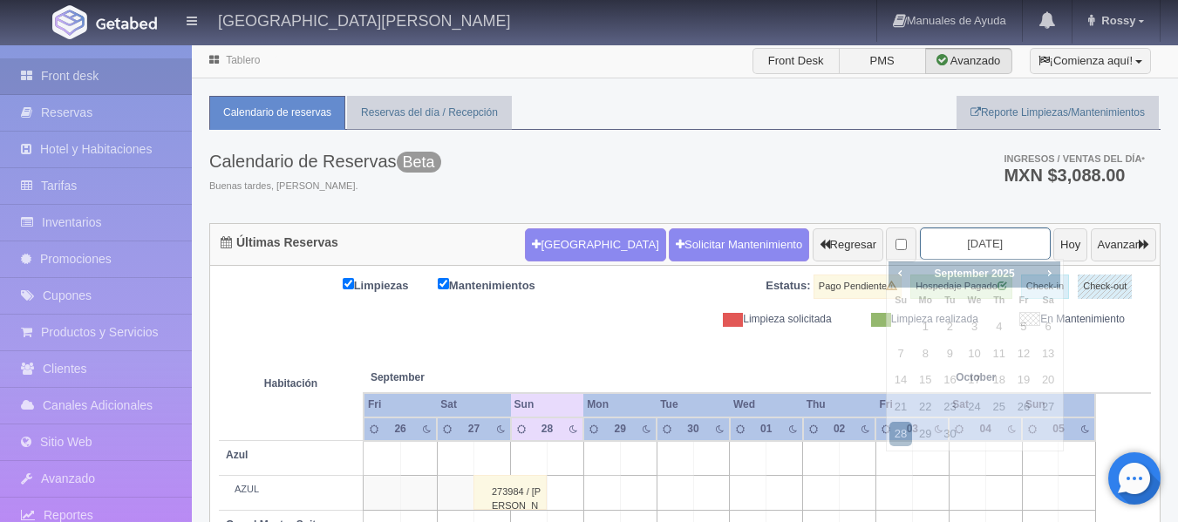
click at [1013, 245] on input "2025-09-28" at bounding box center [985, 244] width 131 height 32
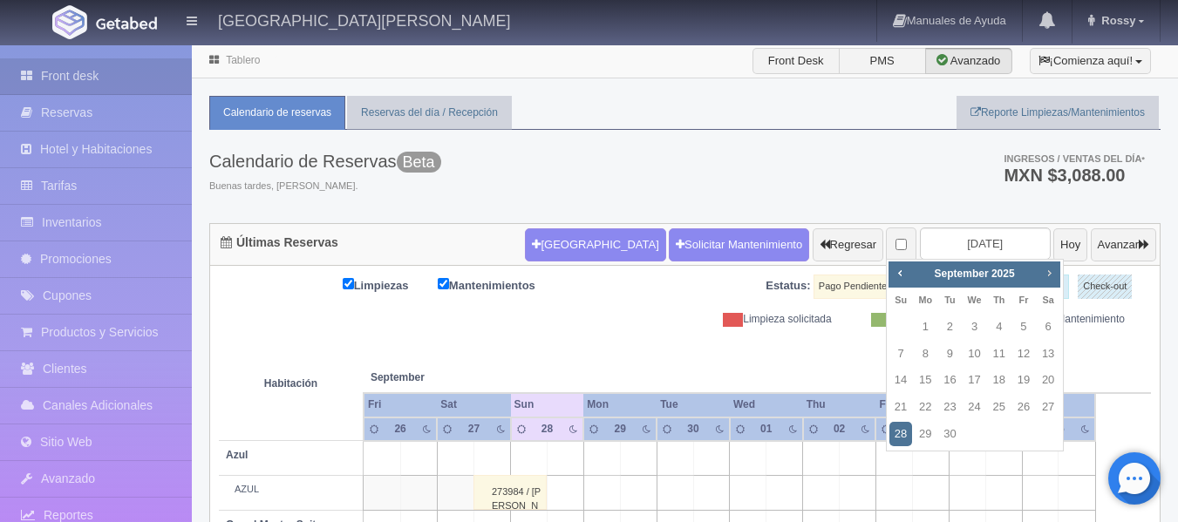
click at [1046, 280] on span "Next" at bounding box center [1049, 273] width 14 height 14
click at [1052, 406] on link "25" at bounding box center [1048, 407] width 23 height 25
type input "[DATE]"
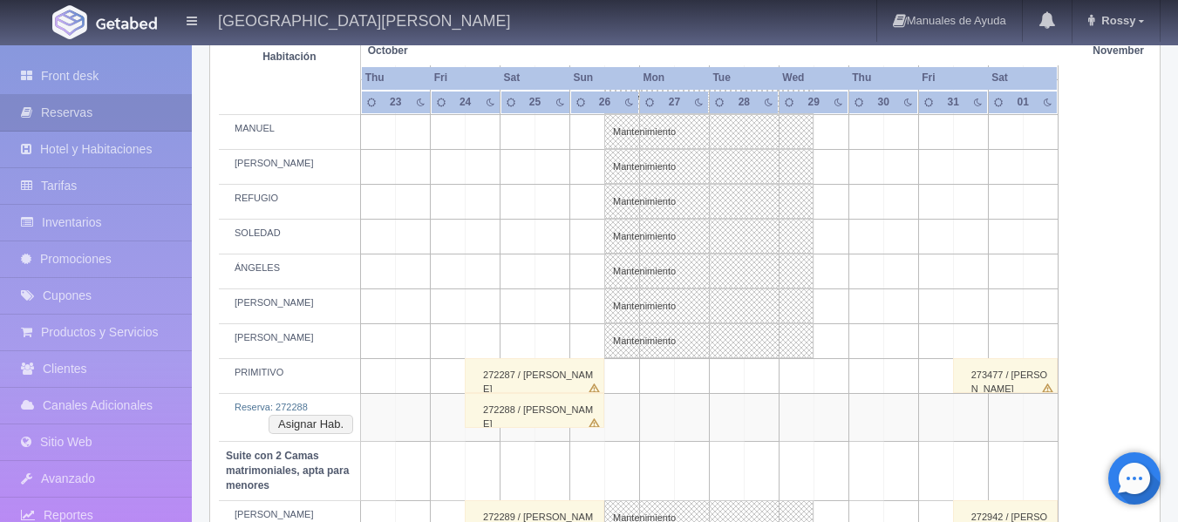
scroll to position [959, 0]
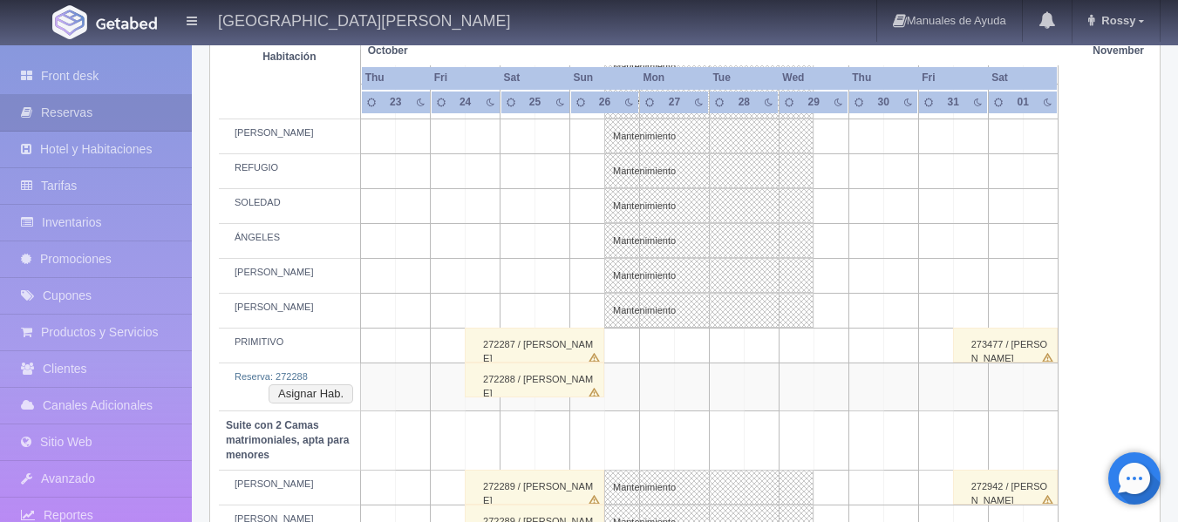
click at [590, 342] on div "272287 / JESUS ACUÑA" at bounding box center [535, 345] width 140 height 35
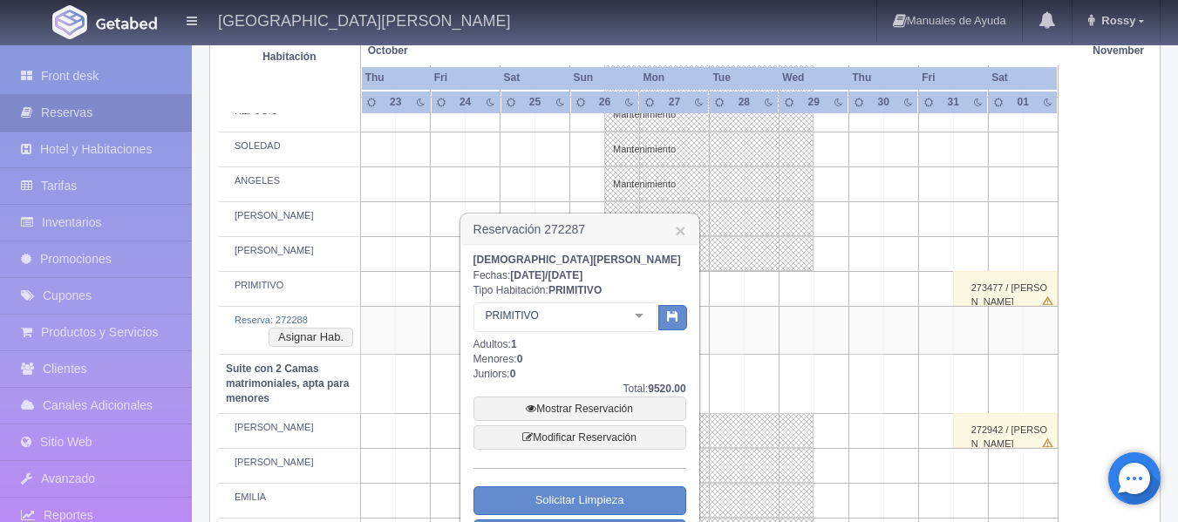
scroll to position [1047, 0]
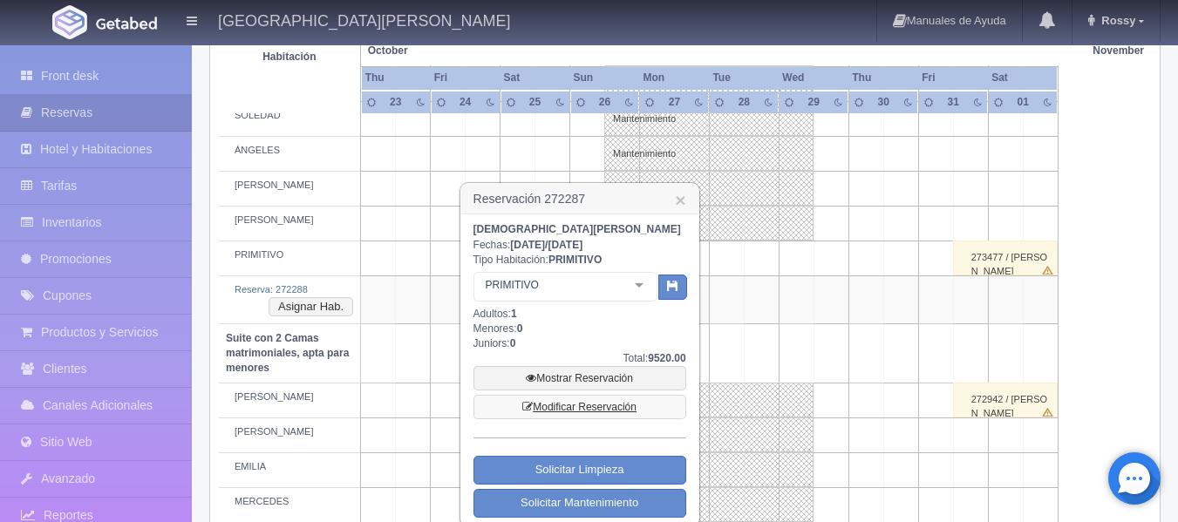
click at [611, 406] on link "Modificar Reservación" at bounding box center [580, 407] width 213 height 24
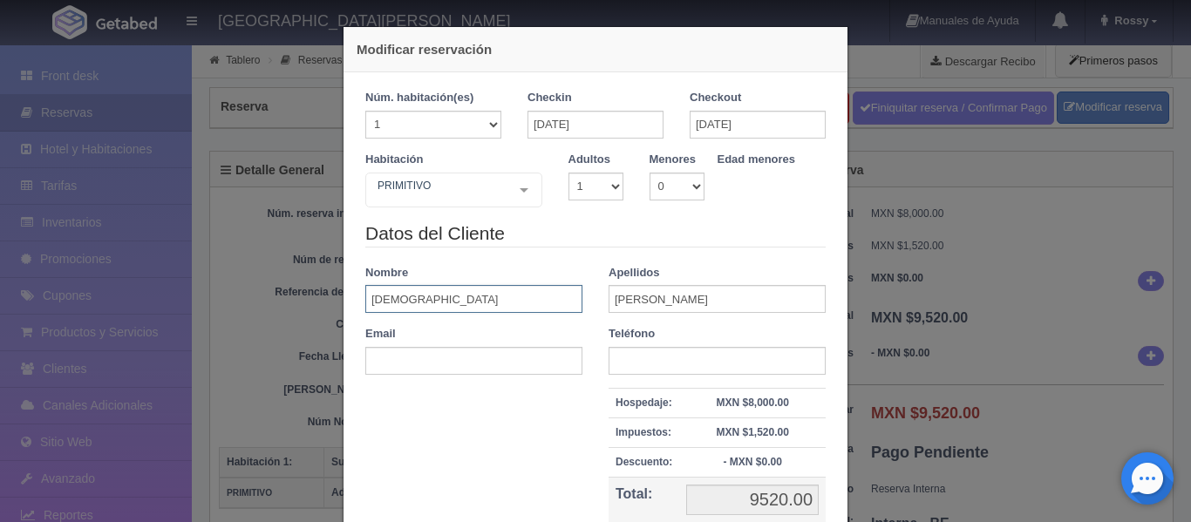
click at [413, 291] on input "JESUS" at bounding box center [473, 299] width 217 height 28
type input "J"
type input "DAVID"
click at [495, 369] on input "text" at bounding box center [473, 361] width 217 height 28
click at [409, 438] on div "Datos del Cliente Nombre DAVID Apellidos ACUÑA Email Teléfono Hospedaje: MXN $8…" at bounding box center [595, 396] width 487 height 351
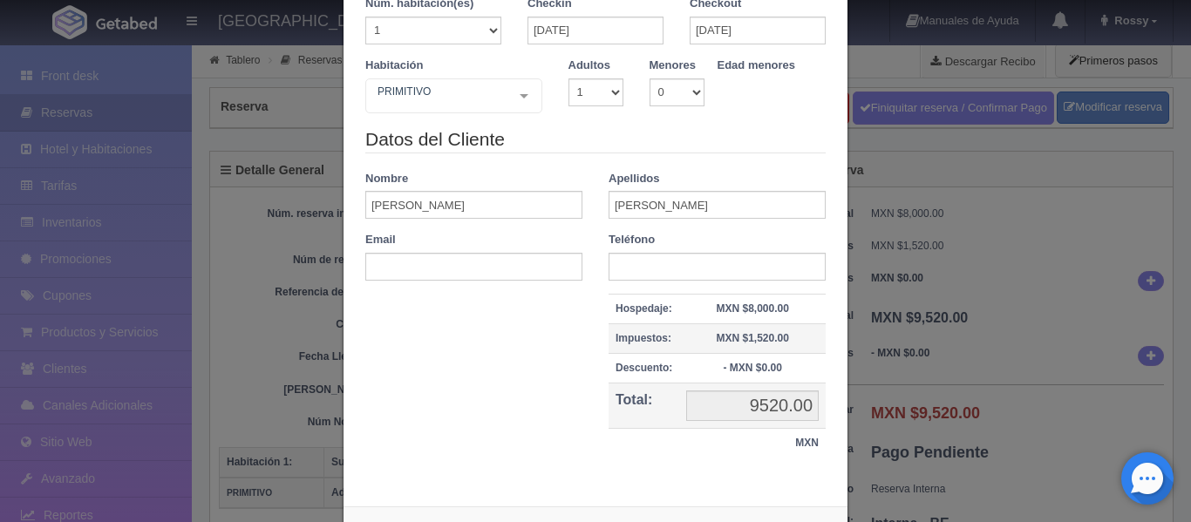
scroll to position [169, 0]
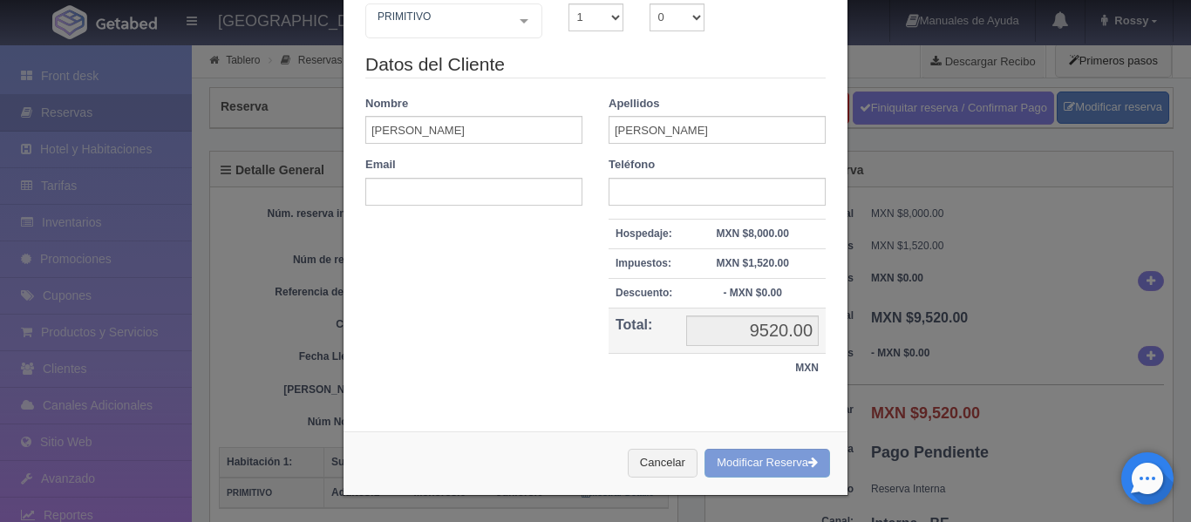
click at [766, 463] on div "Cancelar Modificar Reserva" at bounding box center [596, 464] width 504 height 64
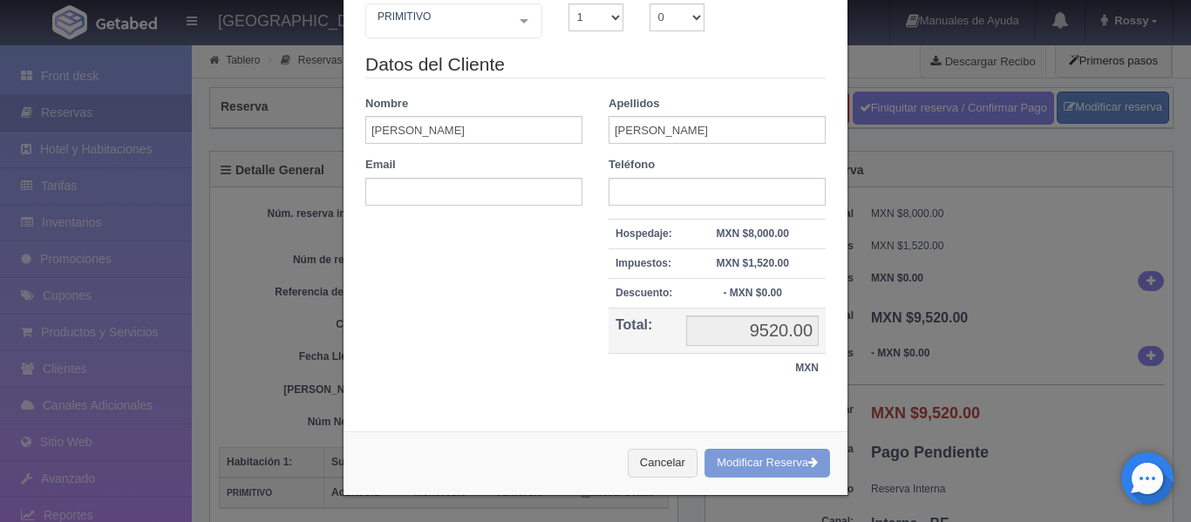
click at [766, 463] on div "Cancelar Modificar Reserva" at bounding box center [596, 464] width 504 height 64
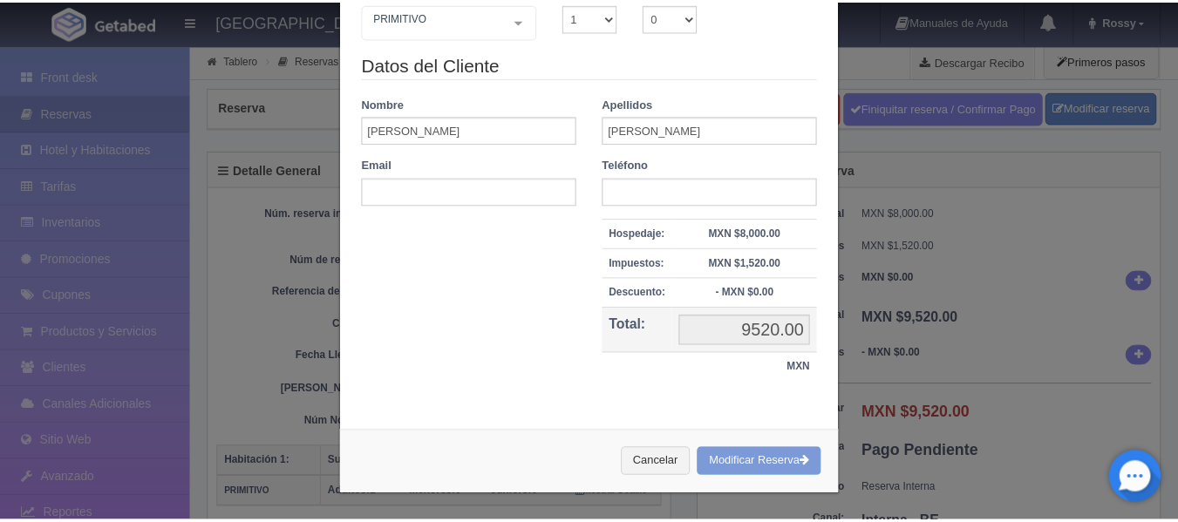
scroll to position [0, 0]
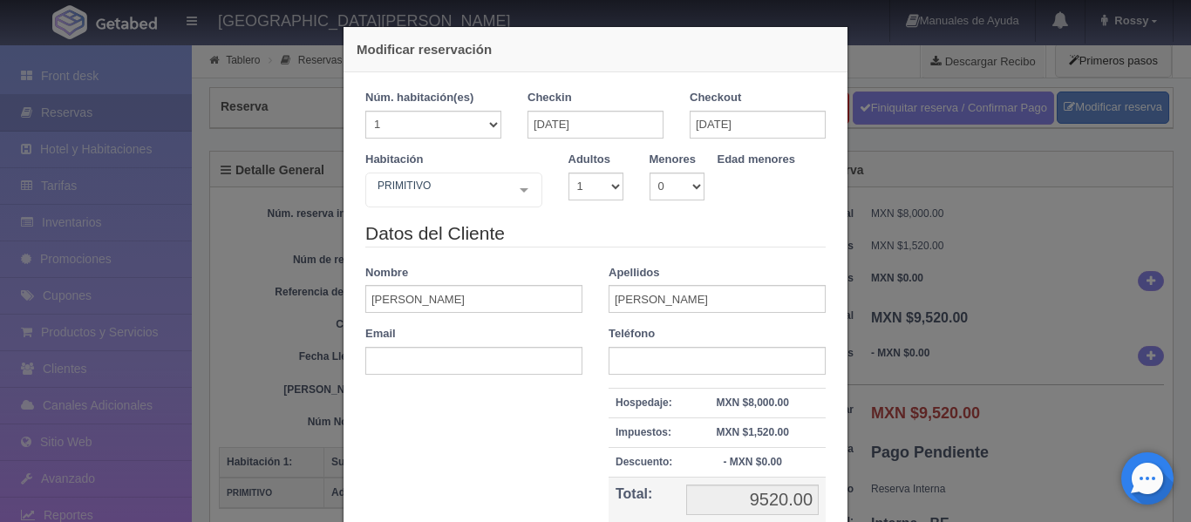
click at [928, 183] on div "Modificar reservación Núm. habitación(es) 1 2 3 4 5 6 7 8 9 10 11 12 13 14 15 1…" at bounding box center [595, 261] width 1191 height 522
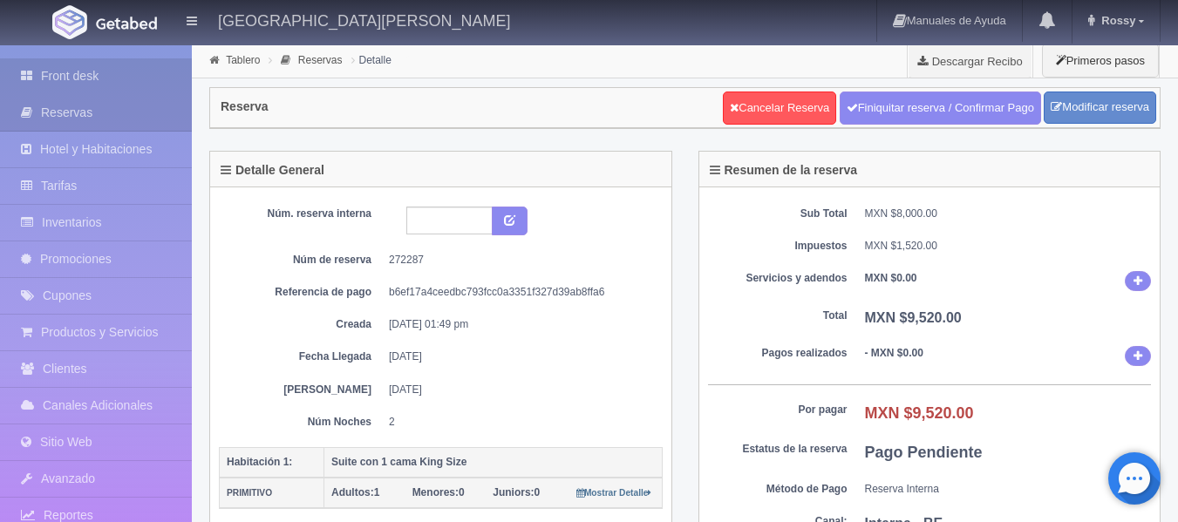
click at [80, 85] on link "Front desk" at bounding box center [96, 76] width 192 height 36
